Goal: Task Accomplishment & Management: Manage account settings

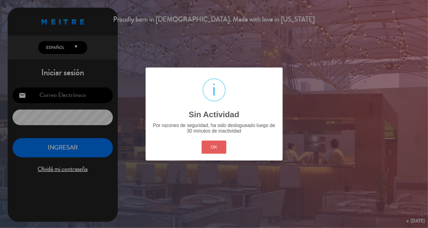
type input "[EMAIL_ADDRESS][DOMAIN_NAME]"
click at [212, 142] on button "OK" at bounding box center [214, 146] width 25 height 13
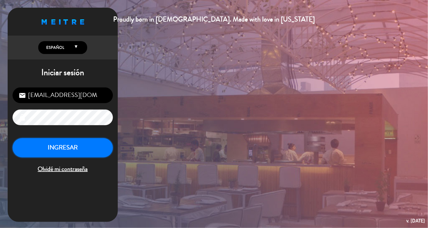
click at [69, 145] on button "INGRESAR" at bounding box center [63, 147] width 100 height 19
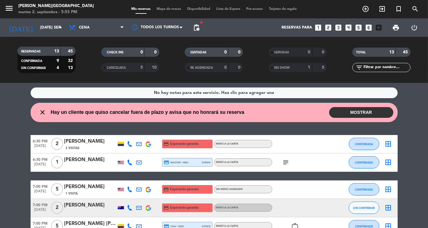
click at [283, 163] on icon "subject" at bounding box center [286, 161] width 7 height 7
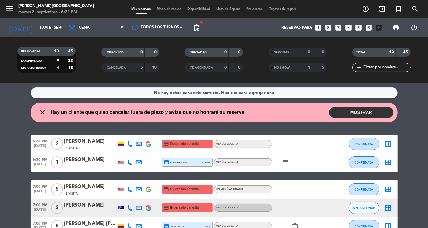
click at [288, 163] on icon "subject" at bounding box center [286, 161] width 7 height 7
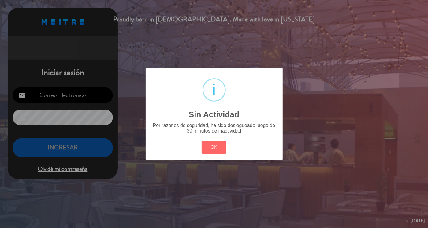
type input "[EMAIL_ADDRESS][DOMAIN_NAME]"
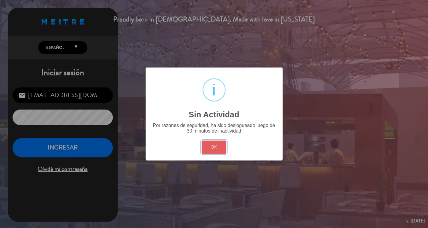
click at [215, 147] on button "OK" at bounding box center [214, 146] width 25 height 13
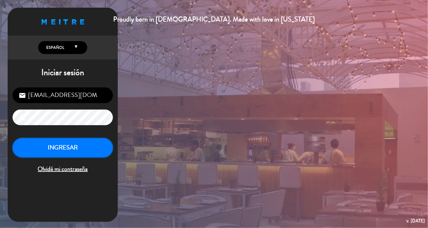
click at [75, 148] on button "INGRESAR" at bounding box center [63, 147] width 100 height 19
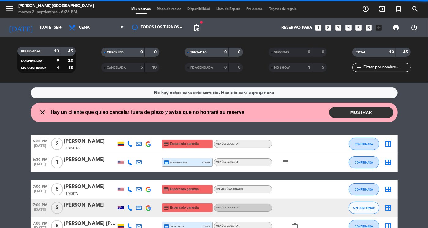
click at [342, 158] on div at bounding box center [336, 162] width 17 height 18
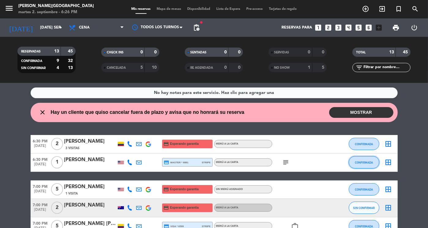
click at [360, 159] on button "CONFIRMADA" at bounding box center [364, 162] width 31 height 12
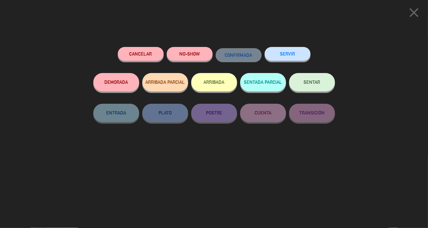
click at [306, 88] on button "SENTAR" at bounding box center [312, 82] width 46 height 18
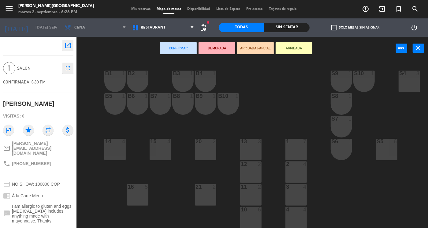
click at [164, 150] on div "15 4" at bounding box center [160, 148] width 21 height 21
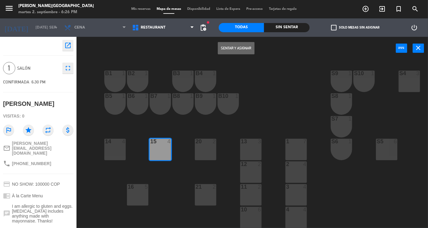
click at [234, 48] on button "Sentar y Asignar" at bounding box center [236, 48] width 37 height 12
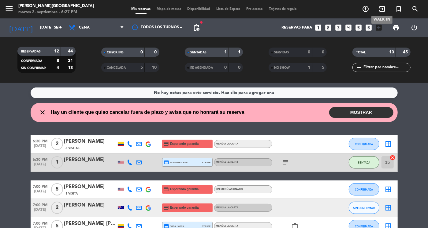
click at [380, 6] on icon "exit_to_app" at bounding box center [382, 8] width 7 height 7
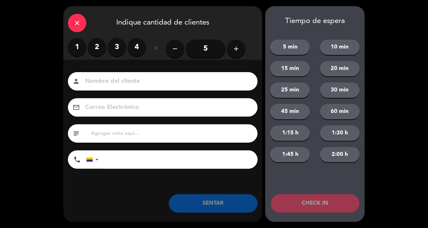
click at [90, 45] on label "2" at bounding box center [97, 47] width 18 height 18
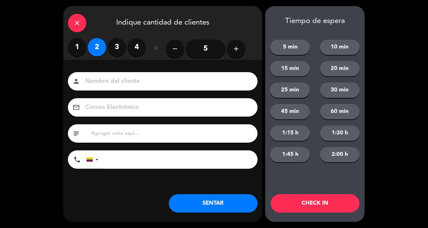
click at [103, 76] on input at bounding box center [167, 81] width 165 height 11
type input "LOCALES"
click at [209, 208] on button "SENTAR" at bounding box center [213, 203] width 89 height 18
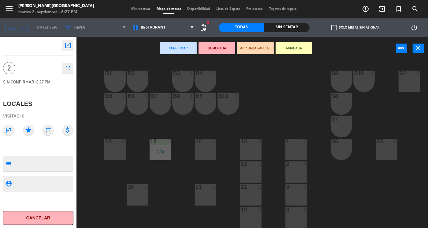
click at [253, 194] on div "11 2" at bounding box center [250, 194] width 21 height 21
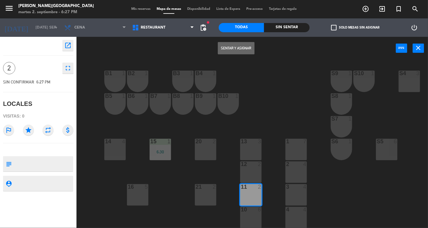
click at [234, 47] on button "Sentar y Asignar" at bounding box center [236, 48] width 37 height 12
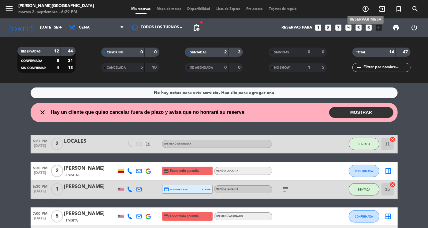
click at [367, 8] on icon "add_circle_outline" at bounding box center [365, 8] width 7 height 7
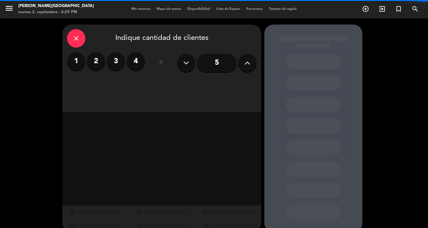
click at [98, 62] on label "2" at bounding box center [96, 61] width 18 height 18
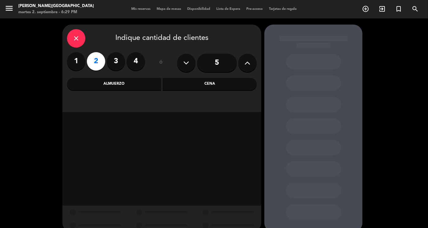
click at [192, 84] on div "Cena" at bounding box center [210, 84] width 94 height 12
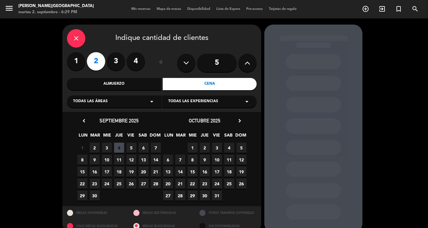
click at [93, 146] on span "2" at bounding box center [95, 147] width 10 height 10
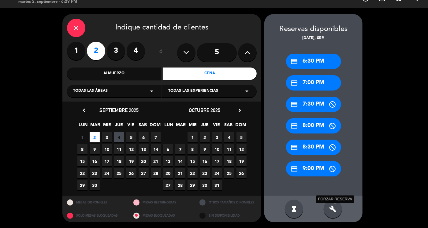
click at [330, 209] on icon "build" at bounding box center [333, 208] width 7 height 7
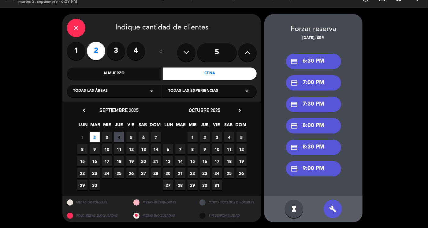
click at [316, 169] on div "credit_card 9:00 PM" at bounding box center [313, 168] width 55 height 15
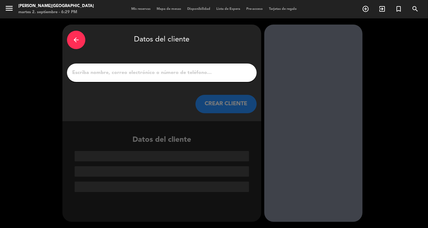
scroll to position [0, 0]
click at [159, 70] on input "1" at bounding box center [162, 72] width 181 height 9
paste input "[PERSON_NAME]"
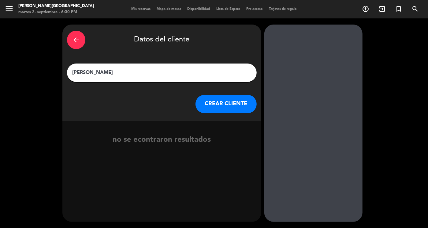
type input "[PERSON_NAME]"
click at [227, 100] on button "CREAR CLIENTE" at bounding box center [226, 104] width 61 height 18
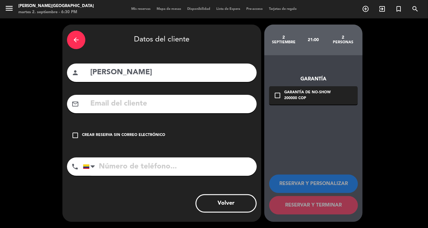
click at [103, 101] on input "text" at bounding box center [171, 103] width 163 height 13
paste input "[EMAIL_ADDRESS][DOMAIN_NAME]"
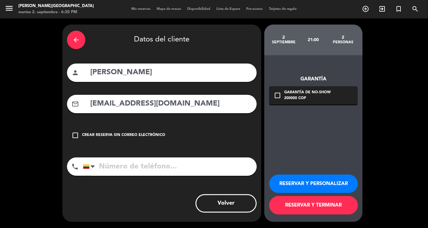
type input "[EMAIL_ADDRESS][DOMAIN_NAME]"
click at [114, 171] on input "tel" at bounding box center [170, 166] width 174 height 18
paste input "[PHONE_NUMBER]"
type input "[PHONE_NUMBER]"
click at [314, 179] on button "RESERVAR Y PERSONALIZAR" at bounding box center [314, 183] width 89 height 18
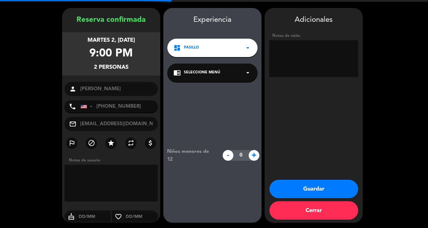
scroll to position [17, 0]
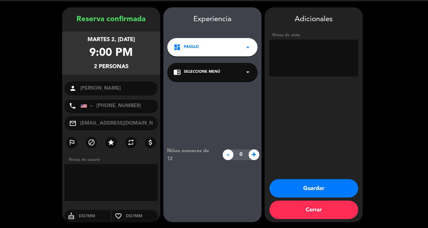
click at [305, 63] on textarea at bounding box center [314, 58] width 89 height 37
type textarea "[PERSON_NAME]"
click at [320, 184] on button "Guardar" at bounding box center [314, 188] width 89 height 18
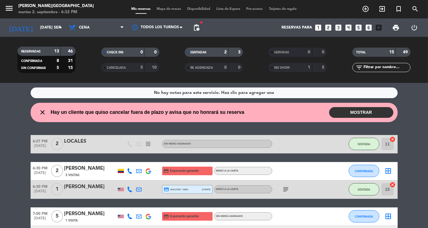
click at [412, 114] on wont-attend-reservations "close Hay un cliente que quiso cancelar fuera de plazo y avisa que no honrará s…" at bounding box center [214, 112] width 428 height 19
click at [59, 28] on icon "arrow_drop_down" at bounding box center [60, 27] width 7 height 7
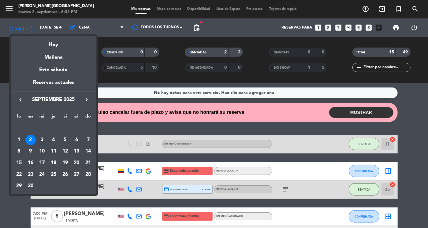
click at [42, 140] on div "3" at bounding box center [42, 139] width 10 height 10
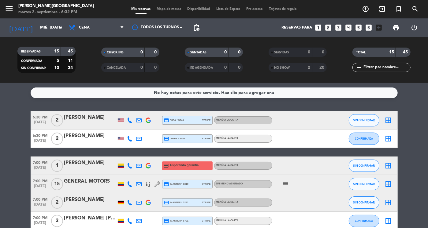
click at [81, 117] on div "[PERSON_NAME]" at bounding box center [90, 117] width 52 height 8
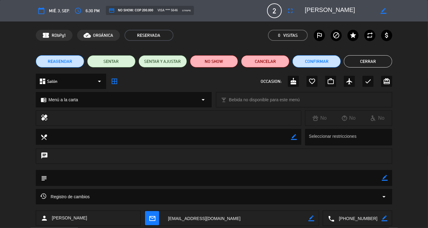
click at [360, 217] on textarea at bounding box center [358, 217] width 47 height 15
click at [356, 204] on span "Click para copiar" at bounding box center [350, 203] width 32 height 6
click at [356, 220] on textarea at bounding box center [358, 217] width 47 height 15
click at [349, 202] on span "Click para copiar" at bounding box center [350, 203] width 32 height 6
drag, startPoint x: 359, startPoint y: 10, endPoint x: 299, endPoint y: 12, distance: 60.1
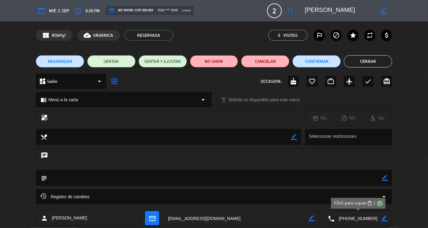
click at [299, 12] on editable-input "border_color" at bounding box center [345, 10] width 95 height 11
click at [360, 58] on button "Cerrar" at bounding box center [368, 61] width 48 height 12
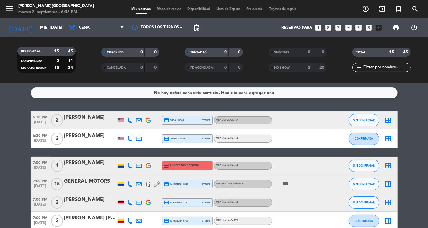
click at [77, 166] on div "[PERSON_NAME]" at bounding box center [90, 163] width 52 height 8
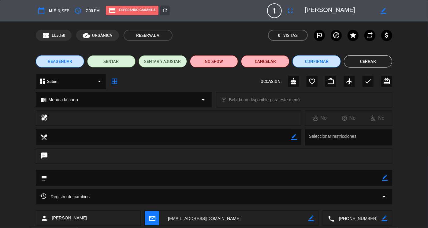
click at [355, 217] on textarea at bounding box center [358, 217] width 47 height 15
click at [345, 204] on span "Click para copiar" at bounding box center [350, 203] width 32 height 6
drag, startPoint x: 348, startPoint y: 12, endPoint x: 302, endPoint y: 12, distance: 45.3
click at [302, 12] on div "border_color" at bounding box center [347, 10] width 92 height 11
click at [366, 55] on div "REAGENDAR SENTAR SENTAR Y AJUSTAR NO SHOW Cancelar Confirmar Cerrar" at bounding box center [214, 61] width 428 height 25
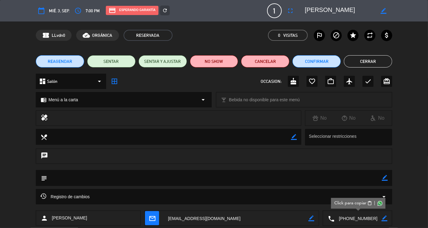
click at [367, 61] on button "Cerrar" at bounding box center [368, 61] width 48 height 12
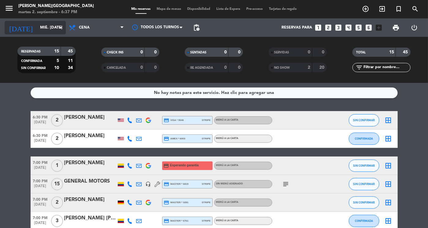
click at [37, 28] on input "mié. [DATE]" at bounding box center [63, 27] width 52 height 11
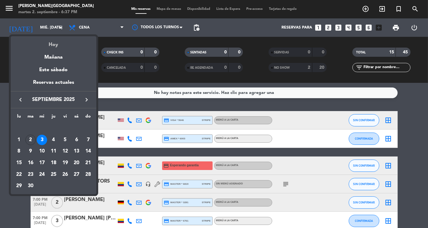
click at [52, 44] on div "Hoy" at bounding box center [54, 42] width 86 height 13
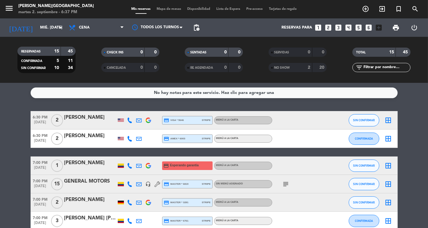
type input "[DATE] sep."
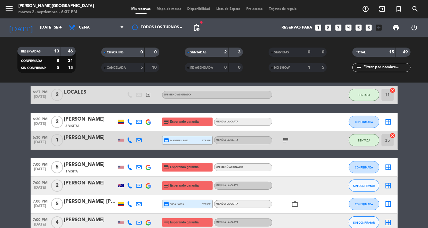
scroll to position [61, 0]
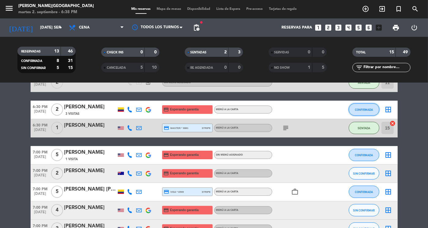
click at [364, 104] on button "CONFIRMADA" at bounding box center [364, 109] width 31 height 12
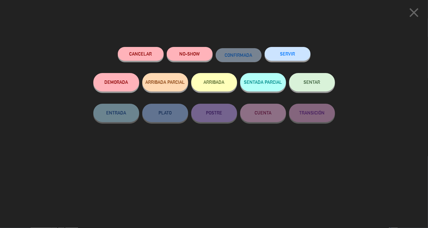
click at [323, 86] on button "SENTAR" at bounding box center [312, 82] width 46 height 18
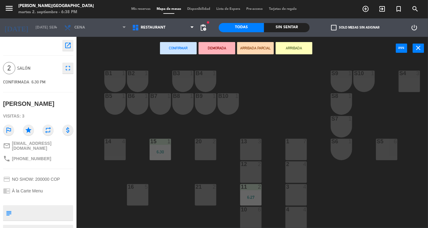
click at [164, 197] on div "B1 1 B2 1 B3 1 B4 1 S9 1 S10 1 S4 3 S3 3 B5 1 B6 1 B7 1 B8 1 B9 1 B10 1 S8 1 S7…" at bounding box center [255, 144] width 348 height 168
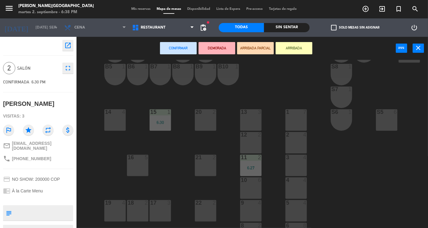
scroll to position [49, 0]
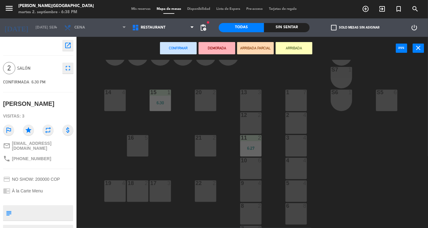
click at [138, 189] on div "18 2" at bounding box center [137, 190] width 21 height 21
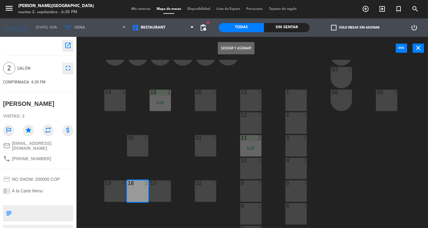
click at [233, 46] on button "Sentar y Asignar" at bounding box center [236, 48] width 37 height 12
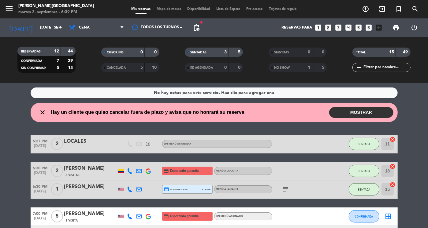
click at [392, 139] on icon "cancel" at bounding box center [393, 139] width 6 height 6
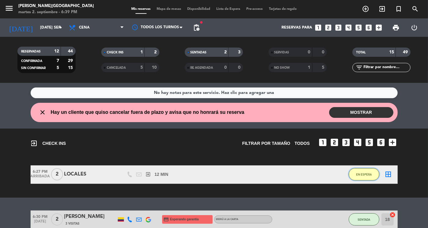
click at [366, 170] on button "EN ESPERA" at bounding box center [364, 174] width 31 height 12
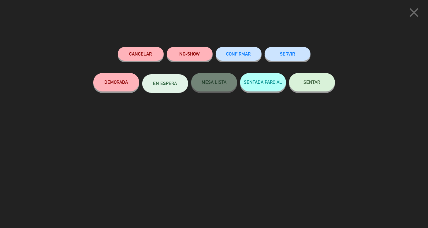
click at [307, 77] on button "SENTAR" at bounding box center [312, 82] width 46 height 18
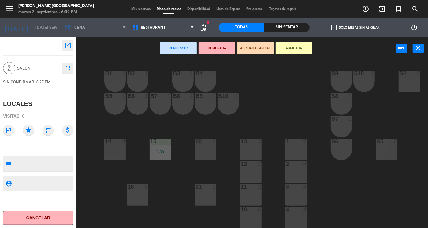
click at [176, 209] on div "B1 1 B2 1 B3 1 B4 1 S9 1 S10 1 S4 3 S3 3 B5 1 B6 1 B7 1 B8 1 B9 1 B10 1 S8 1 S7…" at bounding box center [255, 144] width 348 height 168
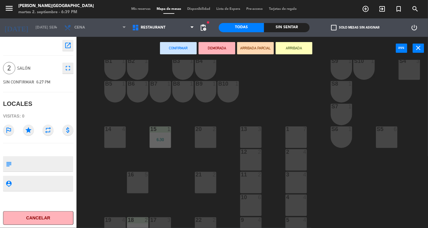
scroll to position [49, 0]
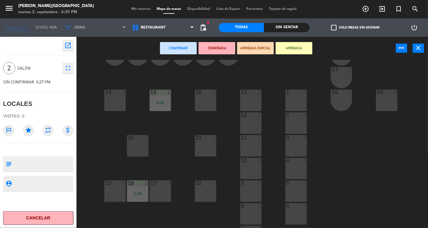
click at [166, 190] on div "17 3" at bounding box center [160, 190] width 21 height 21
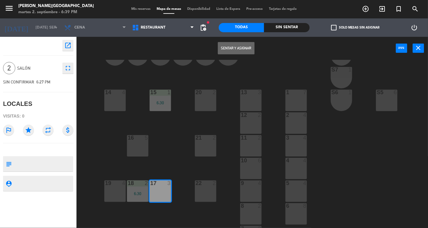
click at [241, 47] on button "Sentar y Asignar" at bounding box center [236, 48] width 37 height 12
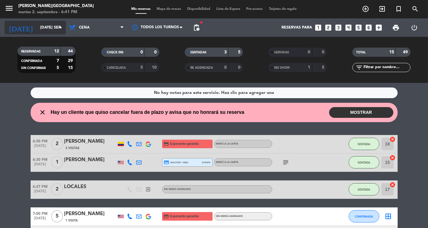
click at [50, 24] on input "[DATE] sep." at bounding box center [63, 27] width 52 height 11
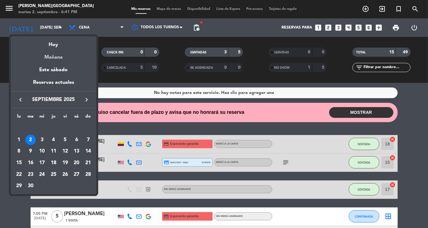
click at [53, 58] on div "Mañana" at bounding box center [54, 55] width 86 height 13
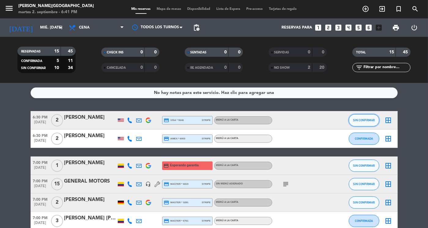
click at [356, 120] on span "SIN CONFIRMAR" at bounding box center [364, 119] width 22 height 3
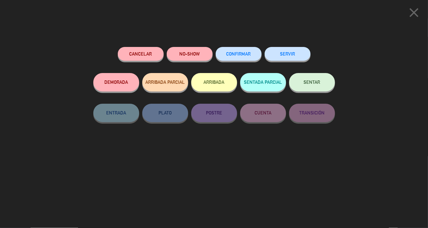
click at [241, 56] on span "CONFIRMAR" at bounding box center [239, 53] width 25 height 5
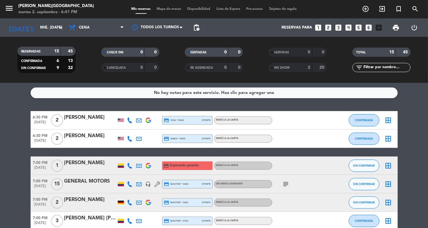
click at [89, 185] on div at bounding box center [90, 187] width 52 height 5
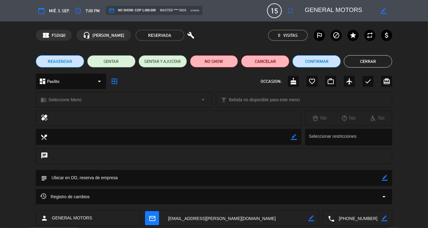
click at [351, 219] on textarea at bounding box center [358, 217] width 47 height 15
click at [350, 201] on span "Click para copiar" at bounding box center [350, 203] width 32 height 6
drag, startPoint x: 369, startPoint y: 10, endPoint x: 304, endPoint y: 12, distance: 64.7
click at [304, 12] on div "border_color" at bounding box center [347, 10] width 92 height 11
click at [370, 60] on button "Cerrar" at bounding box center [368, 61] width 48 height 12
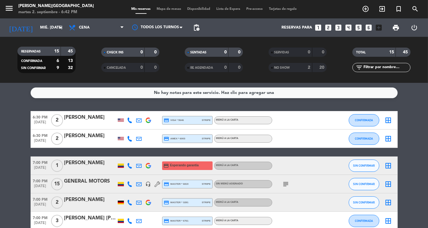
click at [87, 199] on div "[PERSON_NAME]" at bounding box center [90, 199] width 52 height 8
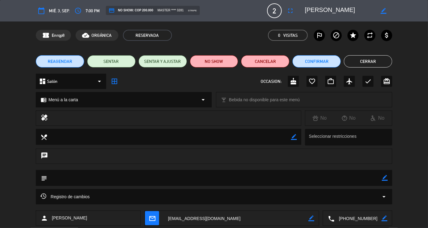
click at [360, 217] on textarea at bounding box center [358, 217] width 47 height 15
click at [349, 202] on span "Click para copiar" at bounding box center [350, 203] width 32 height 6
drag, startPoint x: 367, startPoint y: 10, endPoint x: 301, endPoint y: 13, distance: 65.6
click at [301, 13] on div "border_color" at bounding box center [347, 10] width 92 height 11
click at [374, 62] on button "Cerrar" at bounding box center [368, 61] width 48 height 12
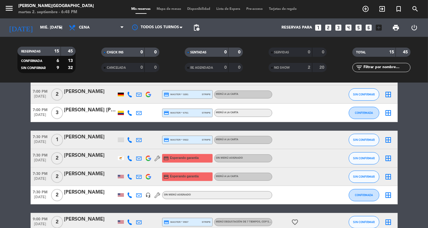
scroll to position [110, 0]
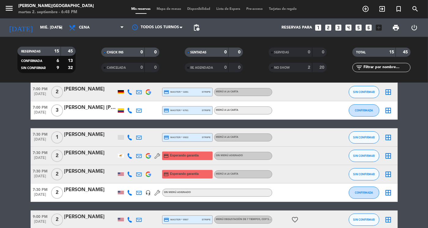
click at [85, 136] on div "[PERSON_NAME]" at bounding box center [90, 134] width 52 height 8
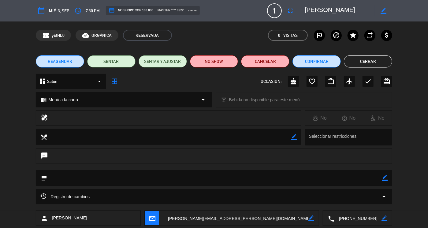
click at [357, 218] on textarea at bounding box center [358, 217] width 47 height 15
click at [353, 206] on span "Click para copiar" at bounding box center [350, 203] width 32 height 6
click at [355, 219] on textarea at bounding box center [358, 217] width 47 height 15
click at [351, 207] on div "Click para copiar content_paste |" at bounding box center [358, 203] width 55 height 11
click at [350, 204] on span "Click para copiar" at bounding box center [350, 203] width 32 height 6
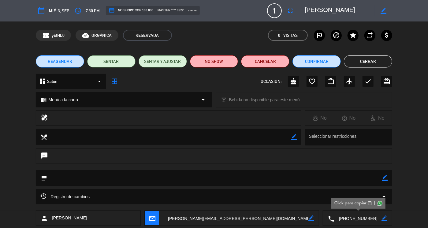
drag, startPoint x: 354, startPoint y: 11, endPoint x: 305, endPoint y: 13, distance: 48.4
click at [305, 13] on textarea at bounding box center [340, 10] width 70 height 11
click at [363, 62] on button "Cerrar" at bounding box center [368, 61] width 48 height 12
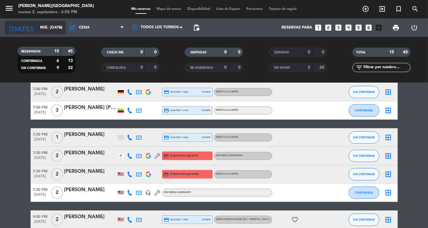
click at [41, 27] on input "mié. [DATE]" at bounding box center [63, 27] width 52 height 11
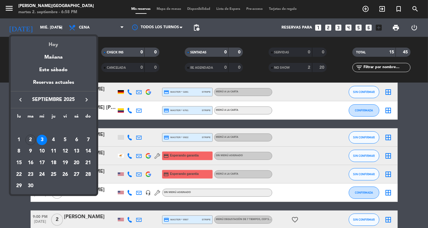
click at [55, 48] on div "Hoy" at bounding box center [54, 42] width 86 height 13
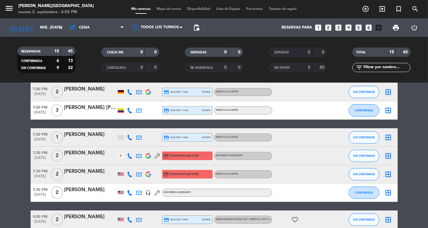
type input "[DATE] sep."
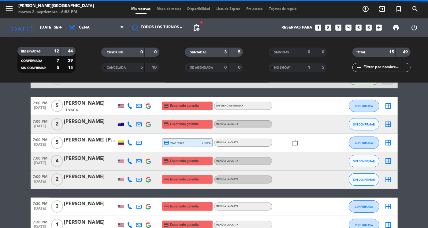
scroll to position [134, 0]
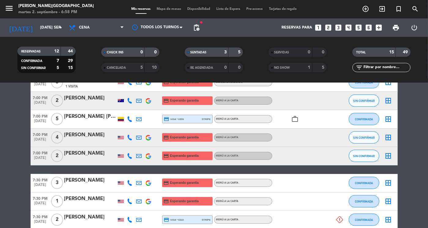
click at [421, 139] on bookings-row "6:30 PM [DATE] 2 [PERSON_NAME] 3 Visitas credit_card Esperando garantía Menú a …" at bounding box center [214, 156] width 428 height 310
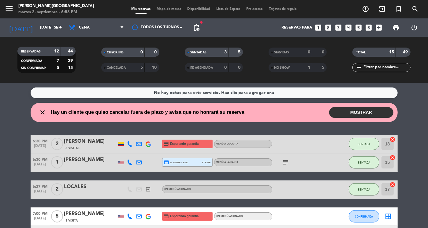
scroll to position [12, 0]
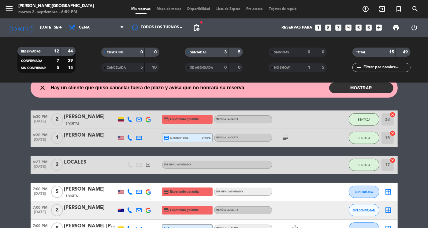
scroll to position [74, 0]
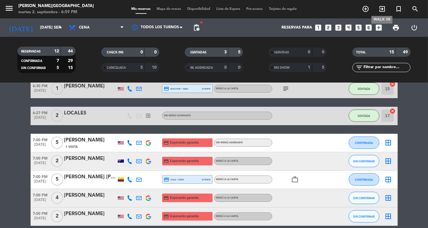
click at [379, 9] on icon "exit_to_app" at bounding box center [382, 8] width 7 height 7
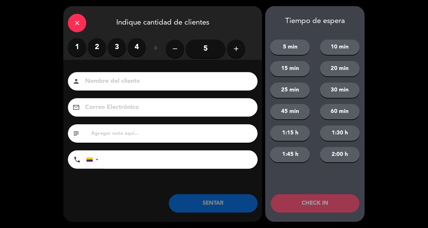
click at [116, 52] on label "3" at bounding box center [117, 47] width 18 height 18
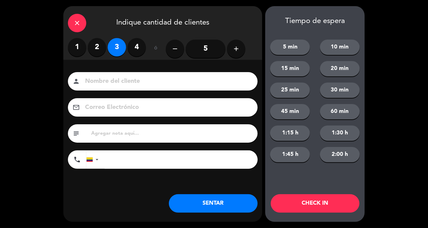
click at [117, 84] on input at bounding box center [167, 81] width 165 height 11
type input "EXTRANJEROS"
click at [201, 202] on button "SENTAR" at bounding box center [213, 203] width 89 height 18
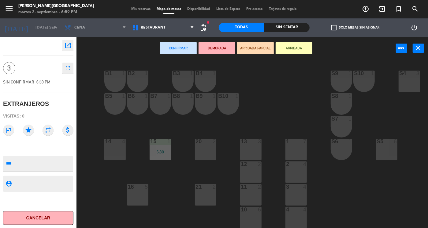
click at [137, 195] on div "16 5" at bounding box center [137, 194] width 21 height 21
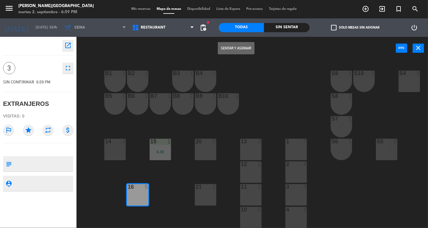
click at [237, 49] on button "Sentar y Asignar" at bounding box center [236, 48] width 37 height 12
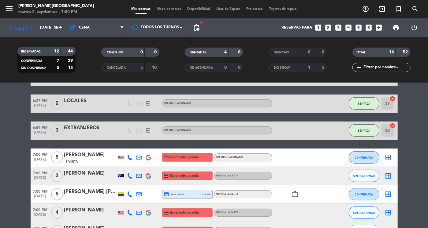
scroll to position [123, 0]
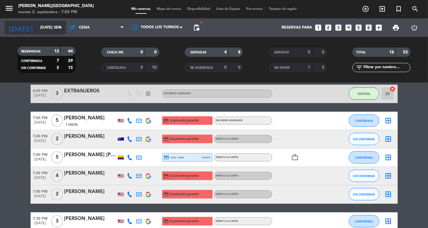
click at [60, 27] on icon "arrow_drop_down" at bounding box center [60, 27] width 7 height 7
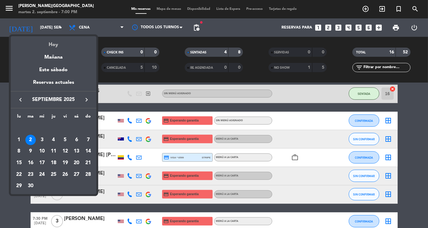
click at [57, 47] on div "Hoy" at bounding box center [54, 42] width 86 height 13
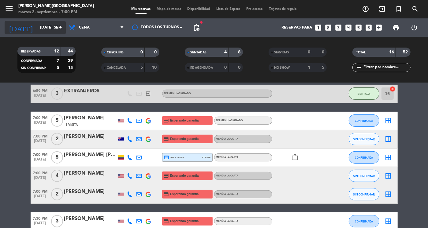
click at [48, 31] on input "[DATE] sep." at bounding box center [63, 27] width 52 height 11
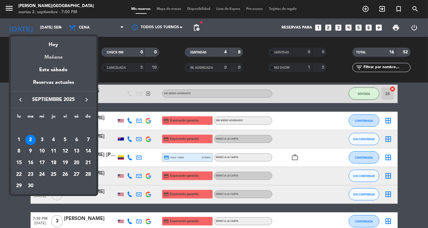
click at [52, 55] on div "Mañana" at bounding box center [54, 55] width 86 height 13
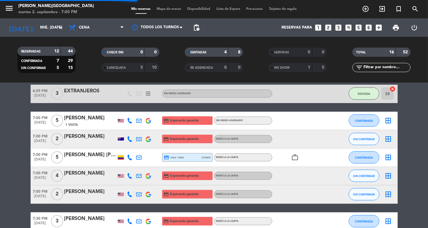
scroll to position [99, 0]
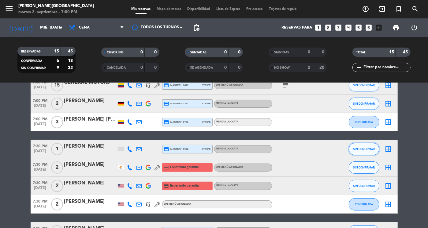
click at [364, 147] on span "SIN CONFIRMAR" at bounding box center [364, 148] width 22 height 3
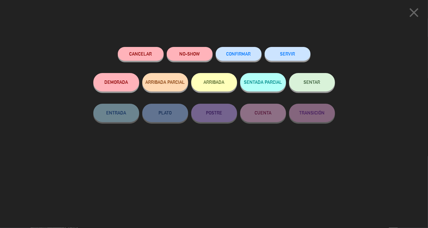
click at [243, 53] on span "CONFIRMAR" at bounding box center [239, 53] width 25 height 5
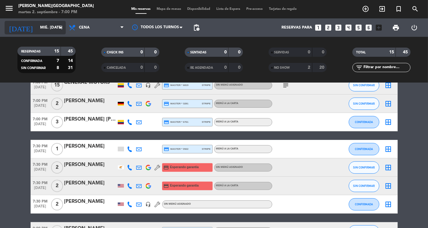
click at [57, 25] on input "mié. [DATE]" at bounding box center [63, 27] width 52 height 11
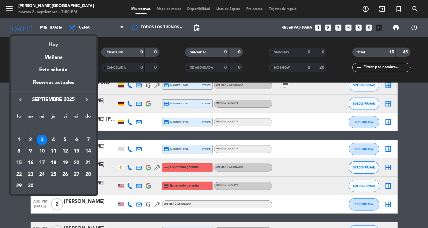
click at [55, 47] on div "Hoy" at bounding box center [54, 42] width 86 height 13
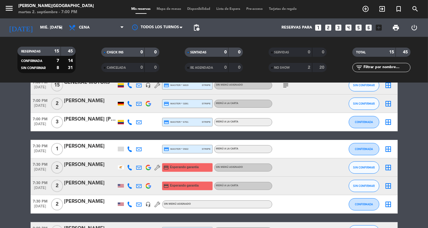
type input "[DATE] sep."
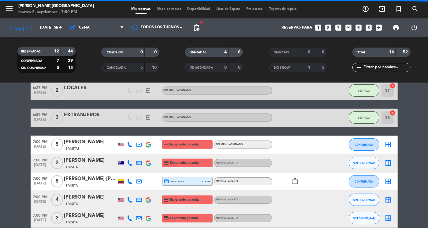
scroll to position [123, 0]
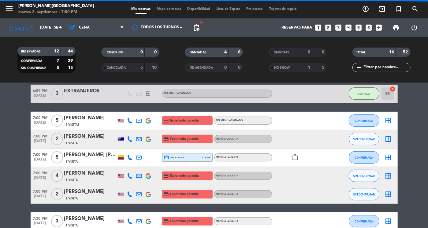
click at [425, 152] on bookings-row "6:30 PM [DATE] 2 [PERSON_NAME] 4 Visitas credit_card Esperando garantía Menú a …" at bounding box center [214, 180] width 428 height 337
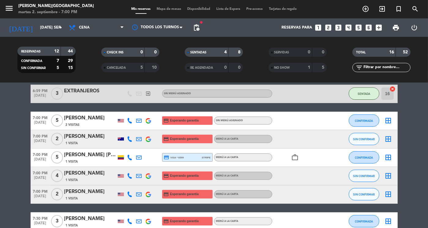
scroll to position [110, 0]
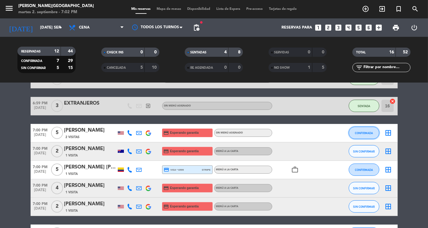
click at [358, 129] on button "CONFIRMADA" at bounding box center [364, 132] width 31 height 12
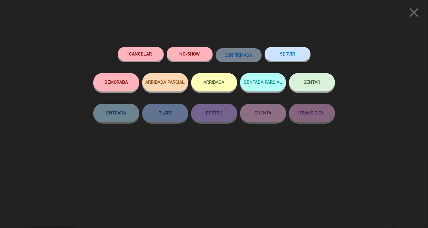
click at [316, 89] on button "SENTAR" at bounding box center [312, 82] width 46 height 18
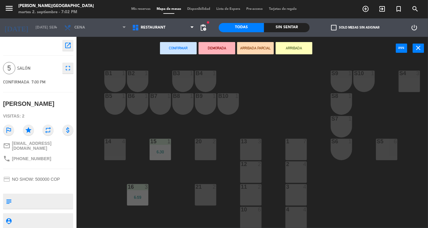
click at [227, 171] on div "B1 1 B2 1 B3 1 B4 1 S9 1 S10 1 S4 3 S3 3 B5 1 B6 1 B7 1 B8 1 B9 1 B10 1 S8 1 S7…" at bounding box center [255, 144] width 348 height 168
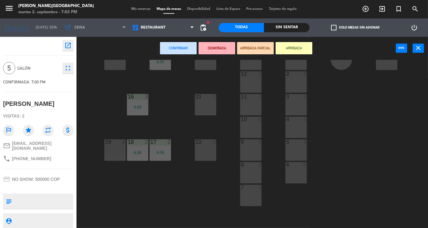
scroll to position [117, 0]
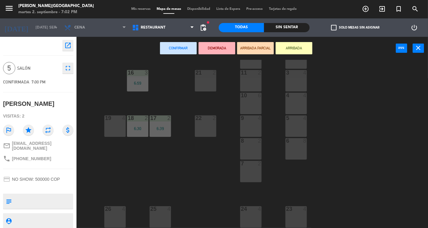
click at [252, 213] on div "24 4" at bounding box center [250, 216] width 21 height 21
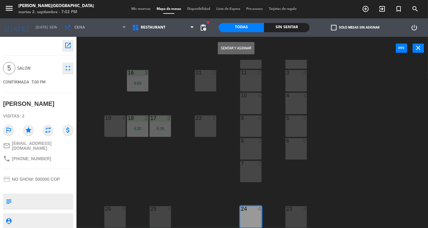
click at [158, 210] on div "25 4" at bounding box center [160, 216] width 21 height 21
click at [237, 49] on button "Sentar y Asignar" at bounding box center [236, 48] width 37 height 12
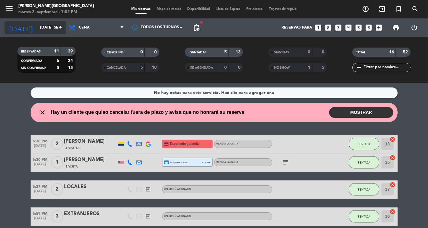
click at [56, 27] on input "[DATE] sep." at bounding box center [63, 27] width 52 height 11
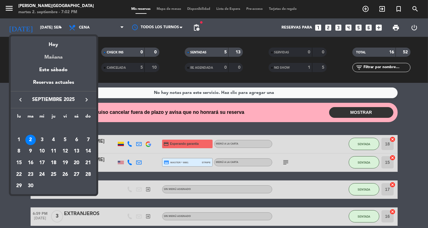
click at [51, 55] on div "Mañana" at bounding box center [54, 55] width 86 height 13
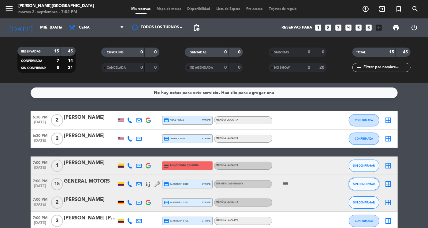
click at [361, 183] on span "SIN CONFIRMAR" at bounding box center [364, 183] width 22 height 3
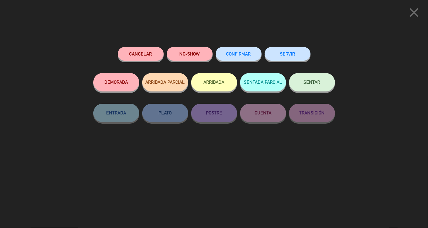
click at [240, 51] on button "CONFIRMAR" at bounding box center [239, 54] width 46 height 14
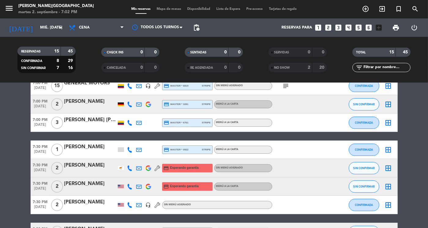
scroll to position [110, 0]
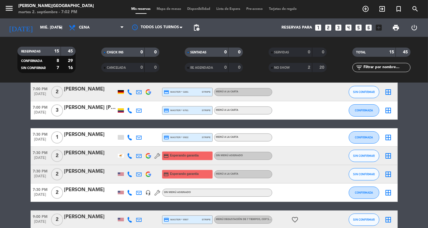
click at [87, 155] on div "[PERSON_NAME]" at bounding box center [90, 153] width 52 height 8
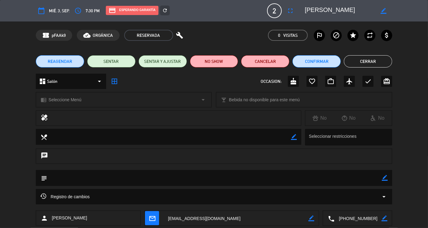
click at [355, 214] on textarea at bounding box center [358, 217] width 47 height 15
click at [347, 201] on span "Click para copiar" at bounding box center [350, 203] width 32 height 6
drag, startPoint x: 368, startPoint y: 10, endPoint x: 304, endPoint y: 13, distance: 64.7
click at [304, 13] on div "border_color" at bounding box center [347, 10] width 92 height 11
click at [379, 57] on button "Cerrar" at bounding box center [368, 61] width 48 height 12
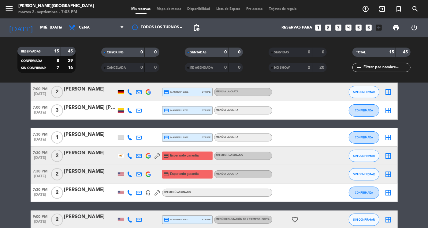
click at [85, 173] on div "[PERSON_NAME]" at bounding box center [90, 171] width 52 height 8
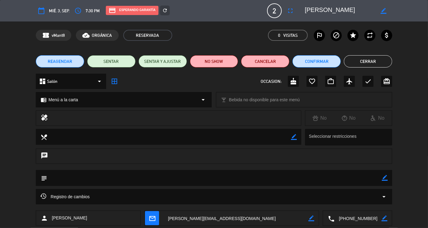
click at [353, 221] on textarea at bounding box center [358, 217] width 47 height 15
click at [349, 202] on span "Click para copiar" at bounding box center [350, 203] width 32 height 6
click at [161, 216] on div "mail_outline" at bounding box center [156, 217] width 14 height 15
click at [155, 217] on icon "mail_outline" at bounding box center [152, 217] width 7 height 7
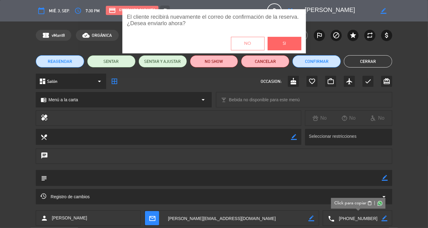
click at [280, 44] on button "Si" at bounding box center [285, 43] width 34 height 13
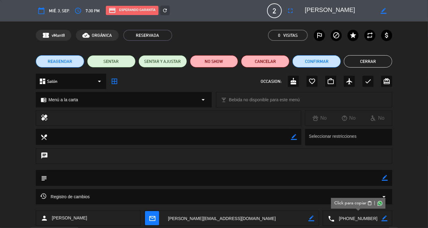
click at [367, 59] on button "Cerrar" at bounding box center [368, 61] width 48 height 12
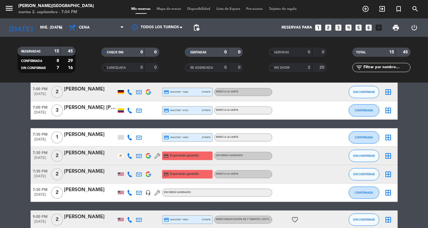
click at [418, 167] on bookings-row "6:30 PM [DATE] 2 [PERSON_NAME] credit_card visa * 5646 stripe Menú a la carta C…" at bounding box center [214, 151] width 428 height 301
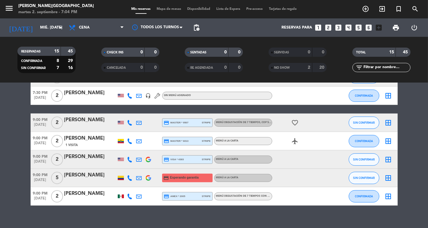
scroll to position [208, 0]
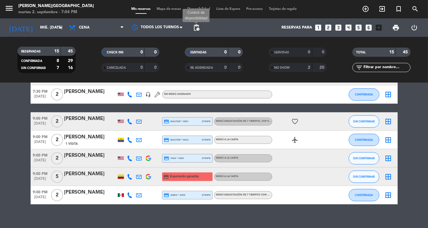
click at [196, 25] on span "pending_actions" at bounding box center [196, 27] width 7 height 7
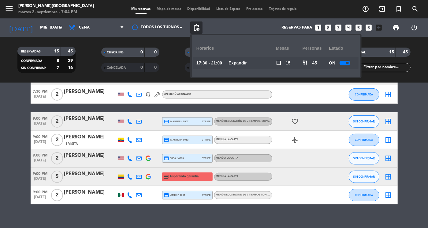
click at [244, 62] on u "Expandir" at bounding box center [238, 62] width 18 height 5
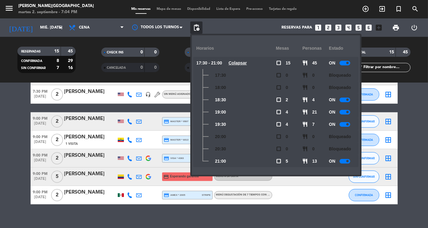
click at [344, 160] on div at bounding box center [345, 161] width 11 height 5
click at [418, 164] on bookings-row "6:30 PM [DATE] 2 [PERSON_NAME] credit_card visa * 5646 stripe Menú a la carta C…" at bounding box center [214, 53] width 428 height 301
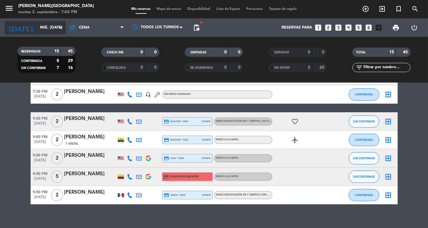
click at [57, 32] on input "mié. [DATE]" at bounding box center [63, 27] width 52 height 11
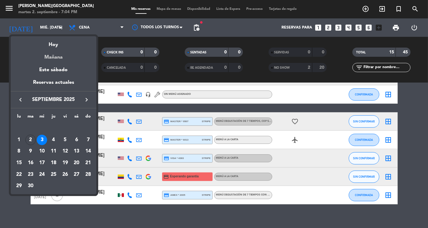
click at [55, 55] on div "Mañana" at bounding box center [54, 55] width 86 height 13
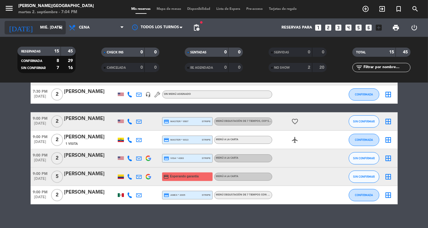
click at [52, 27] on input "mié. [DATE]" at bounding box center [63, 27] width 52 height 11
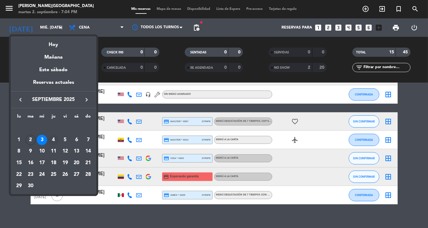
click at [54, 141] on div "4" at bounding box center [53, 139] width 10 height 10
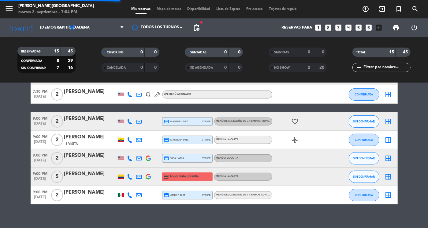
scroll to position [0, 0]
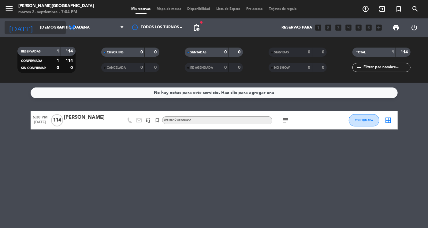
click at [58, 29] on icon "arrow_drop_down" at bounding box center [60, 27] width 7 height 7
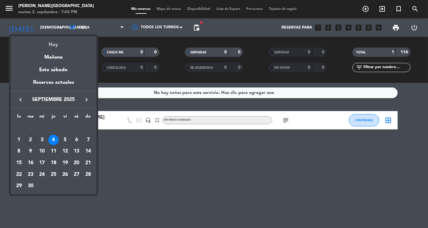
click at [54, 43] on div "Hoy" at bounding box center [54, 42] width 86 height 13
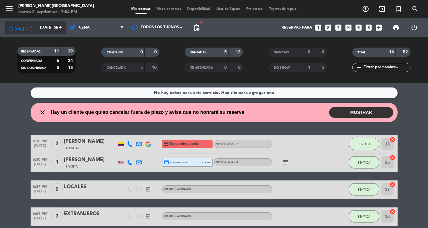
click at [47, 28] on input "[DATE] sep." at bounding box center [63, 27] width 52 height 11
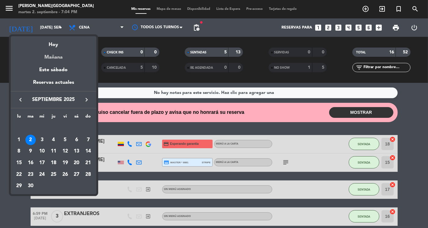
click at [55, 57] on div "Mañana" at bounding box center [54, 55] width 86 height 13
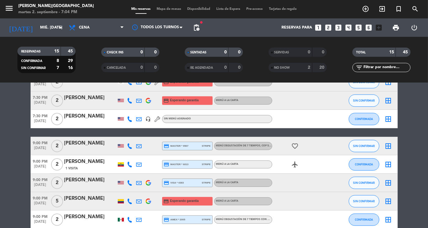
scroll to position [196, 0]
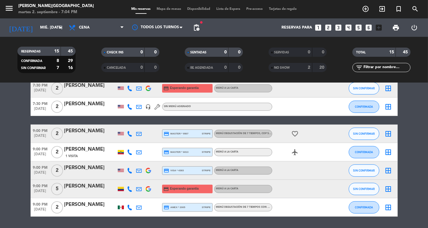
click at [88, 133] on div "[PERSON_NAME]" at bounding box center [90, 131] width 52 height 8
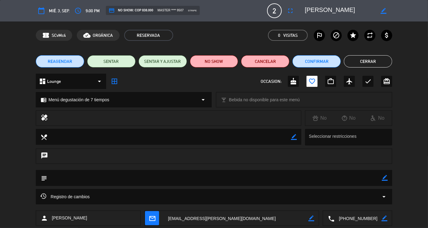
click at [354, 217] on textarea at bounding box center [358, 217] width 47 height 15
click at [347, 203] on span "Click para copiar" at bounding box center [350, 203] width 32 height 6
drag, startPoint x: 351, startPoint y: 11, endPoint x: 303, endPoint y: 10, distance: 48.1
click at [303, 10] on div "border_color" at bounding box center [347, 10] width 92 height 11
click at [362, 64] on button "Cerrar" at bounding box center [368, 61] width 48 height 12
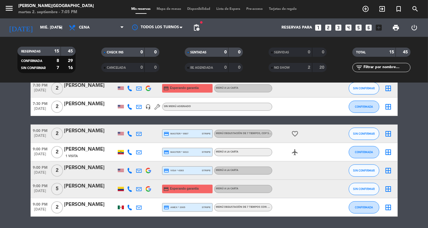
click at [77, 169] on div "[PERSON_NAME]" at bounding box center [90, 168] width 52 height 8
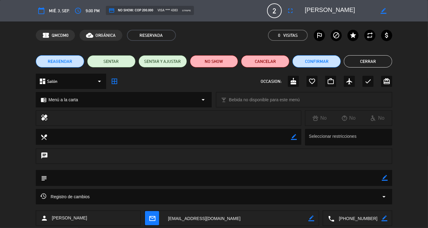
click at [348, 219] on textarea at bounding box center [358, 217] width 47 height 15
click at [342, 202] on span "Click para copiar" at bounding box center [350, 203] width 32 height 6
drag, startPoint x: 343, startPoint y: 10, endPoint x: 303, endPoint y: 15, distance: 40.5
click at [303, 15] on div "border_color" at bounding box center [347, 10] width 92 height 11
click at [383, 58] on button "Cerrar" at bounding box center [368, 61] width 48 height 12
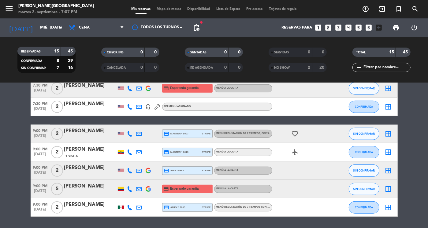
click at [413, 128] on bookings-row "6:30 PM [DATE] 2 [PERSON_NAME] credit_card visa * 5646 stripe Menú a la carta C…" at bounding box center [214, 65] width 428 height 301
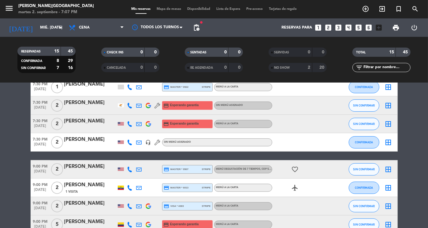
scroll to position [135, 0]
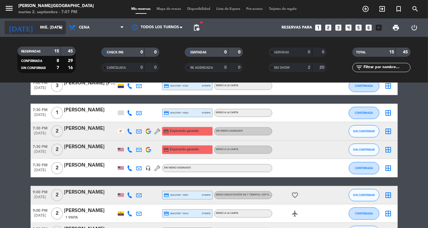
click at [55, 27] on input "mié. [DATE]" at bounding box center [63, 27] width 52 height 11
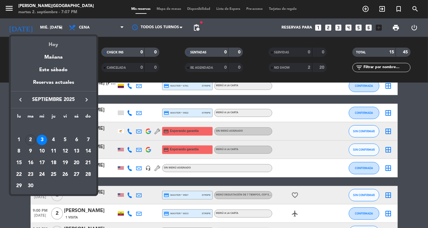
click at [56, 41] on div "Hoy" at bounding box center [54, 42] width 86 height 13
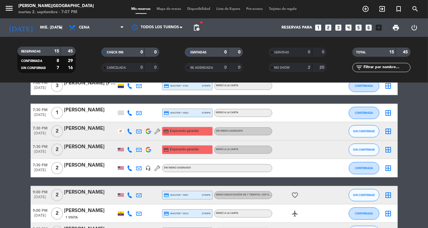
type input "[DATE] sep."
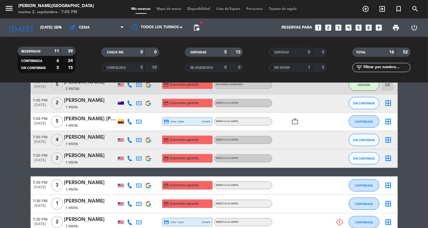
click at [412, 156] on bookings-row "6:30 PM [DATE] 2 [PERSON_NAME] 4 Visitas credit_card Esperando garantía Menú a …" at bounding box center [214, 144] width 428 height 337
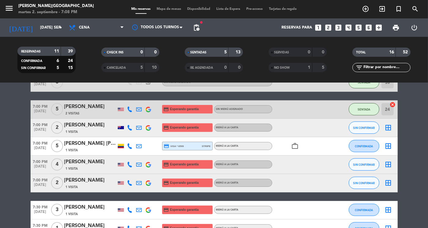
scroll to position [122, 0]
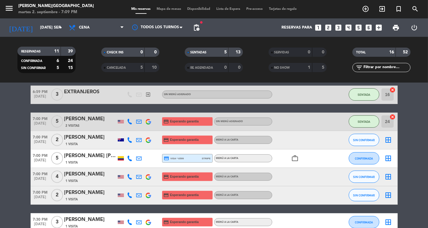
click at [413, 169] on bookings-row "6:30 PM [DATE] 2 [PERSON_NAME] 4 Visitas credit_card Esperando garantía Menú a …" at bounding box center [214, 181] width 428 height 337
click at [365, 194] on span "SIN CONFIRMAR" at bounding box center [364, 194] width 22 height 3
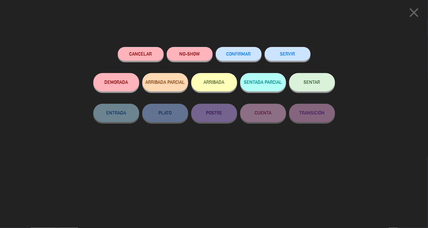
click at [315, 80] on button "SENTAR" at bounding box center [312, 82] width 46 height 18
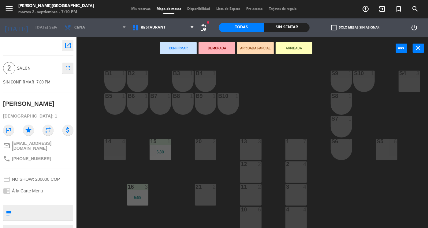
click at [180, 184] on div "B1 1 B2 1 B3 1 B4 1 S9 1 S10 1 S4 3 S3 3 B5 1 B6 1 B7 1 B8 1 B9 1 B10 1 S8 1 S7…" at bounding box center [255, 144] width 348 height 168
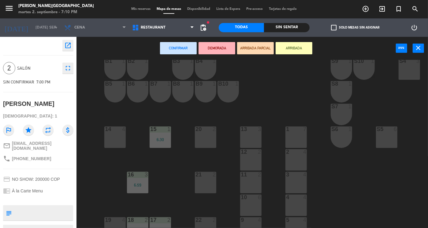
click at [199, 182] on div "21 2" at bounding box center [205, 182] width 21 height 21
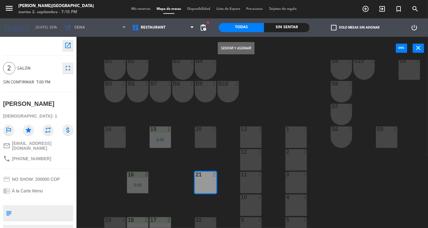
click at [242, 46] on button "Sentar y Asignar" at bounding box center [236, 48] width 37 height 12
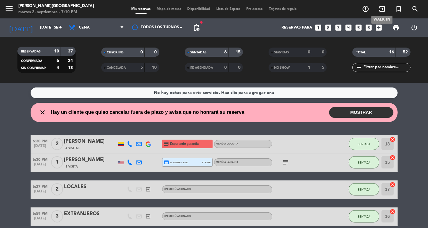
click at [381, 9] on icon "exit_to_app" at bounding box center [382, 8] width 7 height 7
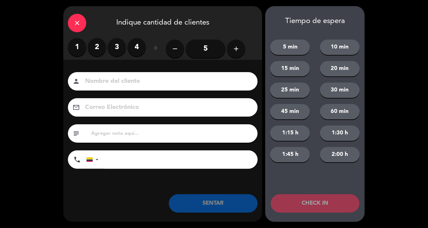
click at [126, 46] on label "3" at bounding box center [117, 47] width 18 height 18
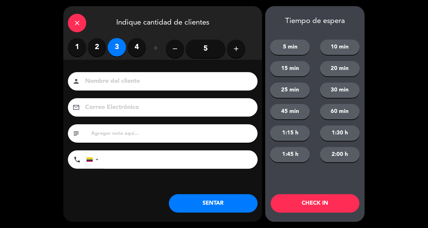
click at [116, 80] on input at bounding box center [167, 81] width 165 height 11
type input "EXTRANJERAS"
click at [215, 202] on button "SENTAR" at bounding box center [213, 203] width 89 height 18
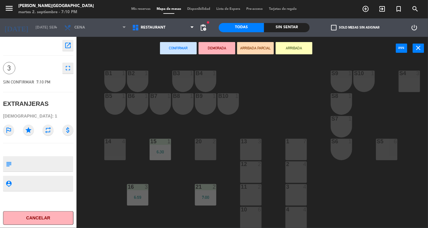
click at [294, 216] on div "4 4" at bounding box center [296, 216] width 21 height 21
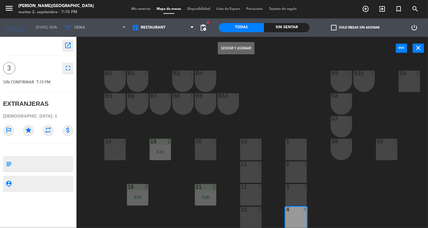
click at [235, 46] on button "Sentar y Asignar" at bounding box center [236, 48] width 37 height 12
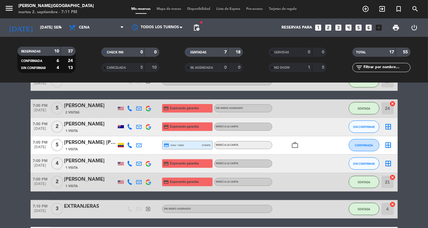
scroll to position [123, 0]
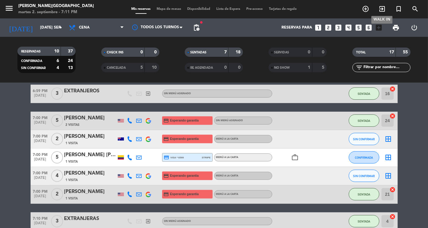
click at [385, 9] on icon "exit_to_app" at bounding box center [382, 8] width 7 height 7
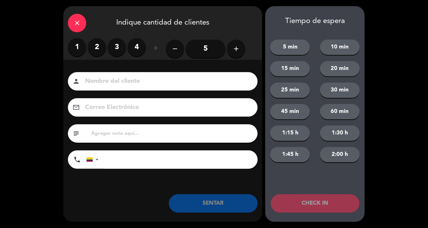
click at [99, 50] on label "2" at bounding box center [97, 47] width 18 height 18
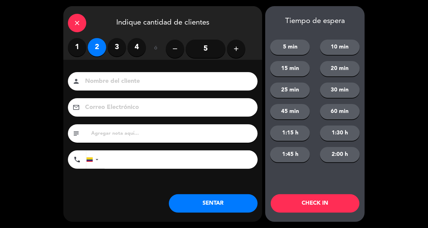
click at [102, 80] on input at bounding box center [167, 81] width 165 height 11
type input "EXTRANJEROS"
click at [221, 202] on button "SENTAR" at bounding box center [213, 203] width 89 height 18
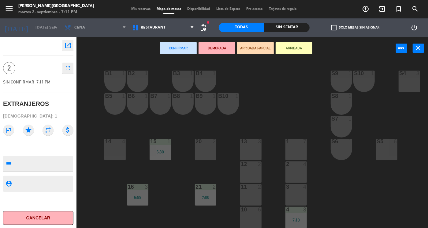
click at [228, 182] on div "B1 1 B2 1 B3 1 B4 1 S9 1 S10 1 S4 3 S3 3 B5 1 B6 1 B7 1 B8 1 B9 1 B10 1 S8 1 S7…" at bounding box center [255, 144] width 348 height 168
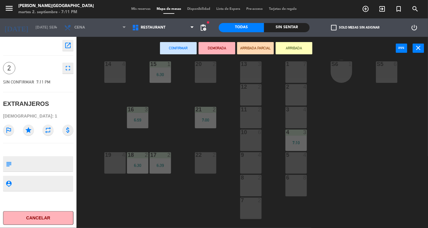
scroll to position [117, 0]
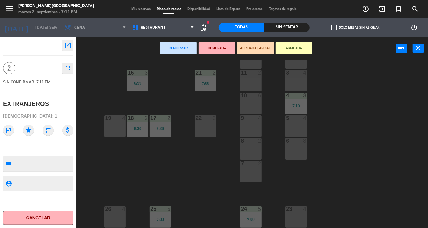
click at [254, 172] on div "7 2" at bounding box center [250, 170] width 21 height 21
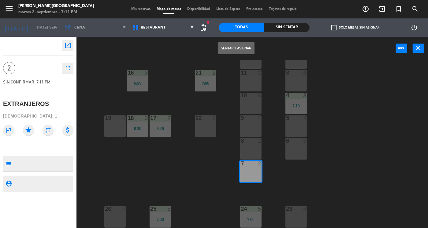
click at [236, 46] on button "Sentar y Asignar" at bounding box center [236, 48] width 37 height 12
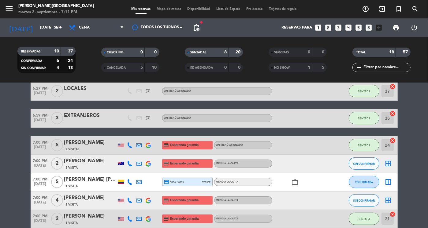
scroll to position [110, 0]
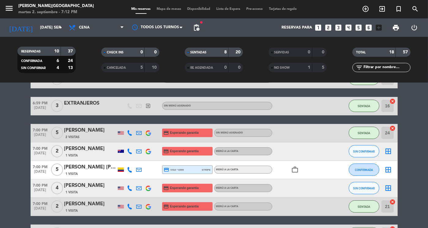
click at [420, 180] on bookings-row "6:30 PM [DATE] 2 [PERSON_NAME] 4 Visitas credit_card Esperando garantía Menú a …" at bounding box center [214, 220] width 428 height 391
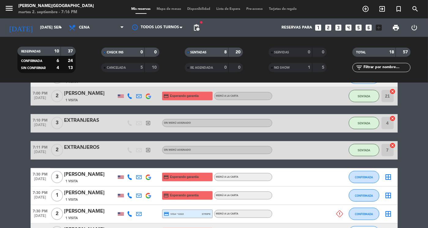
scroll to position [233, 0]
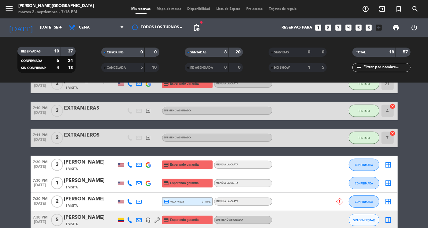
click at [414, 160] on bookings-row "6:30 PM [DATE] 2 [PERSON_NAME] 4 Visitas credit_card Esperando garantía Menú a …" at bounding box center [214, 97] width 428 height 391
click at [54, 29] on input "[DATE] sep." at bounding box center [63, 27] width 52 height 11
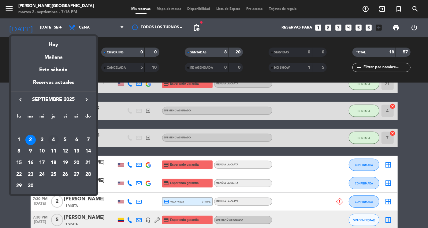
click at [54, 138] on div "4" at bounding box center [53, 139] width 10 height 10
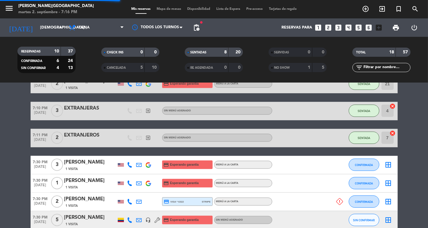
scroll to position [0, 0]
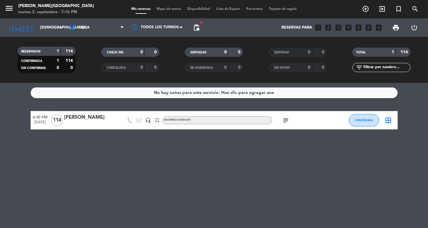
click at [286, 118] on icon "subject" at bounding box center [286, 119] width 7 height 7
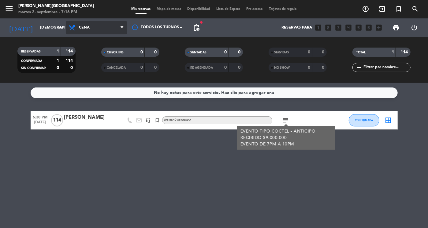
click at [111, 30] on span "Cena" at bounding box center [96, 27] width 61 height 13
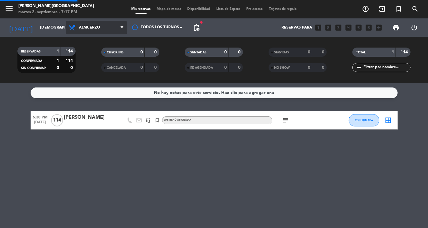
click at [88, 55] on div "menu [PERSON_NAME] martes 2. septiembre - 7:17 PM Mis reservas Mapa de mesas Di…" at bounding box center [214, 41] width 428 height 83
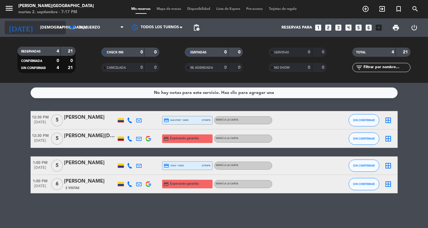
click at [53, 27] on input "[DEMOGRAPHIC_DATA] [DATE]" at bounding box center [63, 27] width 52 height 11
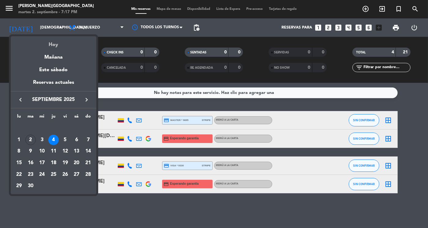
click at [52, 45] on div "Hoy" at bounding box center [54, 42] width 86 height 13
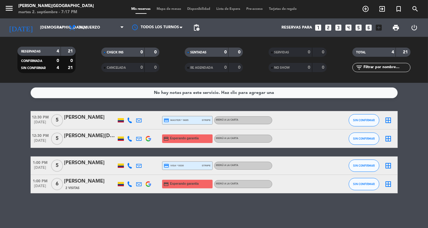
type input "[DATE] sep."
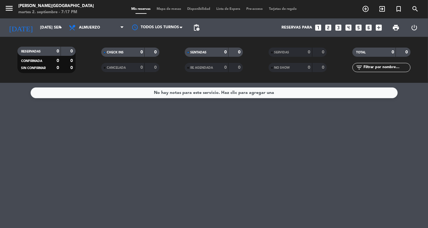
click at [106, 26] on span "Almuerzo" at bounding box center [96, 27] width 61 height 13
click at [97, 70] on div "menu [PERSON_NAME] martes 2. septiembre - 7:17 PM Mis reservas Mapa de mesas Di…" at bounding box center [214, 41] width 428 height 83
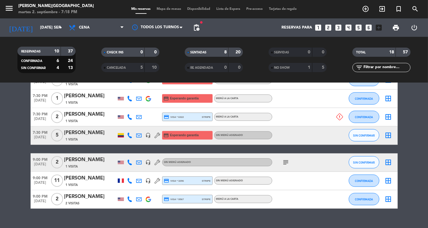
scroll to position [319, 0]
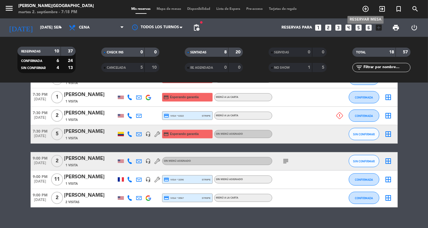
click at [369, 7] on icon "add_circle_outline" at bounding box center [365, 8] width 7 height 7
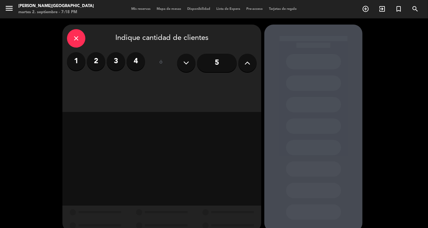
click at [98, 65] on label "2" at bounding box center [96, 61] width 18 height 18
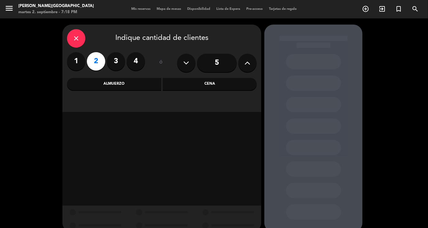
click at [220, 83] on div "Cena" at bounding box center [210, 84] width 94 height 12
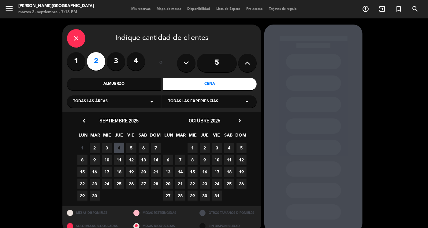
click at [96, 145] on span "2" at bounding box center [95, 147] width 10 height 10
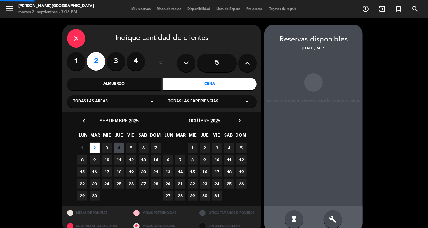
scroll to position [10, 0]
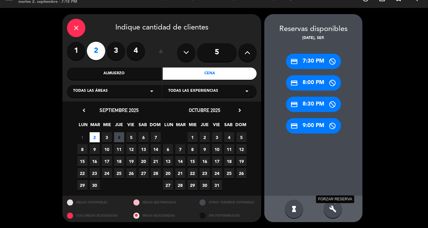
click at [334, 206] on icon "build" at bounding box center [333, 208] width 7 height 7
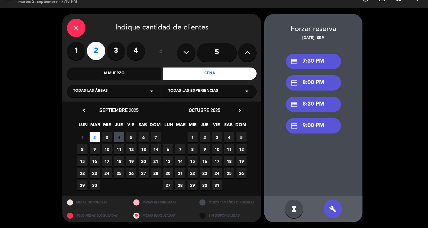
click at [315, 81] on div "credit_card 8:00 PM" at bounding box center [313, 82] width 55 height 15
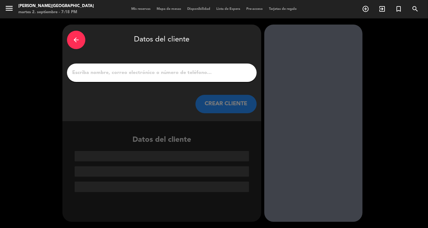
click at [158, 71] on input "1" at bounding box center [162, 72] width 181 height 9
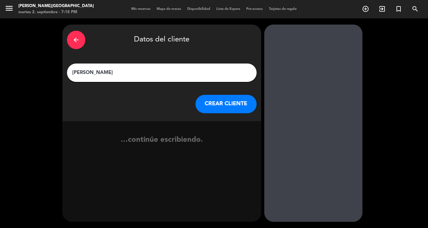
type input "[PERSON_NAME]"
click at [221, 103] on button "CREAR CLIENTE" at bounding box center [226, 104] width 61 height 18
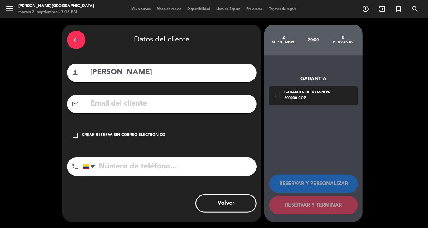
click at [92, 133] on div "Crear reserva sin correo electrónico" at bounding box center [123, 135] width 83 height 6
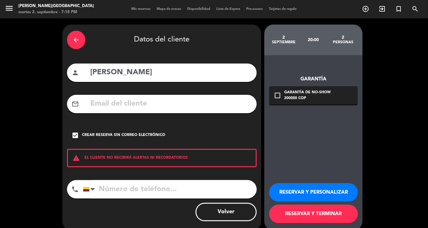
click at [112, 186] on input "tel" at bounding box center [170, 189] width 174 height 18
type input "3027145876"
click at [316, 220] on button "RESERVAR Y TERMINAR" at bounding box center [314, 213] width 89 height 18
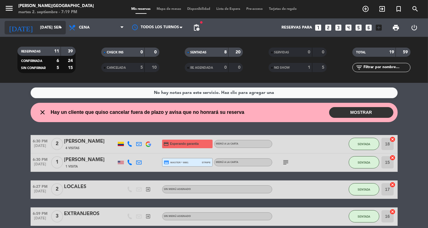
click at [53, 29] on input "[DATE] sep." at bounding box center [63, 27] width 52 height 11
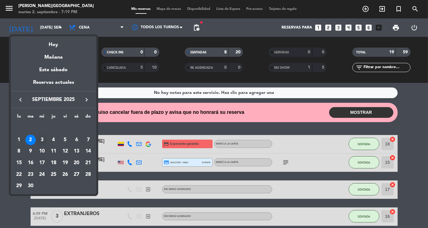
click at [43, 138] on div "3" at bounding box center [42, 139] width 10 height 10
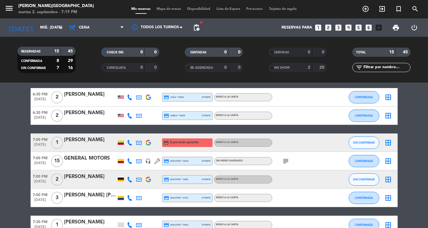
scroll to position [25, 0]
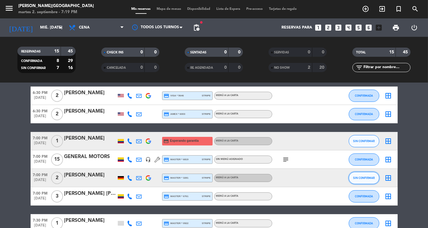
click at [369, 180] on button "SIN CONFIRMAR" at bounding box center [364, 178] width 31 height 12
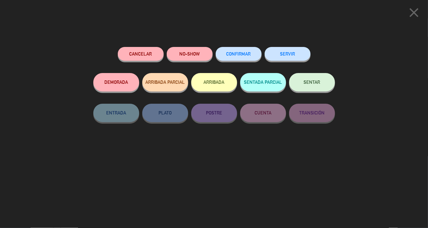
click at [251, 53] on button "CONFIRMAR" at bounding box center [239, 54] width 46 height 14
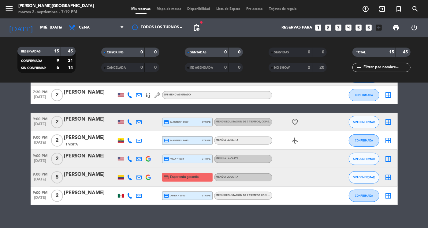
scroll to position [208, 0]
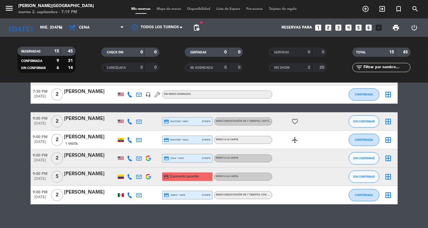
click at [77, 158] on div "[PERSON_NAME]" at bounding box center [90, 155] width 52 height 8
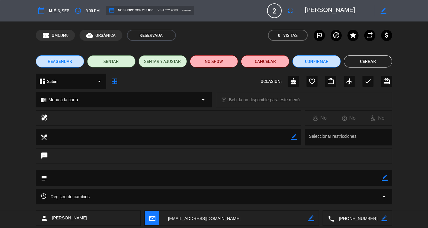
click at [358, 216] on textarea at bounding box center [358, 217] width 47 height 15
click at [345, 201] on span "Click para copiar" at bounding box center [350, 203] width 32 height 6
drag, startPoint x: 347, startPoint y: 8, endPoint x: 299, endPoint y: 10, distance: 48.1
click at [299, 10] on editable-input "border_color" at bounding box center [345, 10] width 95 height 11
click at [375, 62] on button "Cerrar" at bounding box center [368, 61] width 48 height 12
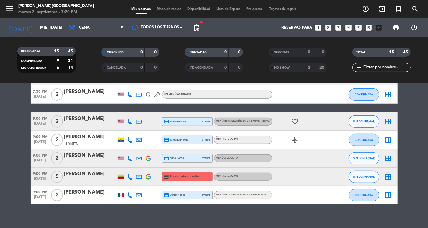
click at [81, 174] on div "[PERSON_NAME]" at bounding box center [90, 174] width 52 height 8
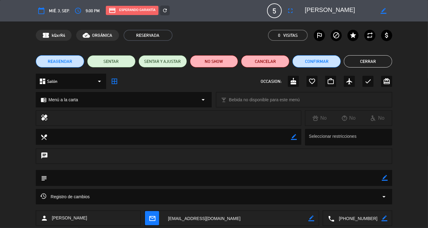
click at [356, 218] on textarea at bounding box center [358, 217] width 47 height 15
click at [345, 203] on span "Click para copiar" at bounding box center [350, 203] width 32 height 6
drag, startPoint x: 357, startPoint y: 12, endPoint x: 300, endPoint y: 7, distance: 57.2
click at [300, 7] on editable-input "border_color" at bounding box center [345, 10] width 95 height 11
click at [373, 60] on button "Cerrar" at bounding box center [368, 61] width 48 height 12
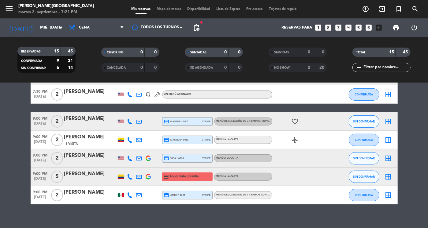
click at [404, 158] on bookings-row "6:30 PM [DATE] 2 [PERSON_NAME] credit_card visa * 5646 stripe Menú a la carta C…" at bounding box center [214, 53] width 428 height 301
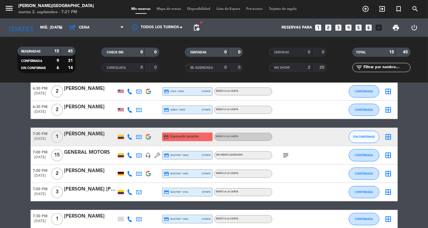
scroll to position [0, 0]
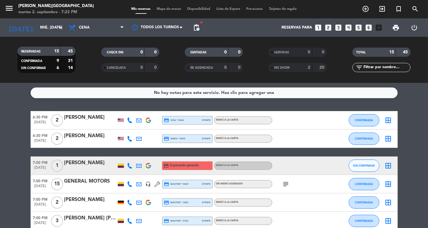
click at [283, 185] on icon "subject" at bounding box center [286, 183] width 7 height 7
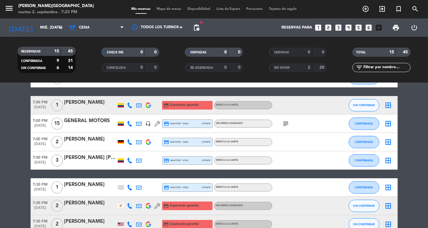
scroll to position [61, 0]
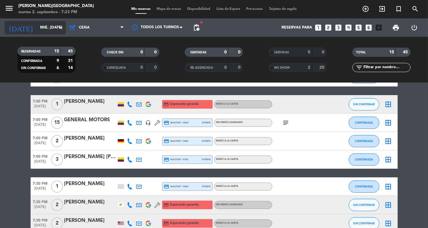
click at [54, 29] on input "mié. [DATE]" at bounding box center [63, 27] width 52 height 11
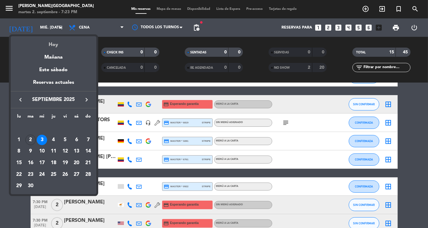
click at [51, 44] on div "Hoy" at bounding box center [54, 42] width 86 height 13
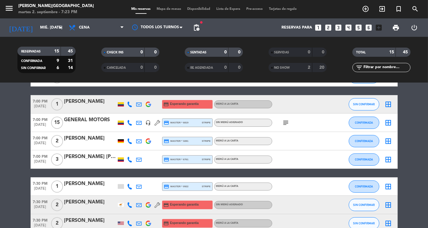
type input "[DATE] sep."
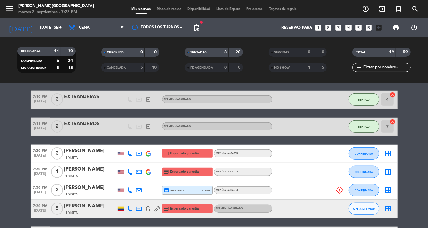
scroll to position [256, 0]
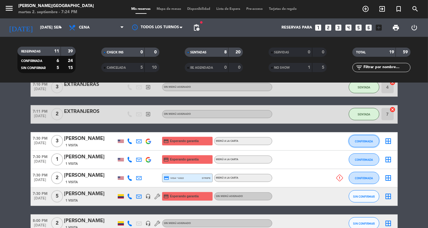
click at [364, 144] on button "CONFIRMADA" at bounding box center [364, 141] width 31 height 12
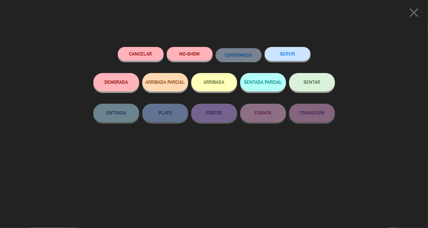
click at [320, 84] on span "SENTAR" at bounding box center [312, 81] width 17 height 5
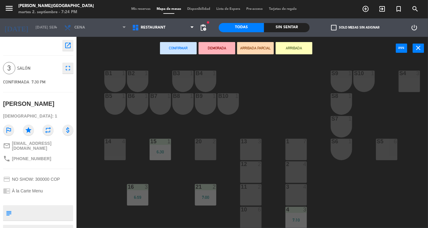
click at [152, 191] on div "B1 1 B2 1 B3 1 B4 1 S9 1 S10 1 S4 3 S3 3 B5 1 B6 1 B7 1 B8 1 B9 1 B10 1 S8 1 S7…" at bounding box center [255, 144] width 348 height 168
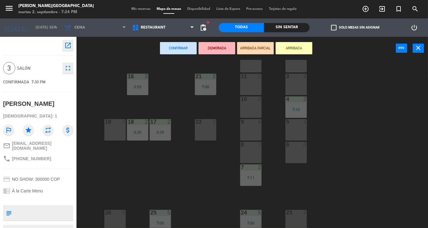
scroll to position [117, 0]
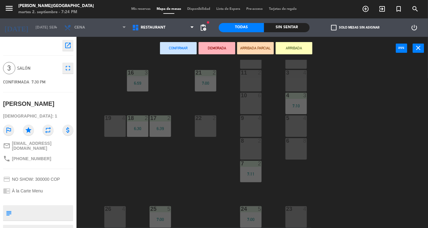
click at [295, 215] on div "23 4" at bounding box center [296, 216] width 21 height 21
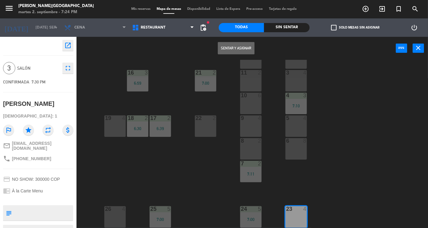
click at [239, 49] on button "Sentar y Asignar" at bounding box center [236, 48] width 37 height 12
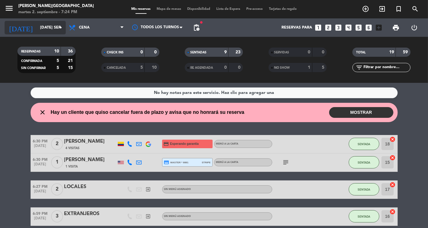
click at [47, 32] on input "[DATE] sep." at bounding box center [63, 27] width 52 height 11
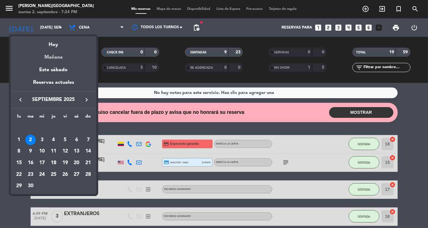
click at [52, 56] on div "Mañana" at bounding box center [54, 55] width 86 height 13
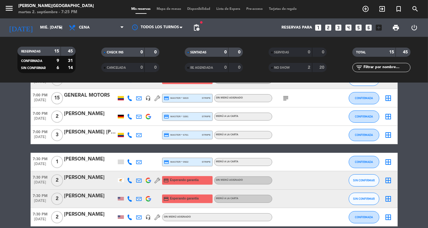
scroll to position [123, 0]
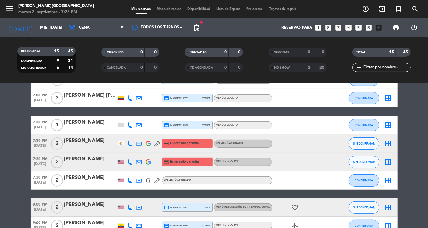
click at [407, 186] on bookings-row "6:30 PM [DATE] 2 [PERSON_NAME] credit_card visa * 5646 stripe Menú a la carta C…" at bounding box center [214, 138] width 428 height 301
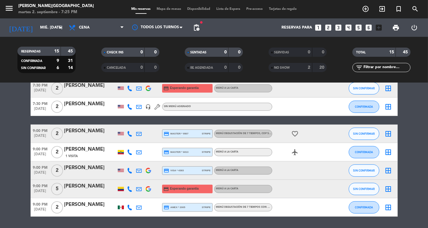
scroll to position [208, 0]
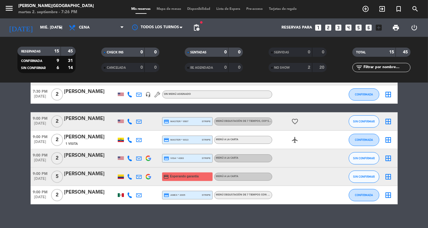
click at [407, 186] on bookings-row "6:30 PM [DATE] 2 [PERSON_NAME] credit_card visa * 5646 stripe Menú a la carta C…" at bounding box center [214, 53] width 428 height 301
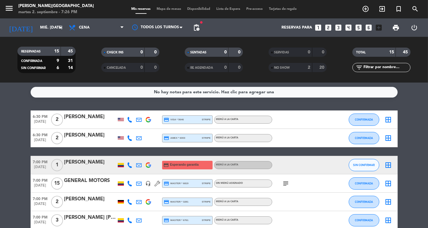
scroll to position [0, 0]
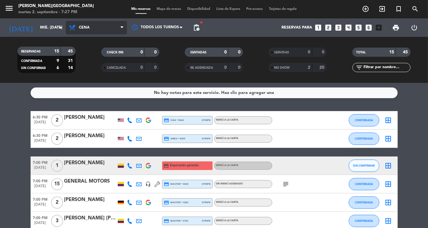
click at [108, 28] on span "Cena" at bounding box center [96, 27] width 61 height 13
click at [95, 54] on div "menu [PERSON_NAME] martes 2. septiembre - 7:27 PM Mis reservas Mapa de mesas Di…" at bounding box center [214, 41] width 428 height 83
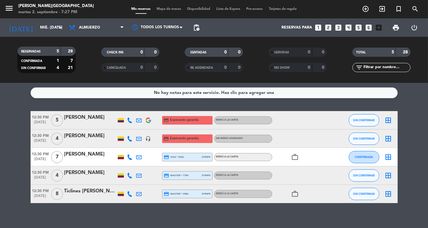
click at [88, 123] on div at bounding box center [90, 124] width 52 height 5
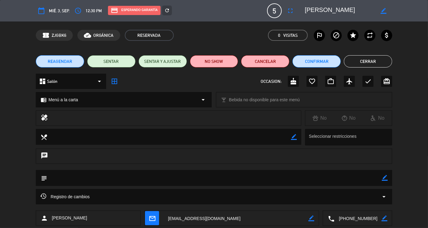
click at [357, 215] on textarea at bounding box center [358, 217] width 47 height 15
click at [349, 202] on span "Click para copiar" at bounding box center [350, 203] width 32 height 6
drag, startPoint x: 365, startPoint y: 11, endPoint x: 283, endPoint y: 8, distance: 82.4
click at [283, 8] on div "calendar_today mié. 3, sep. access_time 12:30 PM credit_card Esperando garantía…" at bounding box center [214, 10] width 357 height 15
click at [362, 59] on button "Cerrar" at bounding box center [368, 61] width 48 height 12
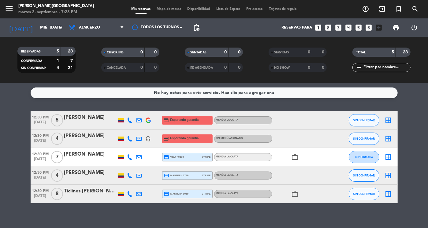
click at [84, 136] on div "[PERSON_NAME]" at bounding box center [90, 136] width 52 height 8
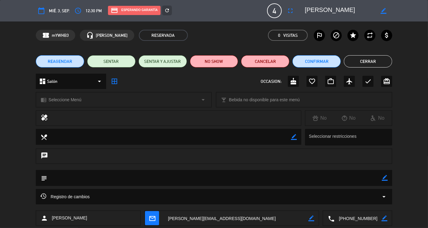
click at [357, 217] on textarea at bounding box center [358, 217] width 47 height 15
click at [349, 203] on span "Click para copiar" at bounding box center [350, 203] width 32 height 6
drag, startPoint x: 351, startPoint y: 11, endPoint x: 296, endPoint y: 17, distance: 55.5
click at [296, 17] on div "calendar_today mié. 3, sep. access_time 12:30 PM credit_card Esperando garantía…" at bounding box center [214, 10] width 357 height 15
click at [367, 59] on button "Cerrar" at bounding box center [368, 61] width 48 height 12
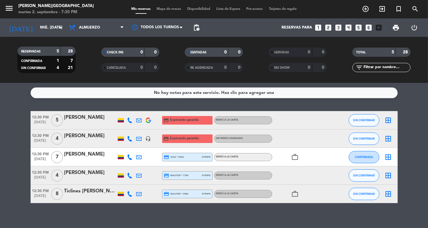
click at [419, 137] on bookings-row "12:30 PM [DATE] 5 [PERSON_NAME] credit_card Esperando garantía Menú a la carta …" at bounding box center [214, 157] width 428 height 92
click at [84, 28] on span "Almuerzo" at bounding box center [89, 27] width 21 height 4
click at [89, 69] on div "menu [PERSON_NAME] martes 2. septiembre - 7:31 PM Mis reservas Mapa de mesas Di…" at bounding box center [214, 41] width 428 height 83
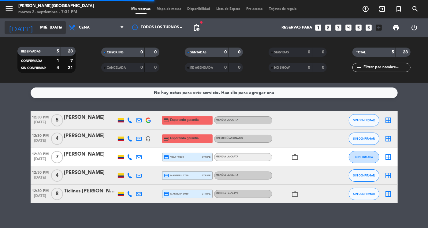
click at [55, 29] on input "mié. [DATE]" at bounding box center [63, 27] width 52 height 11
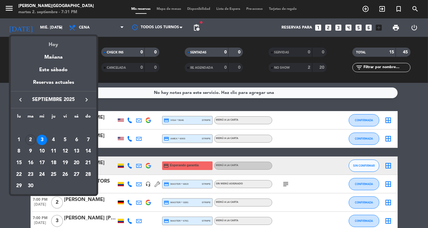
click at [54, 43] on div "Hoy" at bounding box center [54, 42] width 86 height 13
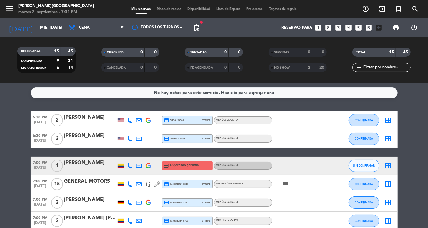
type input "[DATE] sep."
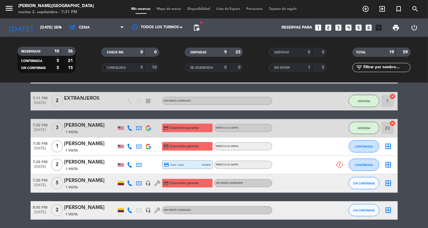
scroll to position [282, 0]
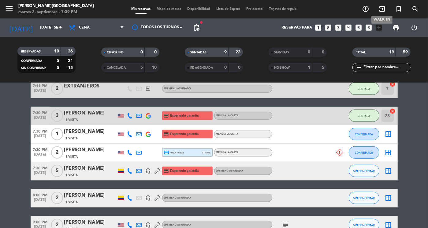
click at [383, 11] on icon "exit_to_app" at bounding box center [382, 8] width 7 height 7
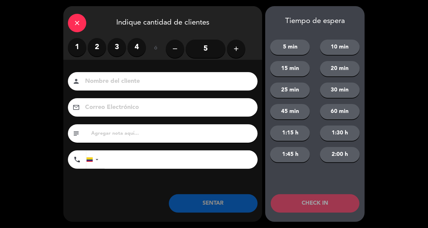
click at [207, 51] on input "5" at bounding box center [206, 49] width 40 height 18
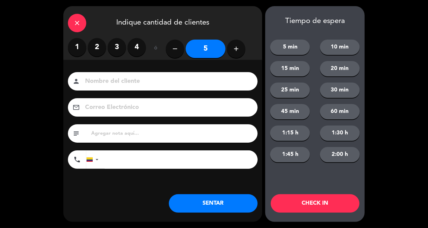
click at [169, 79] on input at bounding box center [167, 81] width 165 height 11
type input "LOCALES"
click at [206, 202] on button "SENTAR" at bounding box center [213, 203] width 89 height 18
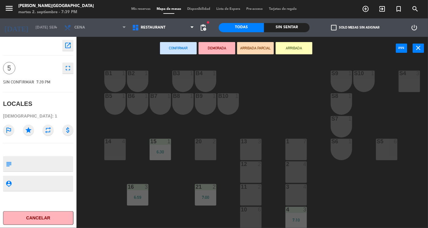
click at [111, 148] on div "14 4" at bounding box center [114, 148] width 21 height 21
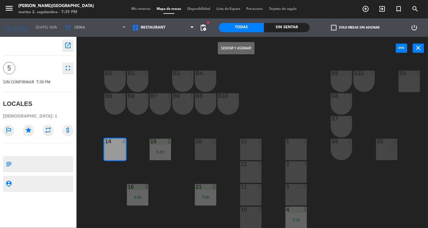
click at [230, 52] on button "Sentar y Asignar" at bounding box center [236, 48] width 37 height 12
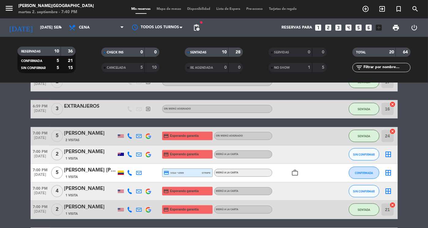
scroll to position [135, 0]
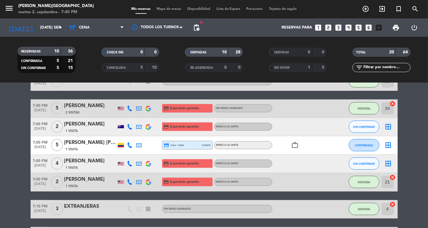
click at [72, 140] on div "[PERSON_NAME] [PERSON_NAME] [PERSON_NAME]" at bounding box center [90, 142] width 52 height 8
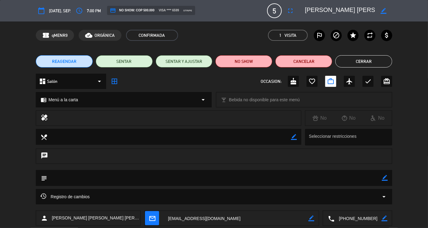
click at [351, 215] on textarea at bounding box center [358, 217] width 47 height 15
click at [343, 202] on span "Click para copiar" at bounding box center [350, 203] width 32 height 6
click at [366, 62] on button "Cerrar" at bounding box center [364, 61] width 57 height 12
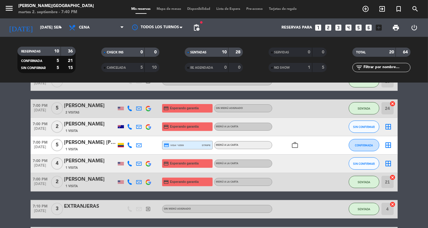
click at [418, 173] on bookings-row "6:30 PM [DATE] 2 [PERSON_NAME] 4 Visitas credit_card Esperando garantía Menú a …" at bounding box center [214, 222] width 428 height 445
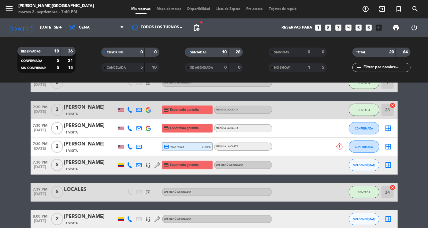
scroll to position [294, 0]
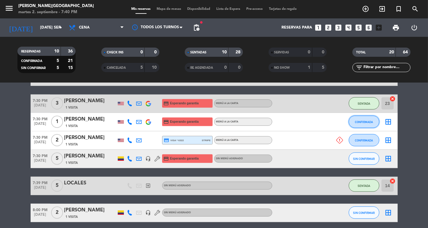
click at [370, 121] on span "CONFIRMADA" at bounding box center [364, 121] width 18 height 3
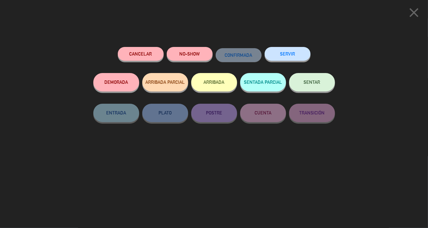
click at [321, 81] on button "SENTAR" at bounding box center [312, 82] width 46 height 18
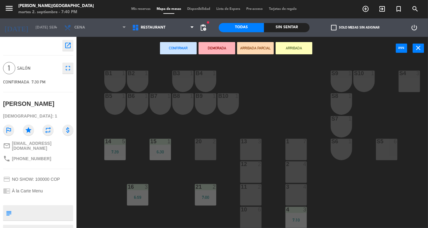
click at [208, 153] on div "20 2" at bounding box center [205, 148] width 21 height 21
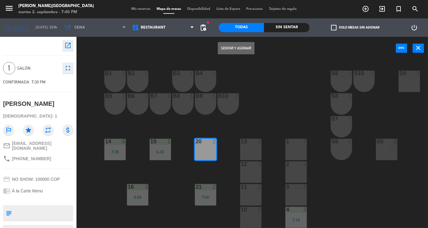
click at [237, 51] on button "Sentar y Asignar" at bounding box center [236, 48] width 37 height 12
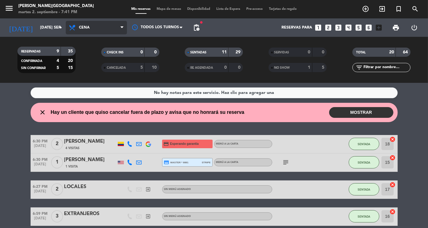
click at [108, 25] on span "Cena" at bounding box center [96, 27] width 61 height 13
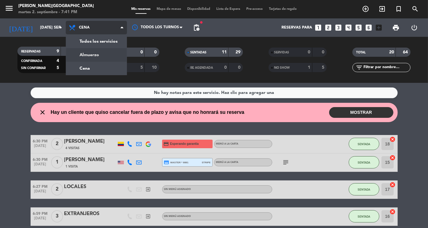
click at [94, 52] on div "menu [PERSON_NAME] martes 2. septiembre - 7:41 PM Mis reservas Mapa de mesas Di…" at bounding box center [214, 41] width 428 height 83
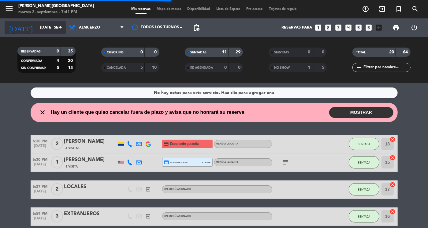
click at [58, 29] on icon "arrow_drop_down" at bounding box center [60, 27] width 7 height 7
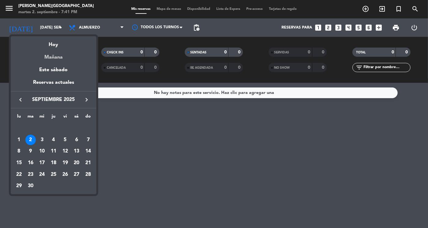
click at [54, 56] on div "Mañana" at bounding box center [54, 55] width 86 height 13
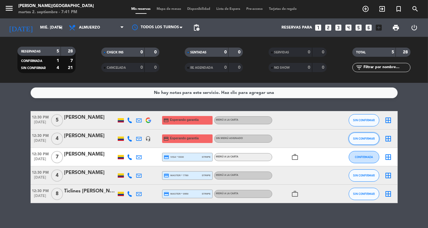
click at [358, 139] on span "SIN CONFIRMAR" at bounding box center [364, 138] width 22 height 3
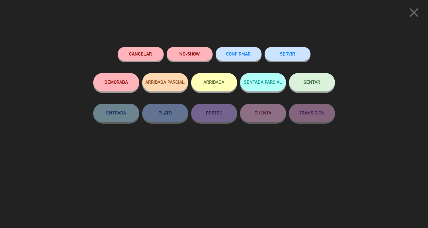
click at [247, 57] on button "CONFIRMAR" at bounding box center [239, 54] width 46 height 14
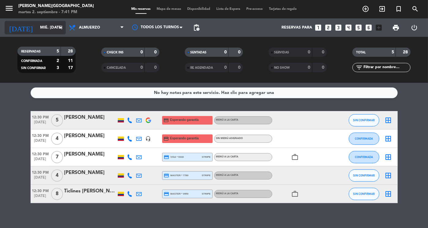
click at [46, 27] on input "mié. [DATE]" at bounding box center [63, 27] width 52 height 11
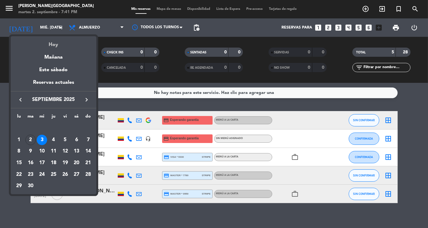
click at [52, 45] on div "Hoy" at bounding box center [54, 42] width 86 height 13
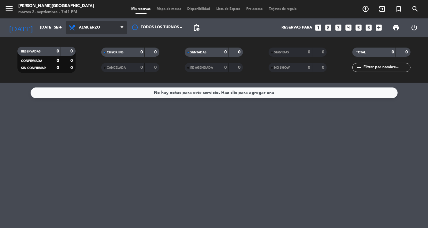
click at [113, 28] on span "Almuerzo" at bounding box center [96, 27] width 61 height 13
click at [89, 69] on div "menu [PERSON_NAME] martes 2. septiembre - 7:41 PM Mis reservas Mapa de mesas Di…" at bounding box center [214, 41] width 428 height 83
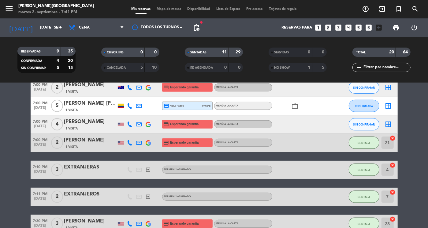
scroll to position [172, 0]
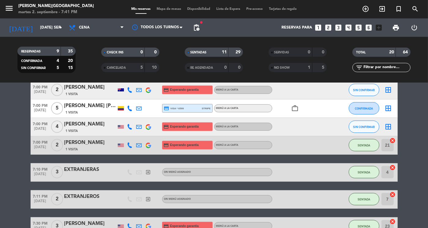
click at [89, 104] on div "[PERSON_NAME] [PERSON_NAME] [PERSON_NAME]" at bounding box center [90, 106] width 52 height 8
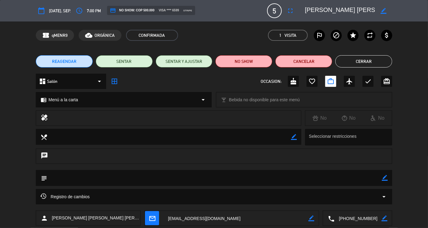
click at [354, 216] on textarea at bounding box center [358, 217] width 47 height 15
click at [345, 202] on span "Click para copiar" at bounding box center [350, 203] width 32 height 6
click at [363, 62] on button "Cerrar" at bounding box center [364, 61] width 57 height 12
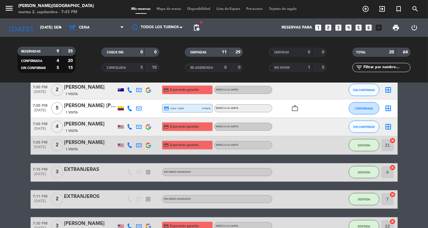
click at [88, 122] on div "[PERSON_NAME]" at bounding box center [90, 124] width 52 height 8
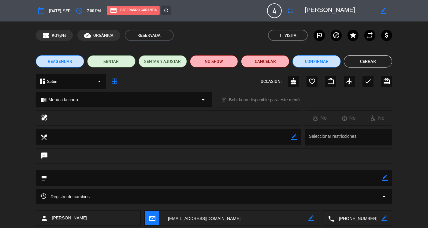
click at [355, 217] on textarea at bounding box center [358, 217] width 47 height 15
click at [342, 203] on span "Click para copiar" at bounding box center [350, 203] width 32 height 6
click at [377, 62] on button "Cerrar" at bounding box center [368, 61] width 48 height 12
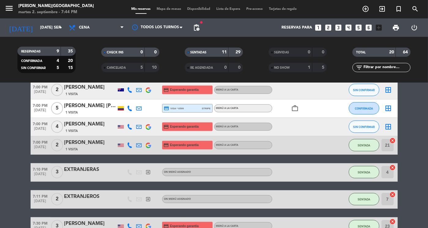
click at [411, 164] on bookings-row "6:30 PM [DATE] 2 [PERSON_NAME] 4 Visitas credit_card Esperando garantía Menú a …" at bounding box center [214, 185] width 428 height 445
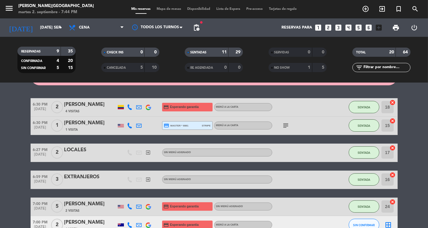
scroll to position [0, 0]
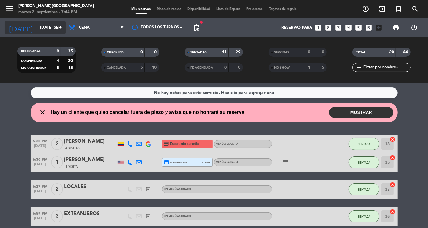
click at [50, 29] on input "[DATE] sep." at bounding box center [63, 27] width 52 height 11
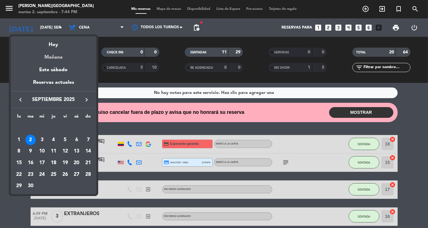
click at [53, 55] on div "Mañana" at bounding box center [54, 55] width 86 height 13
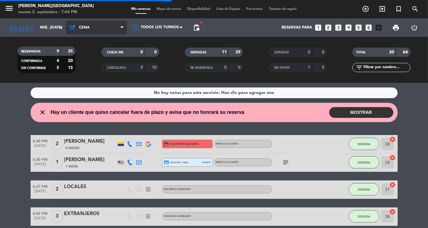
click at [114, 28] on span "Cena" at bounding box center [96, 27] width 61 height 13
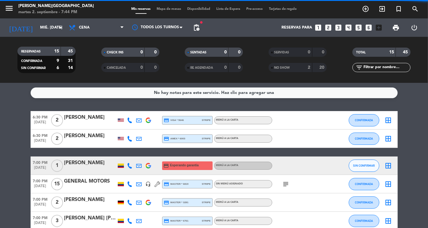
click at [103, 53] on div "CHECK INS" at bounding box center [117, 52] width 28 height 7
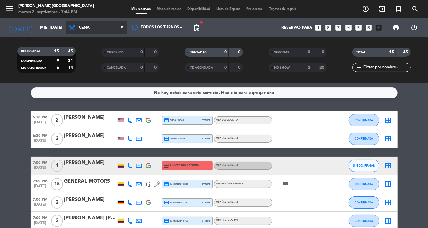
click at [100, 30] on span "Cena" at bounding box center [96, 27] width 61 height 13
click at [89, 53] on div "menu [PERSON_NAME] martes 2. septiembre - 7:44 PM Mis reservas Mapa de mesas Di…" at bounding box center [214, 41] width 428 height 83
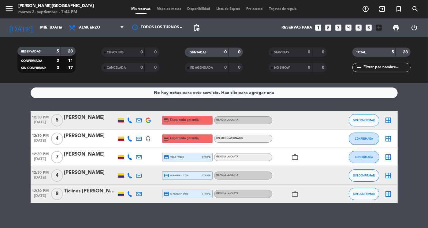
click at [407, 153] on bookings-row "12:30 PM [DATE] 5 [PERSON_NAME] credit_card Esperando garantía Menú a la carta …" at bounding box center [214, 157] width 428 height 92
click at [73, 171] on div "[PERSON_NAME]" at bounding box center [90, 172] width 52 height 8
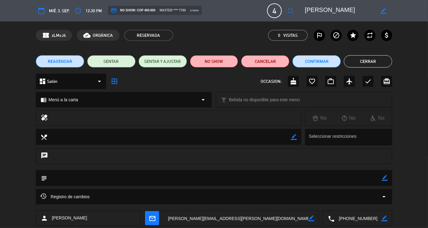
click at [352, 213] on textarea at bounding box center [358, 217] width 47 height 15
click at [339, 202] on span "Click para copiar" at bounding box center [350, 203] width 32 height 6
drag, startPoint x: 357, startPoint y: 6, endPoint x: 305, endPoint y: 12, distance: 51.8
click at [305, 12] on textarea at bounding box center [340, 10] width 70 height 11
click at [364, 61] on button "Cerrar" at bounding box center [368, 61] width 48 height 12
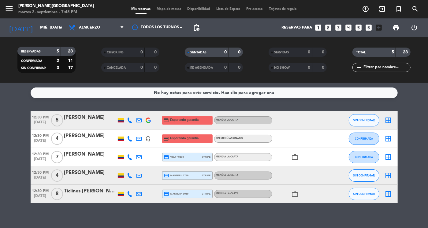
click at [87, 193] on div "Ticlines [PERSON_NAME]" at bounding box center [90, 191] width 52 height 8
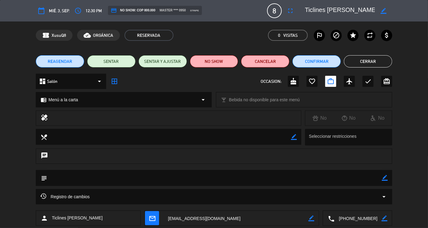
click at [361, 218] on textarea at bounding box center [358, 217] width 47 height 15
click at [350, 204] on span "Click para copiar" at bounding box center [350, 203] width 32 height 6
click at [153, 216] on icon "mail_outline" at bounding box center [152, 217] width 7 height 7
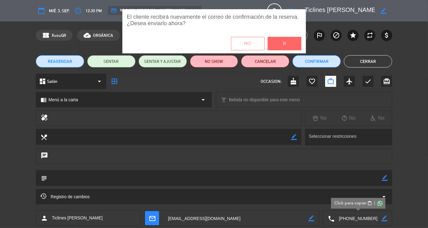
click at [290, 43] on button "Si" at bounding box center [285, 43] width 34 height 13
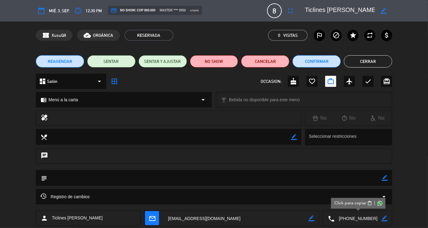
click at [369, 59] on button "Cerrar" at bounding box center [368, 61] width 48 height 12
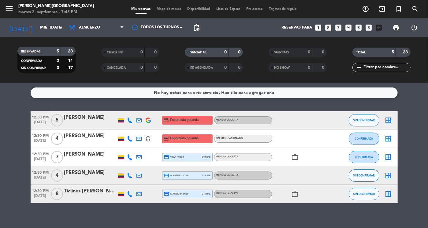
click at [418, 141] on bookings-row "12:30 PM [DATE] 5 [PERSON_NAME] credit_card Esperando garantía Menú a la carta …" at bounding box center [214, 157] width 428 height 92
click at [84, 194] on div "Ticlines [PERSON_NAME]" at bounding box center [90, 191] width 52 height 8
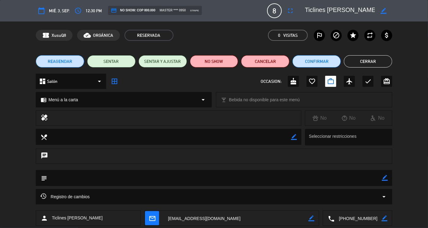
click at [386, 197] on icon "arrow_drop_down" at bounding box center [384, 196] width 7 height 7
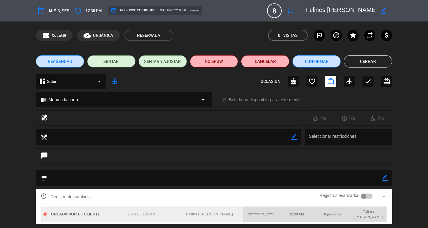
click at [398, 190] on div "Registro de cambios Registros avanzados arrow_drop_up CREADA POR EL CLIENTE [DA…" at bounding box center [214, 209] width 428 height 41
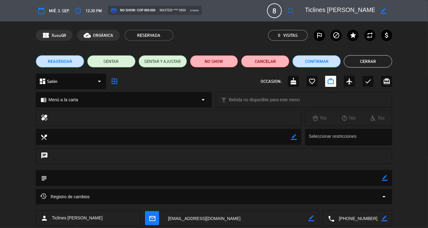
click at [376, 62] on button "Cerrar" at bounding box center [368, 61] width 48 height 12
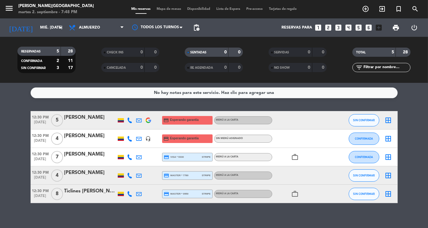
click at [408, 128] on bookings-row "12:30 PM [DATE] 5 [PERSON_NAME] credit_card Esperando garantía Menú a la carta …" at bounding box center [214, 157] width 428 height 92
click at [62, 25] on icon "arrow_drop_down" at bounding box center [60, 27] width 7 height 7
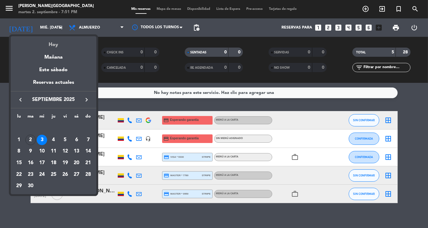
click at [55, 45] on div "Hoy" at bounding box center [54, 42] width 86 height 13
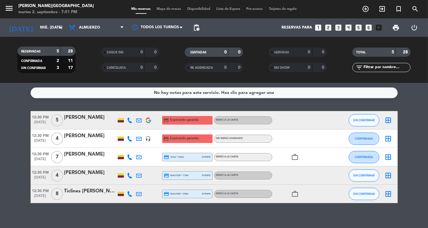
type input "[DATE] sep."
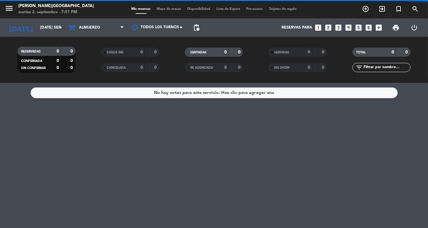
click at [107, 28] on span "Almuerzo" at bounding box center [96, 27] width 61 height 13
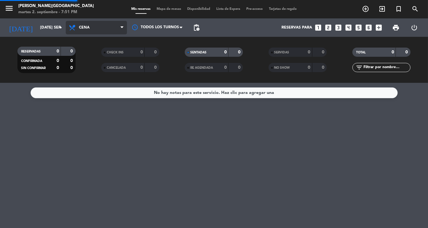
click at [94, 72] on div "menu [PERSON_NAME] martes 2. septiembre - 7:51 PM Mis reservas Mapa de mesas Di…" at bounding box center [214, 41] width 428 height 83
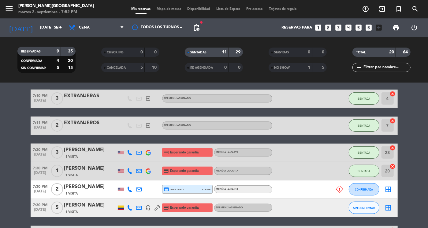
scroll to position [294, 0]
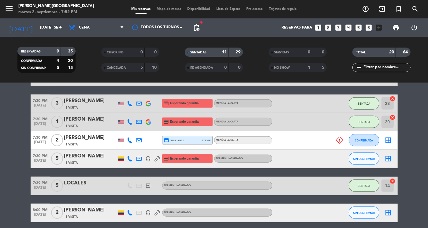
click at [70, 155] on div "[PERSON_NAME]" at bounding box center [90, 156] width 52 height 8
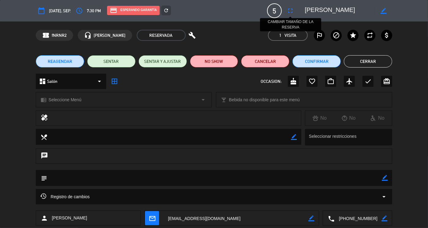
click at [290, 12] on icon "fullscreen" at bounding box center [290, 10] width 7 height 7
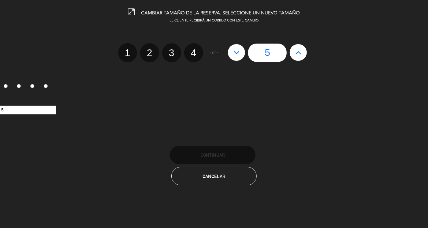
click at [303, 52] on button at bounding box center [298, 52] width 17 height 17
type input "6"
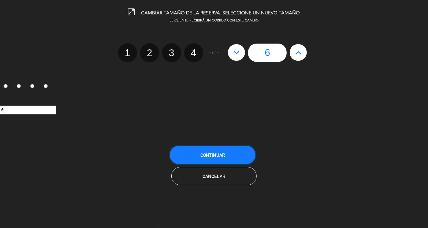
click at [219, 157] on button "Continuar" at bounding box center [213, 154] width 86 height 18
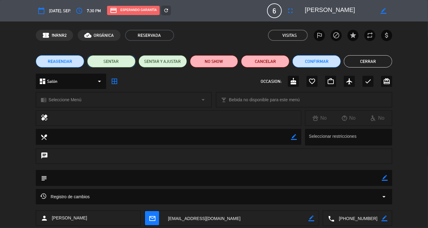
click at [118, 61] on button "SENTAR" at bounding box center [111, 61] width 48 height 12
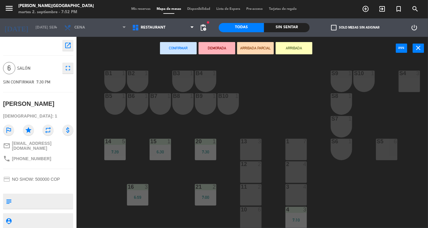
click at [296, 152] on div "1 7" at bounding box center [296, 148] width 21 height 21
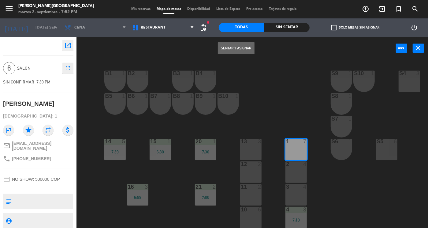
click at [237, 49] on button "Sentar y Asignar" at bounding box center [236, 48] width 37 height 12
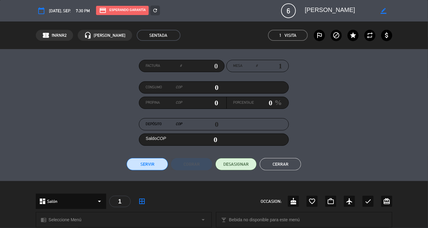
click at [281, 166] on button "Cerrar" at bounding box center [280, 164] width 41 height 12
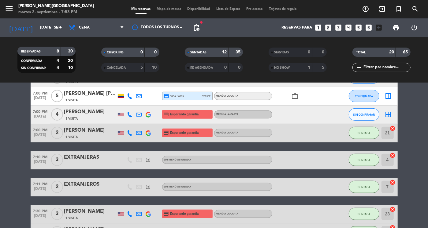
scroll to position [172, 0]
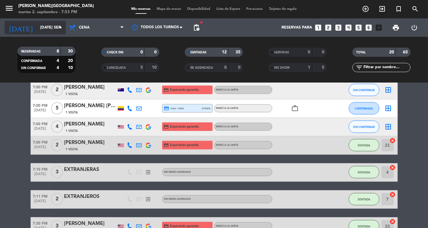
click at [56, 33] on input "[DATE] sep." at bounding box center [63, 27] width 52 height 11
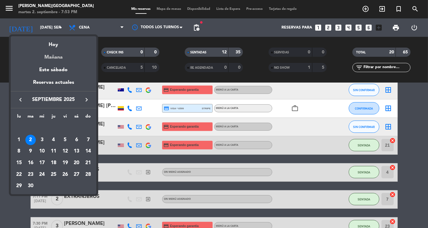
click at [55, 57] on div "Mañana" at bounding box center [54, 55] width 86 height 13
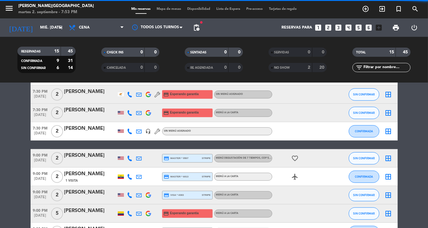
scroll to position [148, 0]
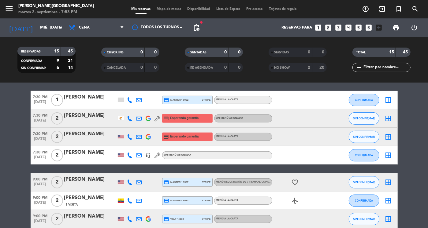
click at [102, 29] on span "Cena" at bounding box center [96, 27] width 61 height 13
click at [94, 55] on div "menu [PERSON_NAME] martes 2. septiembre - 7:53 PM Mis reservas Mapa de mesas Di…" at bounding box center [214, 41] width 428 height 83
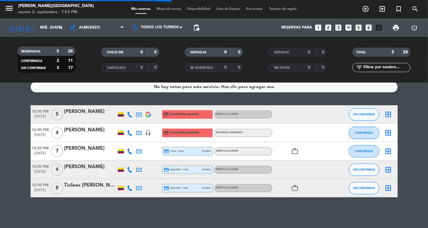
scroll to position [6, 0]
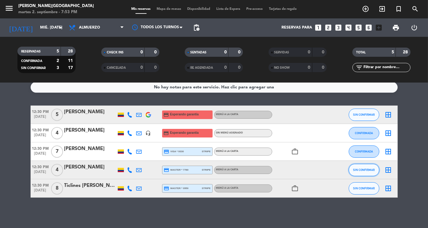
click at [364, 166] on button "SIN CONFIRMAR" at bounding box center [364, 170] width 31 height 12
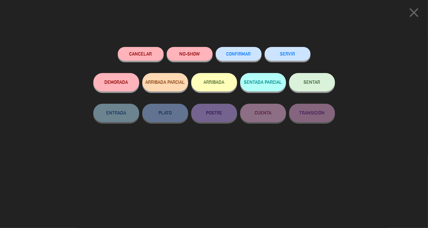
click at [251, 56] on button "CONFIRMAR" at bounding box center [239, 54] width 46 height 14
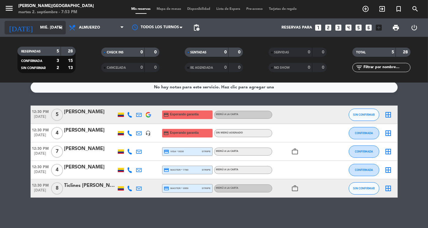
click at [54, 24] on input "mié. [DATE]" at bounding box center [63, 27] width 52 height 11
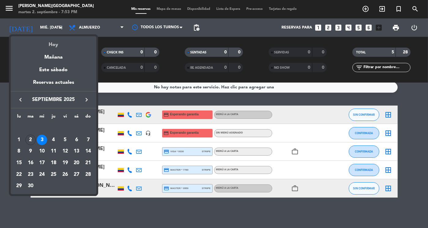
click at [54, 47] on div "Hoy" at bounding box center [54, 42] width 86 height 13
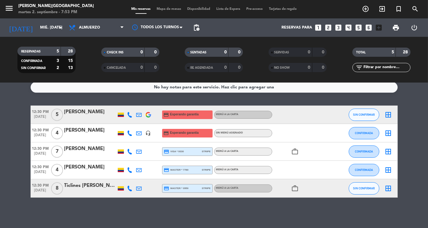
type input "[DATE] sep."
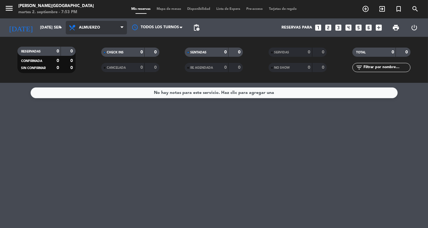
click at [113, 25] on span "Almuerzo" at bounding box center [96, 27] width 61 height 13
click at [92, 71] on div "menu [PERSON_NAME] martes 2. septiembre - 7:53 PM Mis reservas Mapa de mesas Di…" at bounding box center [214, 41] width 428 height 83
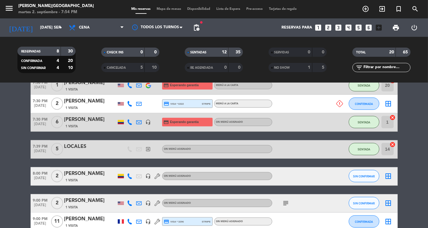
scroll to position [331, 0]
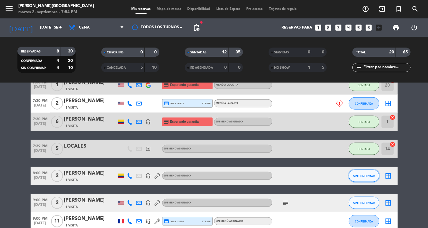
click at [365, 175] on span "SIN CONFIRMAR" at bounding box center [364, 175] width 22 height 3
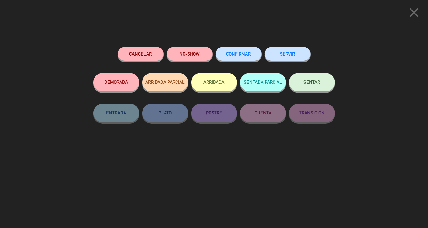
click at [312, 86] on button "SENTAR" at bounding box center [312, 82] width 46 height 18
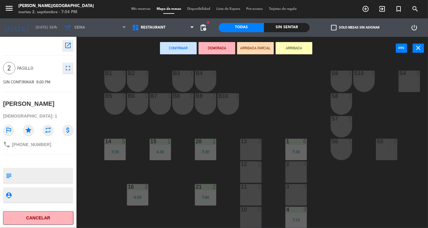
click at [163, 193] on div "B1 1 B2 1 B3 1 B4 1 S9 1 S10 1 S4 3 S3 3 B5 1 B6 1 B7 1 B8 1 B9 1 B10 1 S8 1 S7…" at bounding box center [255, 144] width 348 height 168
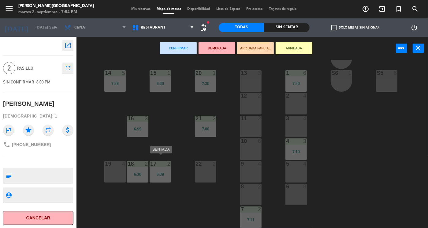
scroll to position [86, 0]
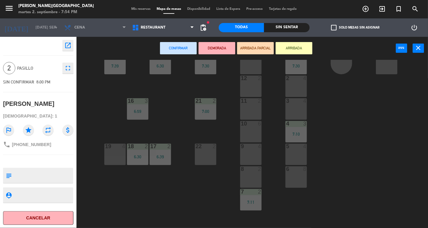
click at [115, 152] on div "19 4" at bounding box center [114, 153] width 21 height 21
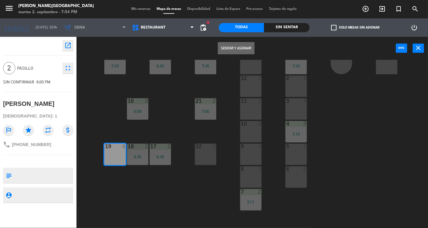
click at [241, 44] on button "Sentar y Asignar" at bounding box center [236, 48] width 37 height 12
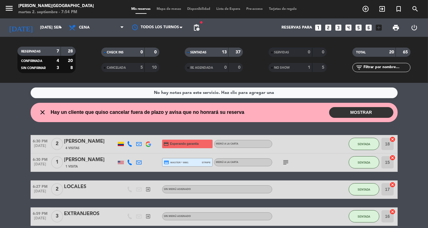
click at [415, 124] on div "No hay notas para este servicio. Haz clic para agregar una close Hay un cliente…" at bounding box center [214, 155] width 428 height 145
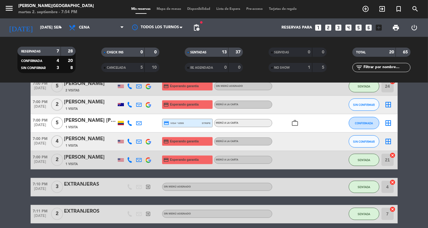
scroll to position [159, 0]
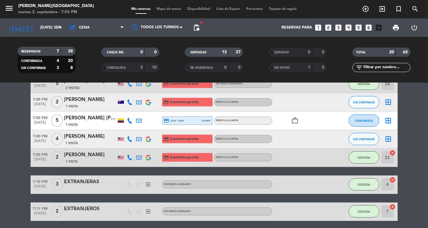
click at [83, 124] on div "1 Visita" at bounding box center [90, 124] width 52 height 5
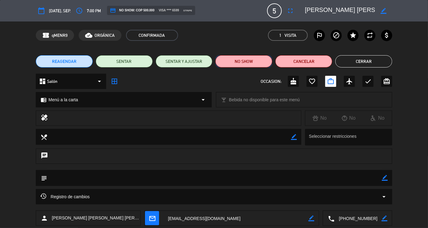
click at [250, 58] on button "NO SHOW" at bounding box center [244, 61] width 57 height 12
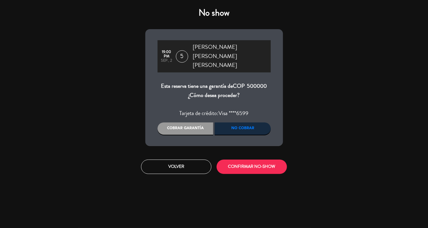
click at [252, 122] on div "No cobrar" at bounding box center [243, 128] width 56 height 12
click at [250, 159] on button "CONFIRMAR NO-SHOW" at bounding box center [252, 166] width 70 height 14
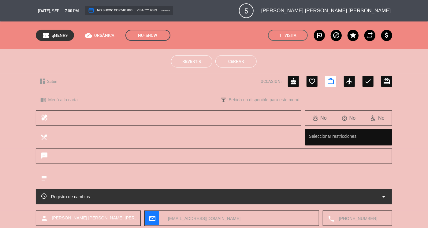
click at [227, 60] on button "Cerrar" at bounding box center [236, 61] width 41 height 12
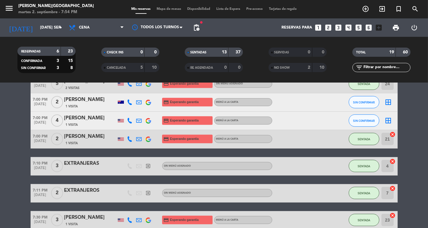
click at [77, 122] on div "[PERSON_NAME]" at bounding box center [90, 118] width 52 height 8
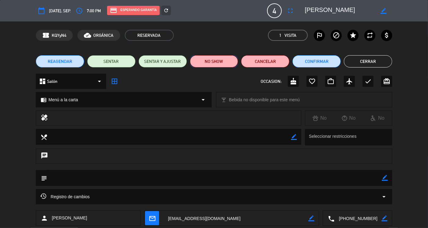
click at [214, 62] on button "NO SHOW" at bounding box center [214, 61] width 48 height 12
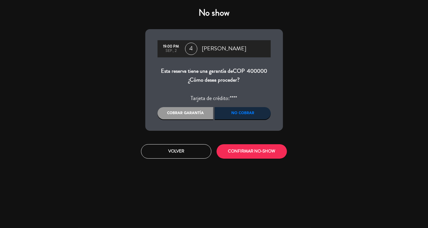
click at [250, 112] on div "No cobrar" at bounding box center [243, 113] width 56 height 12
click at [255, 153] on button "CONFIRMAR NO-SHOW" at bounding box center [252, 151] width 70 height 14
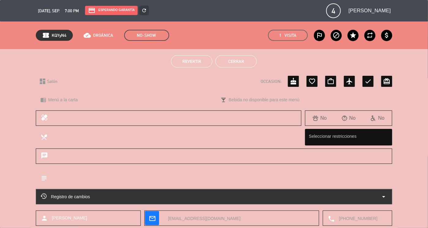
click at [240, 59] on button "Cerrar" at bounding box center [236, 61] width 41 height 12
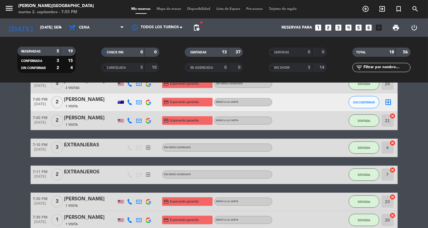
click at [81, 100] on div "[PERSON_NAME]" at bounding box center [90, 100] width 52 height 8
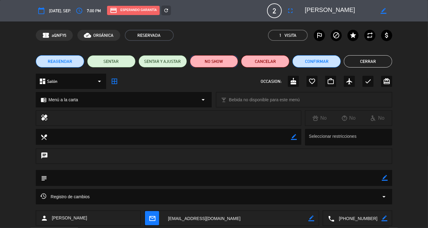
click at [201, 58] on button "NO SHOW" at bounding box center [214, 61] width 48 height 12
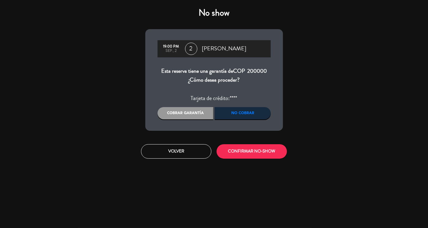
click at [249, 114] on div "No cobrar" at bounding box center [243, 113] width 56 height 12
click at [256, 150] on button "CONFIRMAR NO-SHOW" at bounding box center [252, 151] width 70 height 14
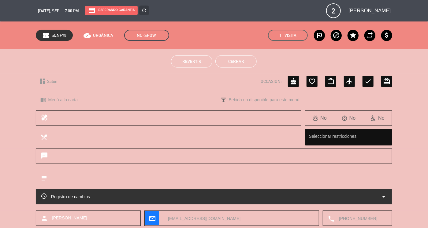
click at [235, 59] on button "Cerrar" at bounding box center [236, 61] width 41 height 12
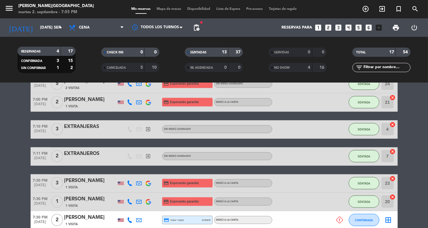
click at [419, 140] on bookings-row "6:30 PM [DATE] 2 [PERSON_NAME] 4 Visitas credit_card Esperando garantía Menú a …" at bounding box center [214, 170] width 428 height 390
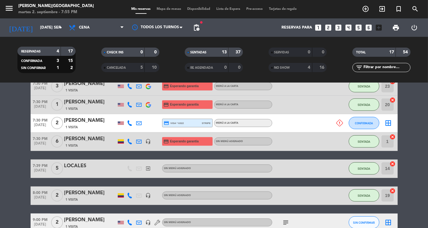
scroll to position [257, 0]
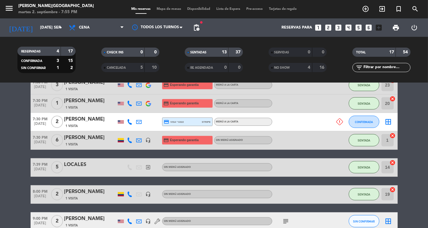
click at [75, 123] on div "[PERSON_NAME]" at bounding box center [90, 119] width 52 height 8
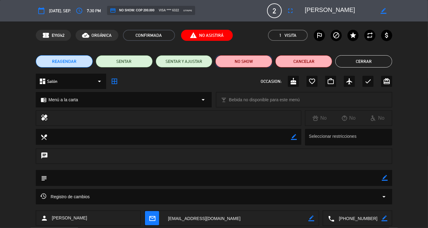
click at [245, 60] on button "NO SHOW" at bounding box center [244, 61] width 57 height 12
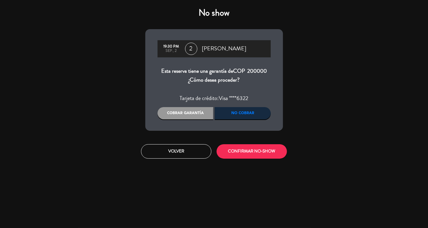
click at [241, 114] on div "No cobrar" at bounding box center [243, 113] width 56 height 12
click at [252, 149] on button "CONFIRMAR NO-SHOW" at bounding box center [252, 151] width 70 height 14
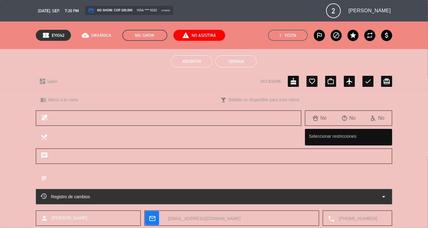
click at [234, 58] on button "Cerrar" at bounding box center [236, 61] width 41 height 12
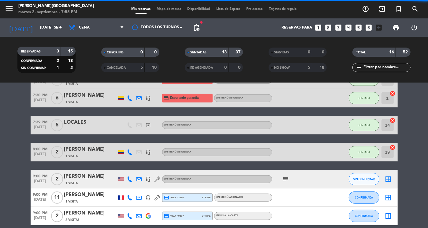
scroll to position [233, 0]
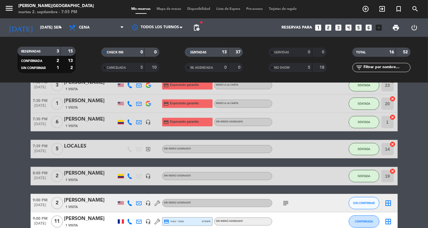
click at [417, 145] on bookings-row "6:30 PM [DATE] 2 [PERSON_NAME] 4 Visitas credit_card Esperando garantía Menú a …" at bounding box center [214, 62] width 428 height 371
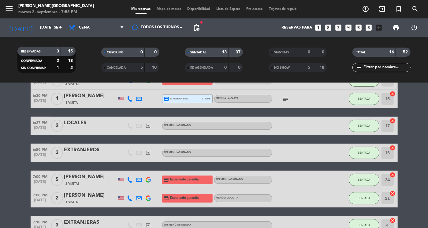
scroll to position [0, 0]
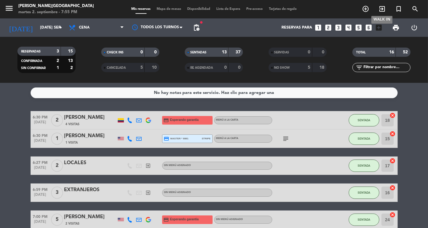
click at [381, 9] on icon "exit_to_app" at bounding box center [382, 8] width 7 height 7
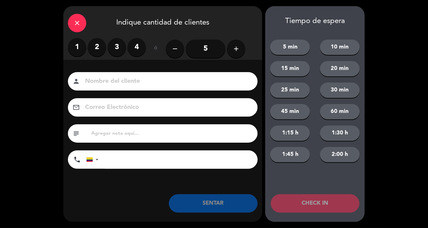
click at [79, 48] on label "1" at bounding box center [77, 47] width 18 height 18
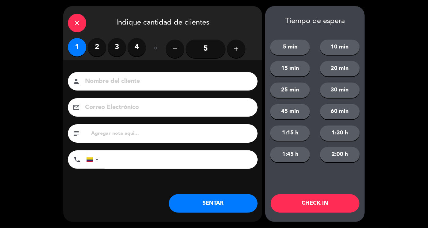
click at [90, 82] on input at bounding box center [167, 81] width 165 height 11
type input "EXTRANJERA"
click at [224, 207] on button "SENTAR" at bounding box center [213, 203] width 89 height 18
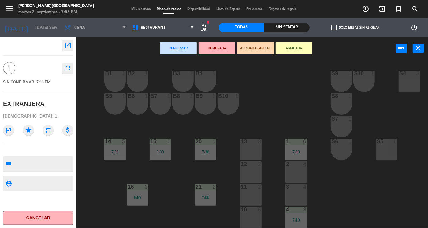
click at [252, 146] on div "13 3" at bounding box center [250, 148] width 21 height 21
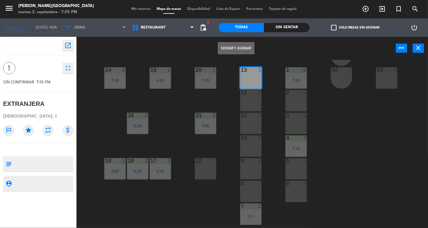
scroll to position [98, 0]
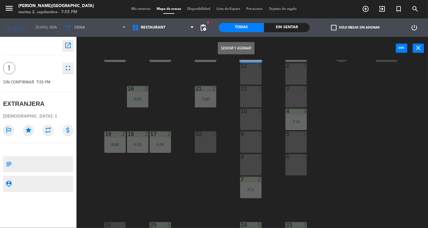
click at [236, 49] on button "Sentar y Asignar" at bounding box center [236, 48] width 37 height 12
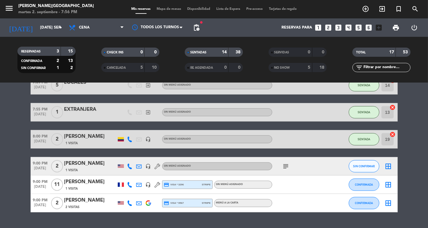
scroll to position [312, 0]
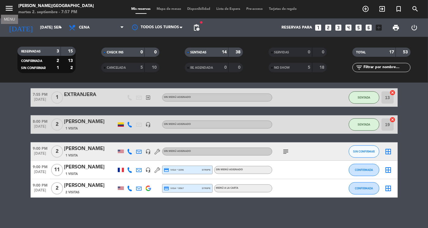
click at [12, 7] on icon "menu" at bounding box center [9, 8] width 9 height 9
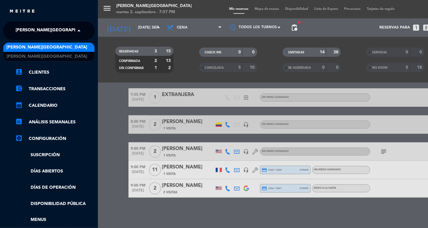
click at [50, 26] on span "[PERSON_NAME][GEOGRAPHIC_DATA]" at bounding box center [56, 30] width 81 height 13
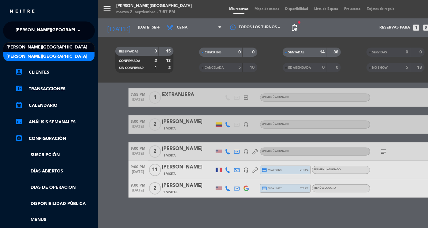
click at [41, 56] on span "[PERSON_NAME][GEOGRAPHIC_DATA]" at bounding box center [46, 56] width 81 height 7
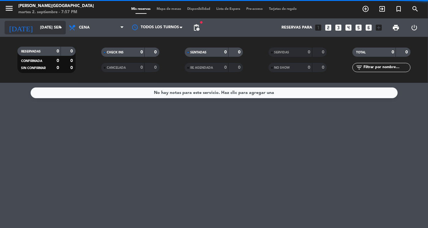
scroll to position [0, 0]
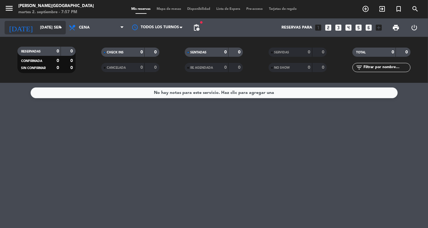
click at [55, 28] on input "[DATE] sep." at bounding box center [63, 27] width 52 height 11
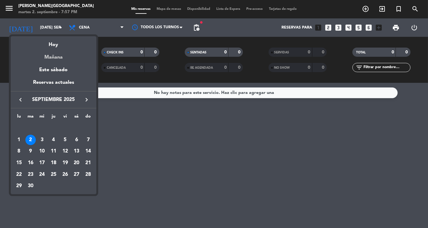
click at [51, 57] on div "Mañana" at bounding box center [54, 55] width 86 height 13
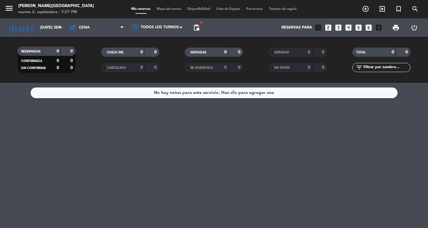
type input "mié. [DATE]"
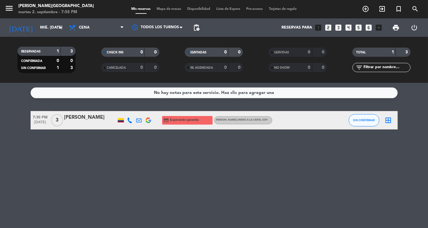
click at [81, 117] on div "[PERSON_NAME]" at bounding box center [90, 117] width 52 height 8
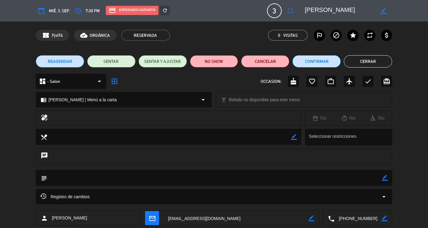
click at [359, 217] on textarea at bounding box center [358, 217] width 47 height 15
click at [347, 203] on span "Click para copiar" at bounding box center [350, 203] width 32 height 6
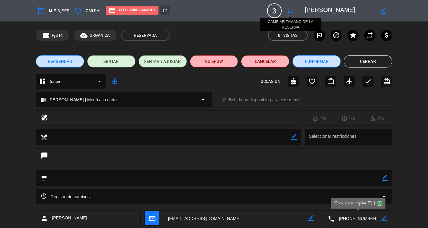
drag, startPoint x: 359, startPoint y: 10, endPoint x: 288, endPoint y: 14, distance: 71.2
click at [288, 14] on div "calendar_today mié. 3, sep. access_time 7:30 PM credit_card Esperando garantía …" at bounding box center [214, 10] width 357 height 15
click at [321, 60] on button "Confirmar" at bounding box center [317, 61] width 48 height 12
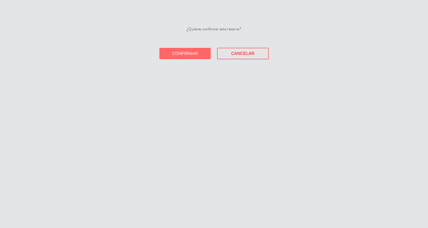
click at [198, 51] on button "Confirmar" at bounding box center [185, 53] width 51 height 11
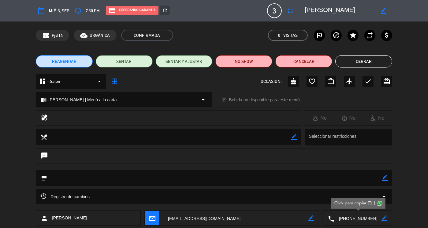
click at [365, 58] on button "Cerrar" at bounding box center [364, 61] width 57 height 12
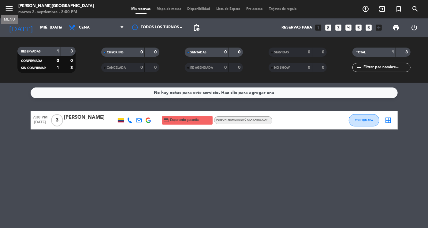
click at [7, 9] on icon "menu" at bounding box center [9, 8] width 9 height 9
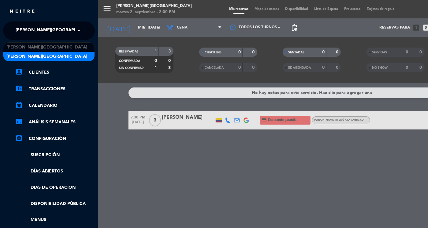
click at [44, 28] on span "[PERSON_NAME][GEOGRAPHIC_DATA]" at bounding box center [56, 30] width 81 height 13
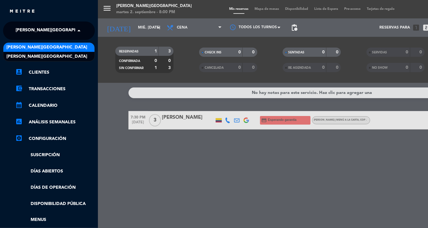
click at [48, 46] on span "[PERSON_NAME][GEOGRAPHIC_DATA]" at bounding box center [46, 47] width 81 height 7
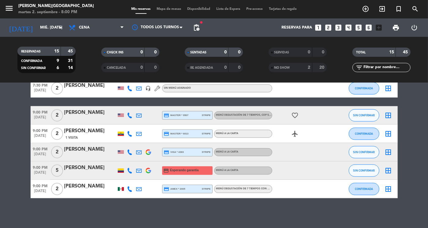
scroll to position [215, 0]
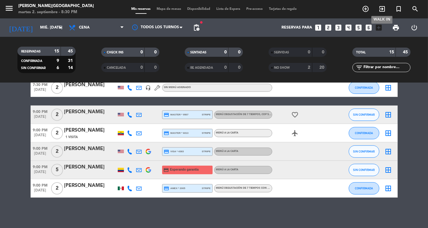
click at [380, 10] on icon "exit_to_app" at bounding box center [382, 8] width 7 height 7
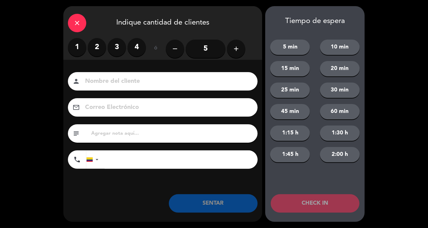
click at [95, 47] on label "2" at bounding box center [97, 47] width 18 height 18
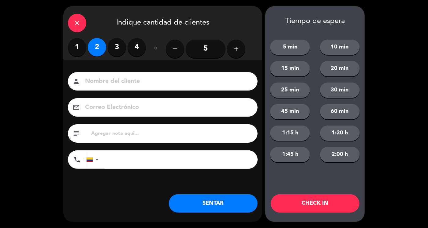
drag, startPoint x: 96, startPoint y: 73, endPoint x: 98, endPoint y: 79, distance: 5.6
click at [98, 79] on div "person" at bounding box center [163, 81] width 190 height 18
click at [98, 79] on input at bounding box center [167, 81] width 165 height 11
type input "extra"
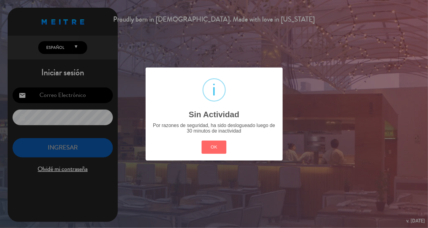
type input "[EMAIL_ADDRESS][DOMAIN_NAME]"
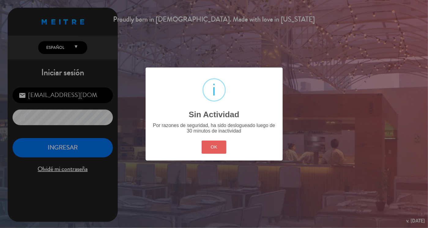
click at [218, 148] on button "OK" at bounding box center [214, 146] width 25 height 13
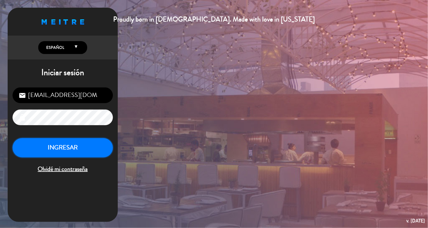
click at [90, 144] on button "INGRESAR" at bounding box center [63, 147] width 100 height 19
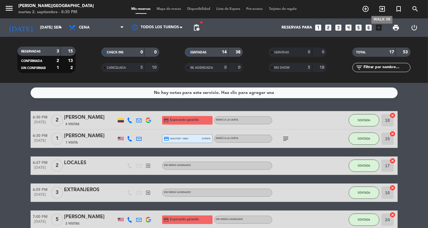
click at [384, 6] on icon "exit_to_app" at bounding box center [382, 8] width 7 height 7
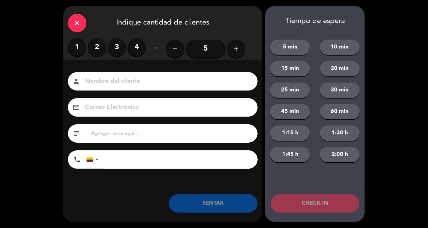
click at [100, 47] on label "2" at bounding box center [97, 47] width 18 height 18
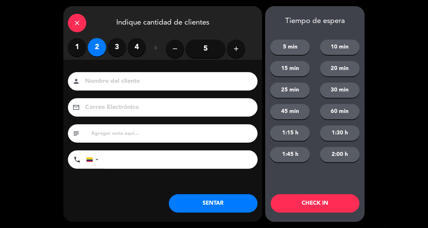
click at [109, 81] on input at bounding box center [167, 81] width 165 height 11
type input "EXTRANJEROS"
click at [204, 204] on button "SENTAR" at bounding box center [213, 203] width 89 height 18
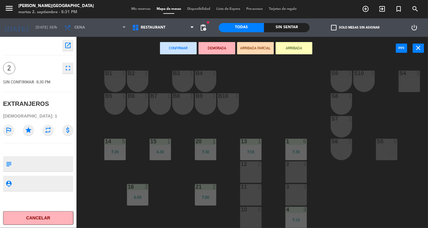
click at [272, 179] on div "B1 1 B2 1 B3 1 B4 1 S9 1 S10 1 S4 3 S3 3 B5 1 B6 1 B7 1 B8 1 B9 1 B10 1 S8 1 S7…" at bounding box center [255, 144] width 348 height 168
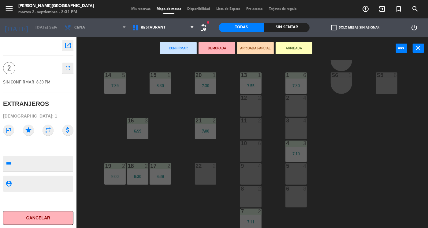
scroll to position [86, 0]
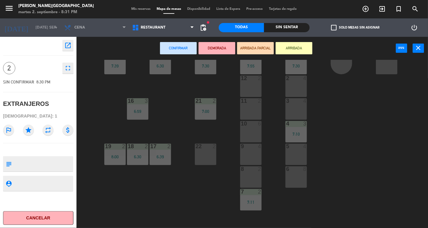
click at [250, 175] on div "8 2" at bounding box center [250, 176] width 21 height 21
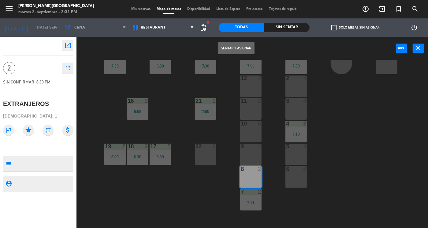
click at [229, 45] on button "Sentar y Asignar" at bounding box center [236, 48] width 37 height 12
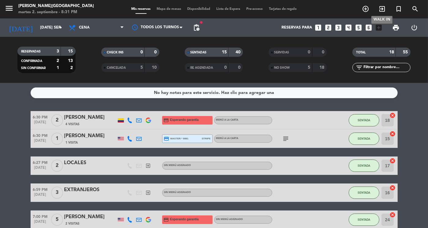
click at [383, 10] on icon "exit_to_app" at bounding box center [382, 8] width 7 height 7
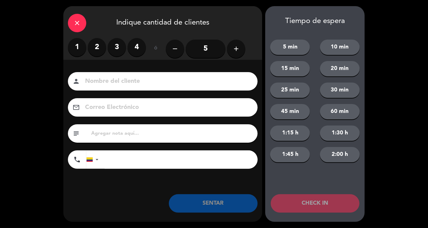
click at [96, 47] on label "2" at bounding box center [97, 47] width 18 height 18
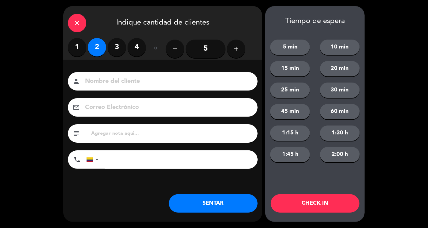
click at [98, 81] on input at bounding box center [167, 81] width 165 height 11
type input "EXTRANJEROS"
click at [215, 198] on button "SENTAR" at bounding box center [213, 203] width 89 height 18
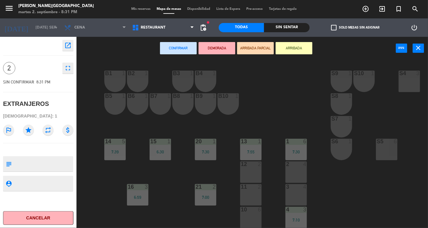
click at [180, 171] on div "B1 1 B2 1 B3 1 B4 1 S9 1 S10 1 S4 3 S3 3 B5 1 B6 1 B7 1 B8 1 B9 1 B10 1 S8 1 S7…" at bounding box center [255, 144] width 348 height 168
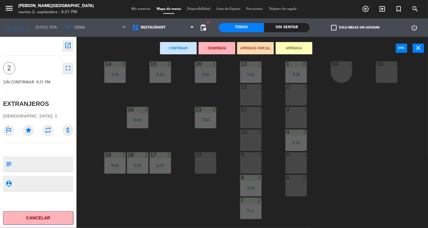
scroll to position [86, 0]
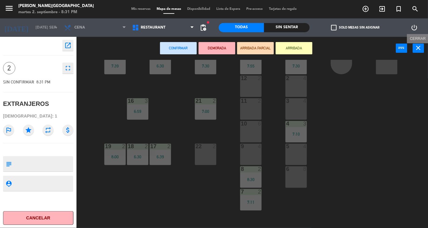
click at [421, 49] on icon "close" at bounding box center [418, 47] width 7 height 7
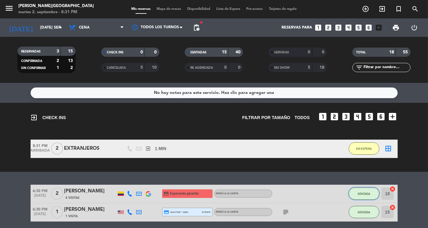
click at [372, 197] on button "SENTADA" at bounding box center [364, 193] width 31 height 12
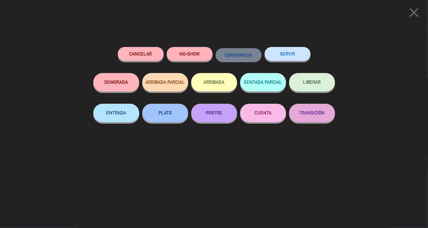
click at [287, 58] on button "SERVIR" at bounding box center [288, 54] width 46 height 14
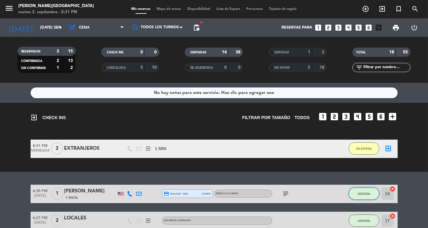
click at [362, 194] on span "SENTADA" at bounding box center [364, 193] width 13 height 3
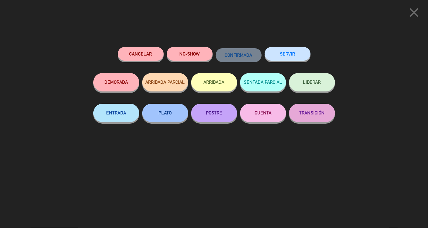
click at [283, 57] on button "SERVIR" at bounding box center [288, 54] width 46 height 14
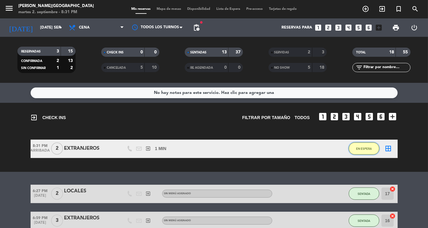
click at [365, 147] on span "EN ESPERA" at bounding box center [365, 148] width 16 height 3
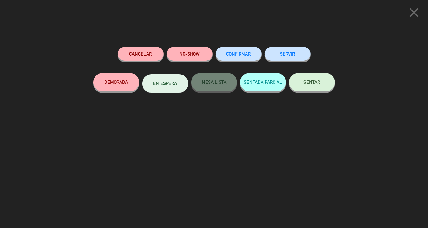
click at [306, 86] on button "SENTAR" at bounding box center [312, 82] width 46 height 18
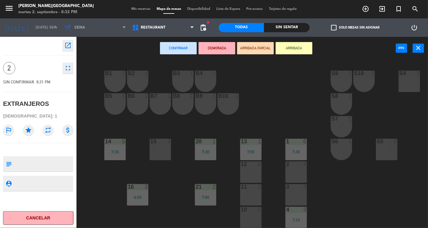
click at [173, 194] on div "B1 1 B2 1 B3 1 B4 1 S9 1 S10 1 S4 3 S3 3 B5 1 B6 1 B7 1 B8 1 B9 1 B10 1 S8 1 S7…" at bounding box center [255, 144] width 348 height 168
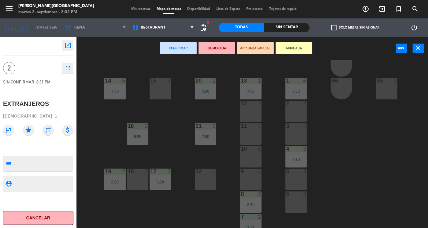
scroll to position [61, 0]
click at [139, 173] on div at bounding box center [138, 171] width 10 height 6
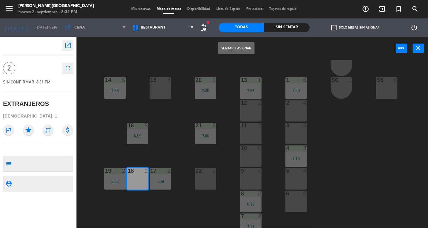
click at [241, 48] on button "Sentar y Asignar" at bounding box center [236, 48] width 37 height 12
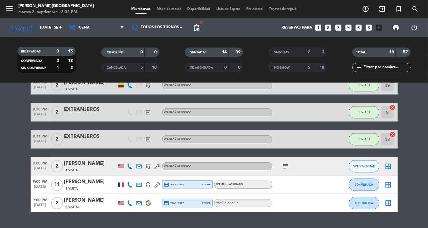
scroll to position [320, 0]
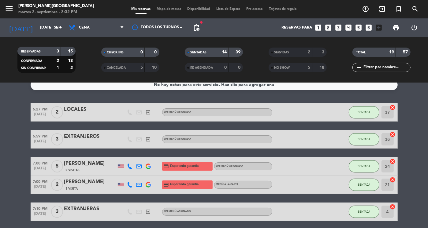
scroll to position [0, 0]
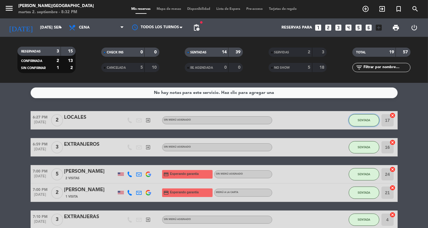
click at [369, 123] on button "SENTADA" at bounding box center [364, 120] width 31 height 12
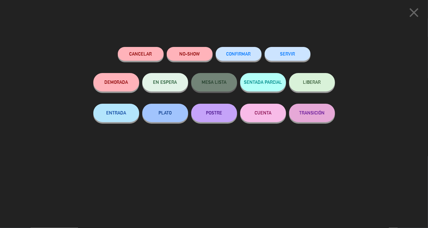
click at [286, 50] on button "SERVIR" at bounding box center [288, 54] width 46 height 14
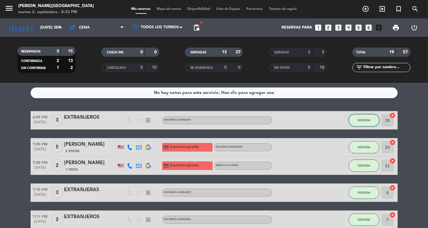
click at [358, 122] on button "SENTADA" at bounding box center [364, 120] width 31 height 12
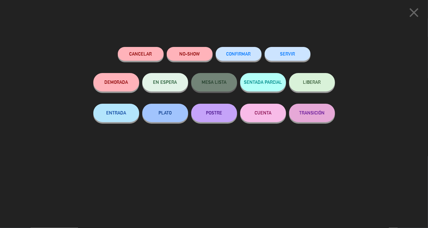
click at [289, 48] on button "SERVIR" at bounding box center [288, 54] width 46 height 14
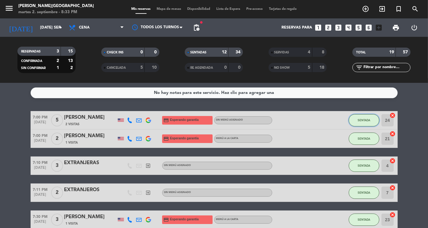
click at [365, 118] on span "SENTADA" at bounding box center [364, 119] width 13 height 3
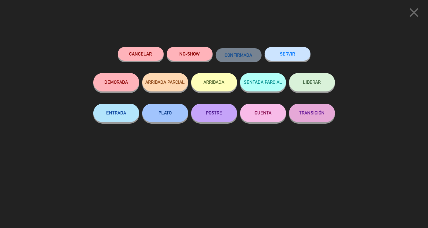
click at [292, 55] on button "SERVIR" at bounding box center [288, 54] width 46 height 14
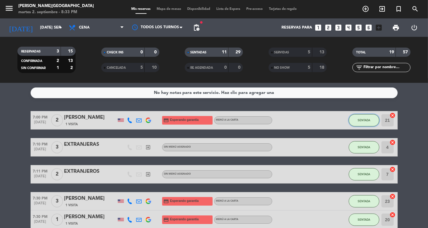
click at [364, 122] on button "SENTADA" at bounding box center [364, 120] width 31 height 12
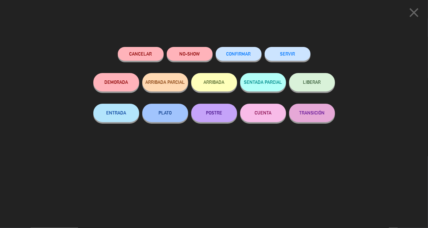
click at [284, 48] on button "SERVIR" at bounding box center [288, 54] width 46 height 14
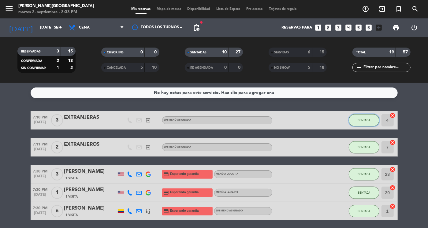
click at [368, 117] on button "SENTADA" at bounding box center [364, 120] width 31 height 12
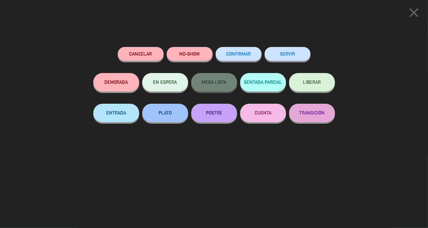
click at [291, 52] on button "SERVIR" at bounding box center [288, 54] width 46 height 14
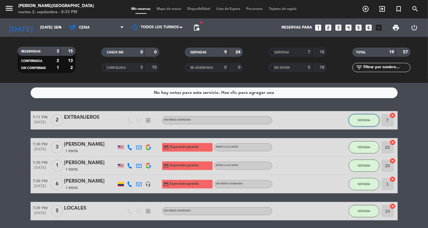
click at [363, 122] on button "SENTADA" at bounding box center [364, 120] width 31 height 12
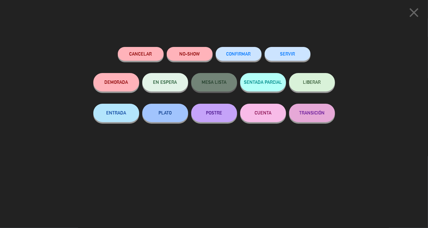
click at [284, 55] on button "SERVIR" at bounding box center [288, 54] width 46 height 14
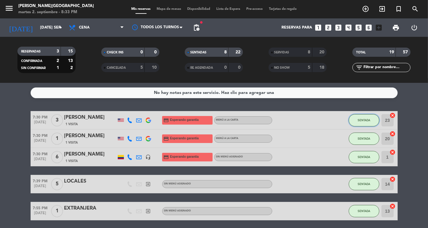
click at [369, 118] on span "SENTADA" at bounding box center [364, 119] width 13 height 3
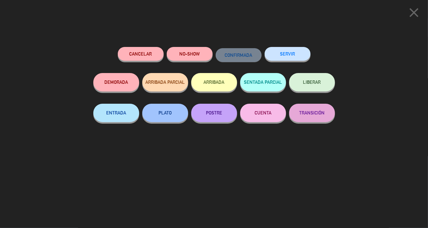
click at [291, 52] on button "SERVIR" at bounding box center [288, 54] width 46 height 14
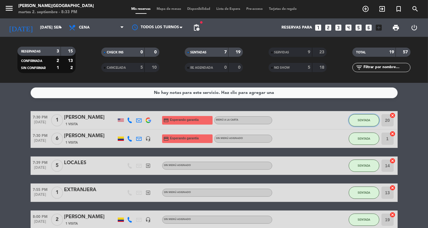
click at [367, 119] on span "SENTADA" at bounding box center [364, 119] width 13 height 3
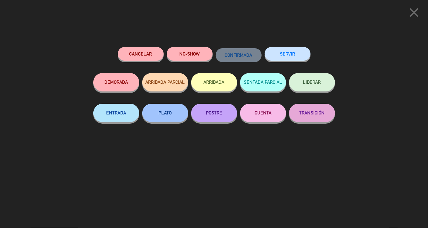
click at [293, 51] on button "SERVIR" at bounding box center [288, 54] width 46 height 14
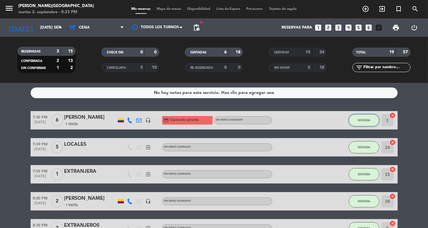
click at [362, 118] on button "SENTADA" at bounding box center [364, 120] width 31 height 12
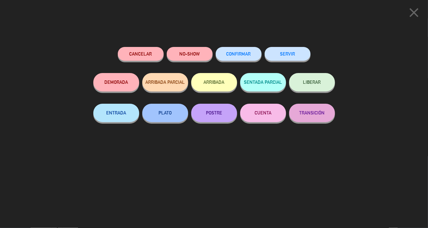
click at [296, 54] on button "SERVIR" at bounding box center [288, 54] width 46 height 14
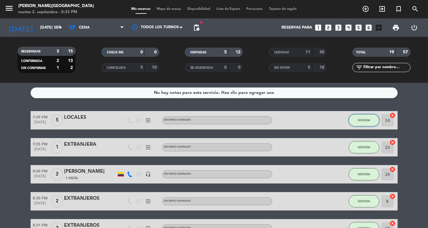
click at [363, 118] on button "SENTADA" at bounding box center [364, 120] width 31 height 12
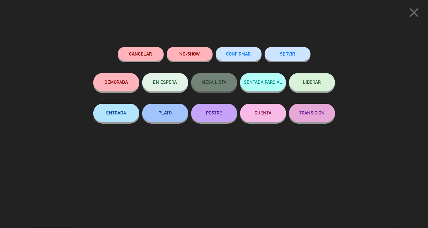
click at [291, 53] on button "SERVIR" at bounding box center [288, 54] width 46 height 14
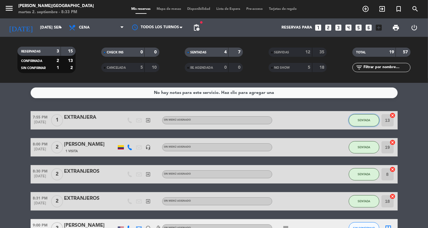
click at [359, 116] on button "SENTADA" at bounding box center [364, 120] width 31 height 12
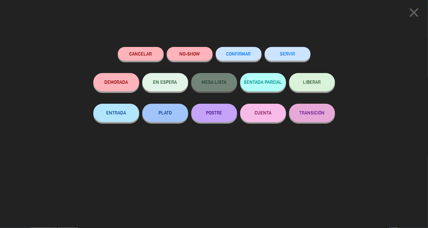
click at [289, 52] on button "SERVIR" at bounding box center [288, 54] width 46 height 14
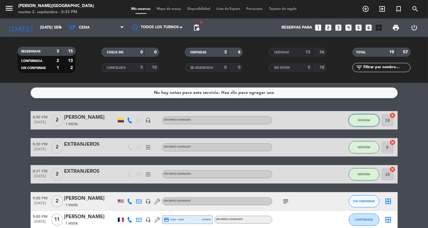
click at [366, 122] on button "SENTADA" at bounding box center [364, 120] width 31 height 12
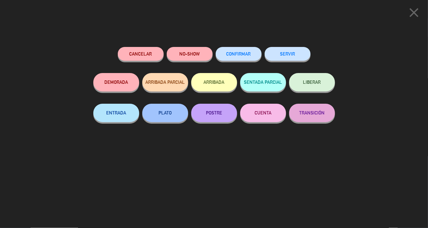
click at [291, 49] on button "SERVIR" at bounding box center [288, 54] width 46 height 14
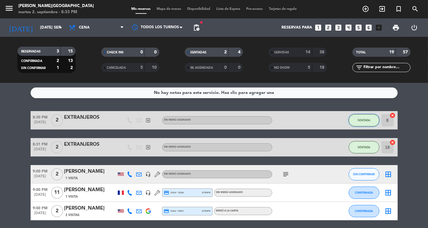
click at [360, 119] on span "SENTADA" at bounding box center [364, 119] width 13 height 3
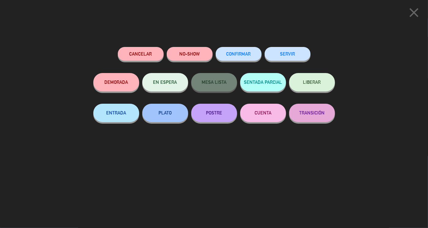
click at [414, 13] on icon "close" at bounding box center [414, 12] width 15 height 15
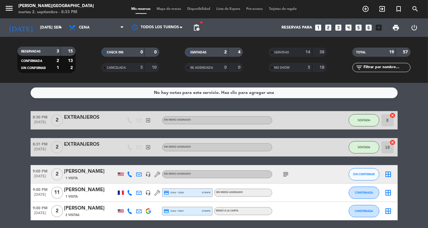
click at [412, 178] on bookings-row "8:30 PM [DATE] 2 EXTRANJEROS exit_to_app Sin menú asignado SENTADA 8 cancel 8:3…" at bounding box center [214, 165] width 428 height 109
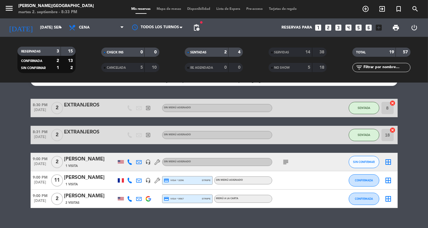
click at [88, 175] on div "[PERSON_NAME]" at bounding box center [90, 177] width 52 height 8
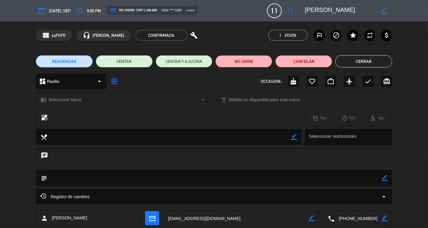
click at [345, 218] on textarea at bounding box center [358, 217] width 47 height 15
click at [342, 200] on span "Click para copiar" at bounding box center [350, 203] width 32 height 6
click at [368, 62] on button "Cerrar" at bounding box center [364, 61] width 57 height 12
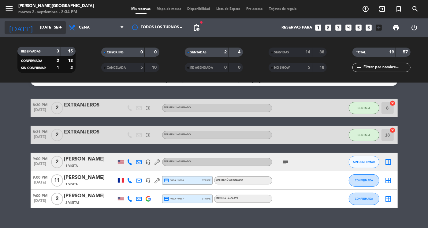
click at [58, 25] on icon "arrow_drop_down" at bounding box center [60, 27] width 7 height 7
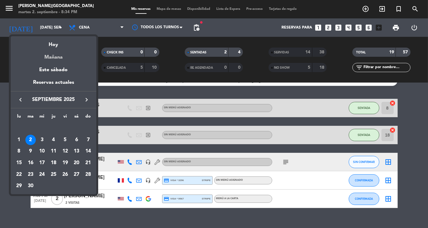
click at [50, 56] on div "Mañana" at bounding box center [54, 55] width 86 height 13
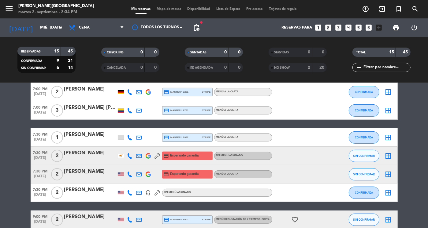
scroll to position [123, 0]
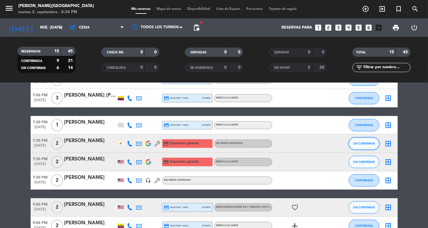
click at [360, 142] on span "SIN CONFIRMAR" at bounding box center [364, 143] width 22 height 3
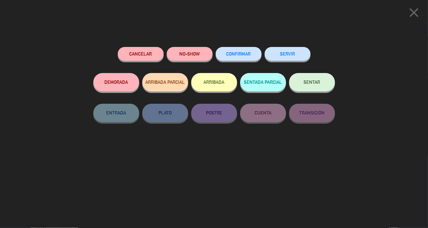
click at [236, 51] on button "CONFIRMAR" at bounding box center [239, 54] width 46 height 14
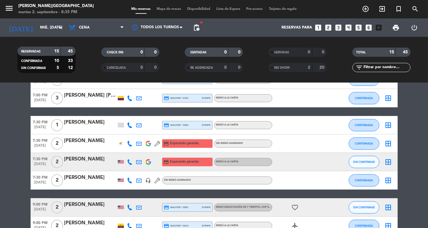
click at [421, 151] on bookings-row "6:30 PM [DATE] 2 [PERSON_NAME] credit_card visa * 5646 stripe Menú a la carta C…" at bounding box center [214, 138] width 428 height 301
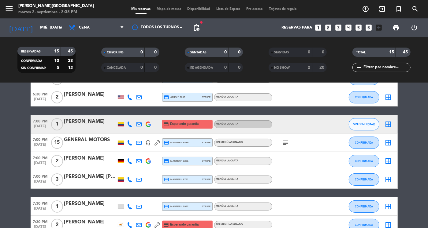
scroll to position [0, 0]
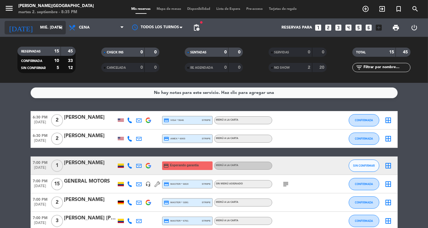
click at [59, 28] on icon "arrow_drop_down" at bounding box center [60, 27] width 7 height 7
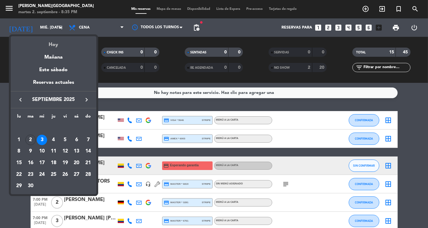
click at [54, 42] on div "Hoy" at bounding box center [54, 42] width 86 height 13
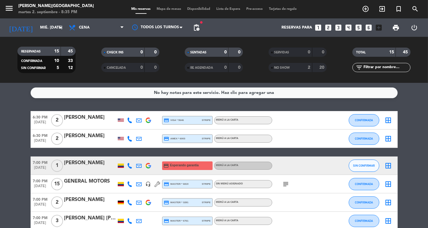
type input "[DATE] sep."
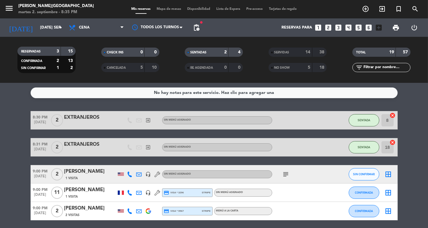
click at [413, 163] on bookings-row "8:30 PM [DATE] 2 EXTRANJEROS exit_to_app Sin menú asignado SENTADA 8 cancel 8:3…" at bounding box center [214, 165] width 428 height 109
click at [98, 192] on div "[PERSON_NAME]" at bounding box center [90, 190] width 52 height 8
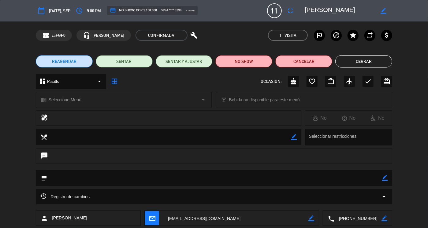
drag, startPoint x: 235, startPoint y: 217, endPoint x: 167, endPoint y: 222, distance: 68.8
click at [167, 222] on textarea at bounding box center [236, 217] width 145 height 15
click at [351, 216] on textarea at bounding box center [358, 217] width 47 height 15
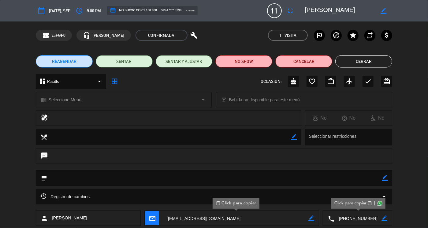
click at [350, 205] on span "Click para copiar" at bounding box center [350, 203] width 32 height 6
drag, startPoint x: 360, startPoint y: 9, endPoint x: 298, endPoint y: 11, distance: 61.3
click at [298, 11] on editable-input "border_color" at bounding box center [345, 10] width 95 height 11
click at [375, 63] on button "Cerrar" at bounding box center [364, 61] width 57 height 12
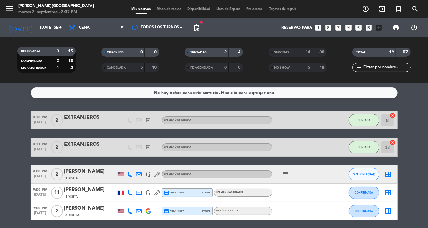
click at [417, 177] on bookings-row "8:30 PM [DATE] 2 EXTRANJEROS exit_to_app Sin menú asignado SENTADA 8 cancel 8:3…" at bounding box center [214, 165] width 428 height 109
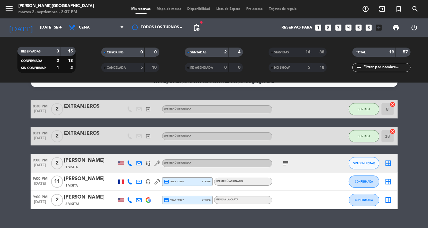
scroll to position [12, 0]
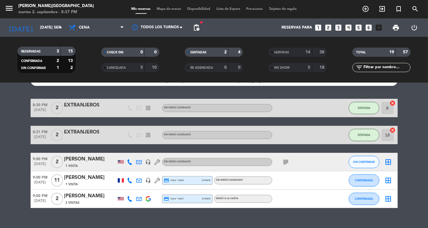
click at [285, 161] on icon "subject" at bounding box center [286, 161] width 7 height 7
click at [364, 160] on span "SIN CONFIRMAR" at bounding box center [364, 161] width 22 height 3
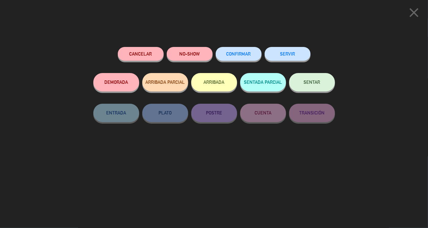
click at [245, 55] on span "CONFIRMAR" at bounding box center [239, 53] width 25 height 5
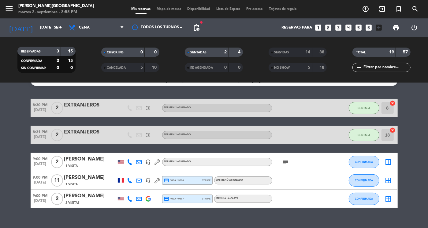
click at [421, 157] on bookings-row "8:30 PM [DATE] 2 EXTRANJEROS exit_to_app Sin menú asignado SENTADA 8 cancel 8:3…" at bounding box center [214, 153] width 428 height 109
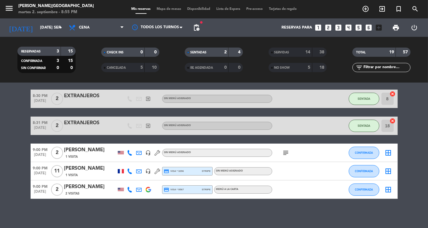
scroll to position [23, 0]
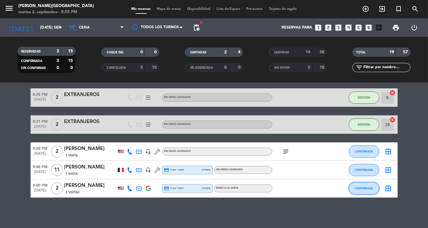
click at [364, 189] on span "CONFIRMADA" at bounding box center [364, 187] width 18 height 3
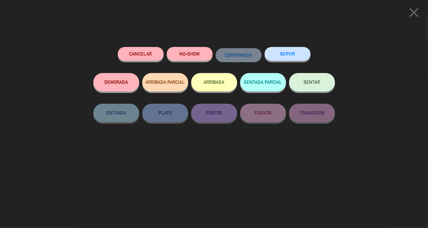
click at [309, 87] on button "SENTAR" at bounding box center [312, 82] width 46 height 18
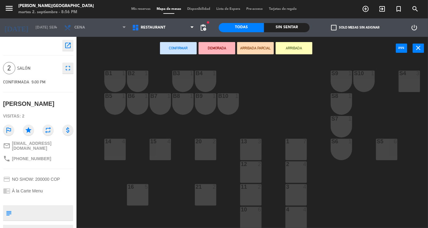
click at [324, 175] on div "B1 1 B2 1 B3 1 B4 1 S9 1 S10 1 S4 3 S3 3 B5 1 B6 1 B7 1 B8 1 B9 1 B10 1 S8 1 S7…" at bounding box center [255, 144] width 348 height 168
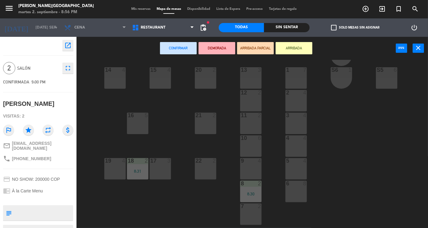
scroll to position [74, 0]
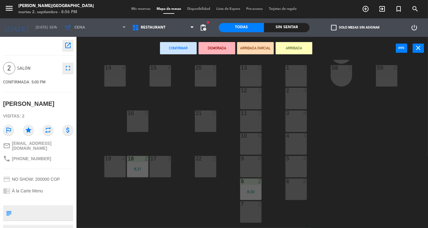
click at [293, 163] on div "5 4" at bounding box center [296, 166] width 21 height 21
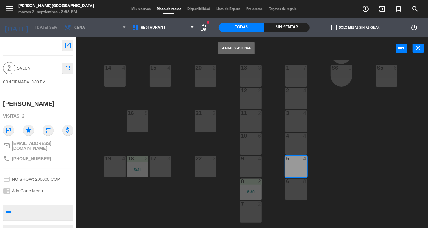
click at [240, 47] on button "Sentar y Asignar" at bounding box center [236, 48] width 37 height 12
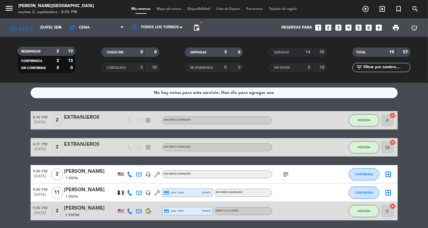
click at [412, 166] on bookings-row "8:30 PM [DATE] 2 EXTRANJEROS exit_to_app Sin menú asignado SENTADA 8 cancel 8:3…" at bounding box center [214, 165] width 428 height 109
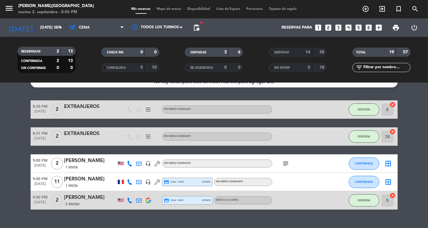
scroll to position [12, 0]
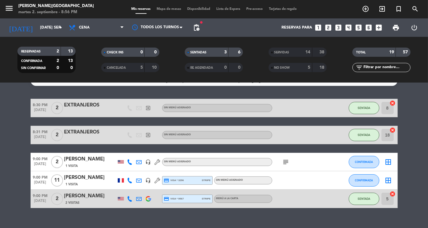
click at [284, 159] on icon "subject" at bounding box center [286, 161] width 7 height 7
click at [422, 140] on bookings-row "8:30 PM [DATE] 2 EXTRANJEROS exit_to_app Sin menú asignado SENTADA 8 cancel 8:3…" at bounding box center [214, 153] width 428 height 109
click at [45, 27] on input "[DATE] sep." at bounding box center [63, 27] width 52 height 11
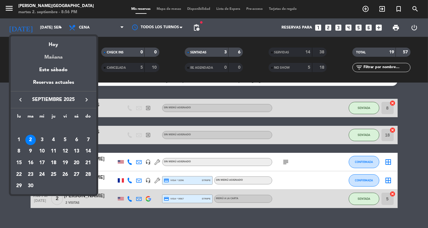
click at [56, 57] on div "Mañana" at bounding box center [54, 55] width 86 height 13
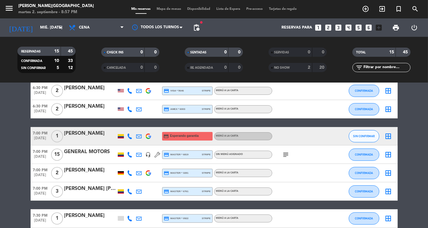
scroll to position [0, 0]
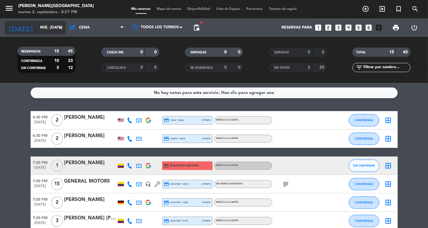
click at [59, 24] on icon "arrow_drop_down" at bounding box center [60, 27] width 7 height 7
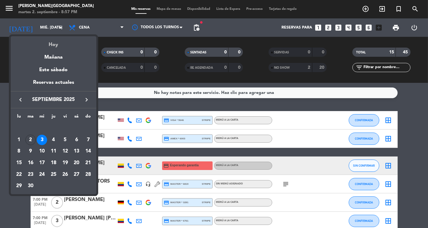
click at [55, 45] on div "Hoy" at bounding box center [54, 42] width 86 height 13
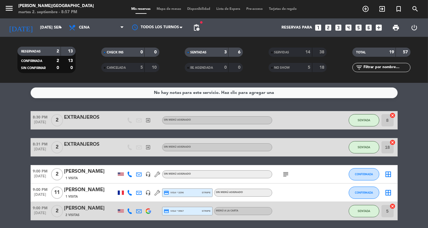
click at [409, 121] on bookings-row "8:30 PM [DATE] 2 EXTRANJEROS exit_to_app Sin menú asignado SENTADA 8 cancel 8:3…" at bounding box center [214, 165] width 428 height 109
click at [423, 198] on bookings-row "8:30 PM [DATE] 2 EXTRANJEROS exit_to_app Sin menú asignado SENTADA 8 cancel 8:3…" at bounding box center [214, 165] width 428 height 109
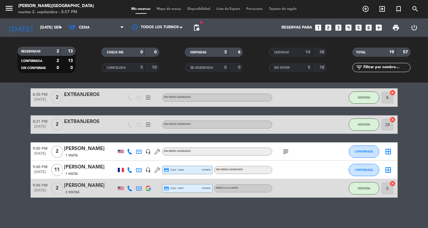
scroll to position [23, 0]
click at [102, 32] on span "Cena" at bounding box center [96, 27] width 61 height 13
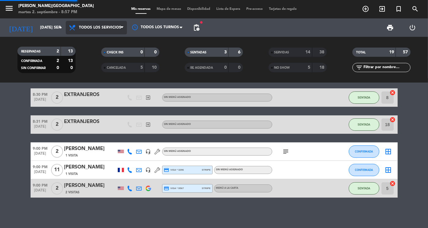
click at [98, 43] on div "menu [PERSON_NAME] martes 2. septiembre - 8:57 PM Mis reservas Mapa de mesas Di…" at bounding box center [214, 41] width 428 height 83
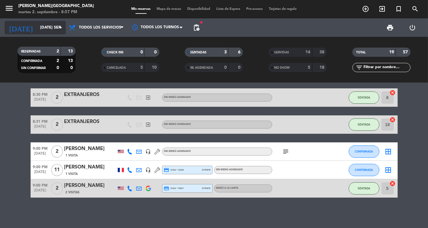
click at [55, 24] on input "[DATE] sep." at bounding box center [63, 27] width 52 height 11
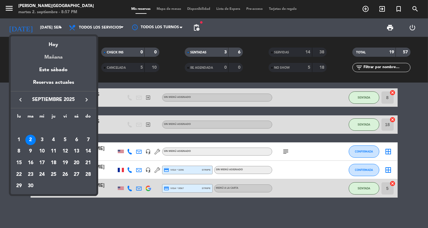
click at [59, 59] on div "Mañana" at bounding box center [54, 55] width 86 height 13
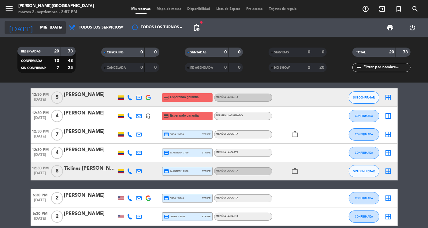
click at [50, 31] on input "mié. [DATE]" at bounding box center [63, 27] width 52 height 11
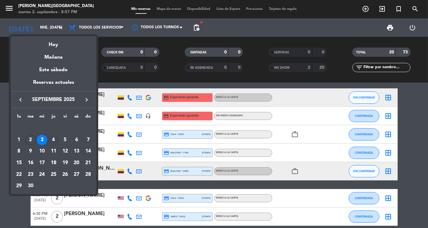
click at [55, 139] on div "4" at bounding box center [53, 139] width 10 height 10
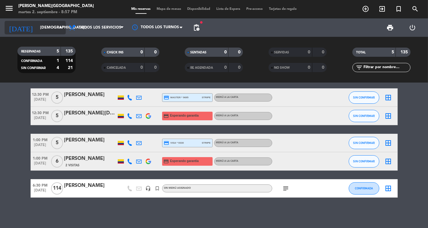
click at [45, 28] on input "[DEMOGRAPHIC_DATA] [DATE]" at bounding box center [63, 27] width 52 height 11
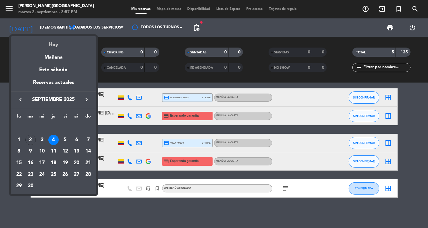
click at [54, 43] on div "Hoy" at bounding box center [54, 42] width 86 height 13
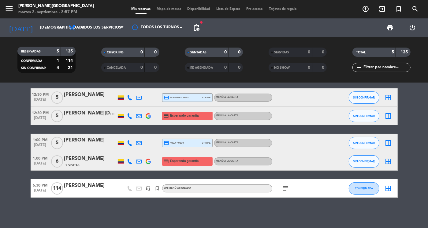
type input "[DATE] sep."
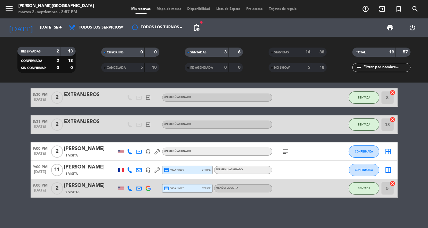
click at [425, 188] on bookings-row "8:30 PM [DATE] 2 EXTRANJEROS exit_to_app Sin menú asignado SENTADA 8 cancel 8:3…" at bounding box center [214, 142] width 428 height 109
click at [286, 149] on icon "subject" at bounding box center [286, 151] width 7 height 7
click at [79, 151] on div "[PERSON_NAME]" at bounding box center [90, 149] width 52 height 8
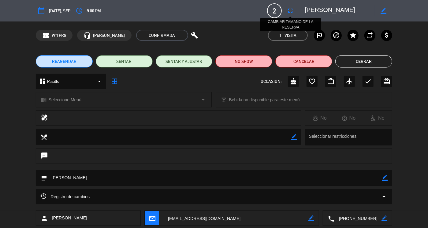
click at [288, 9] on icon "fullscreen" at bounding box center [290, 10] width 7 height 7
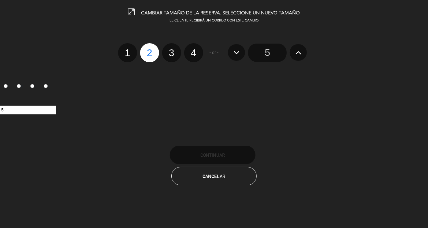
click at [176, 53] on label "3" at bounding box center [171, 52] width 19 height 19
click at [173, 49] on input "3" at bounding box center [171, 47] width 4 height 4
radio input "true"
radio input "false"
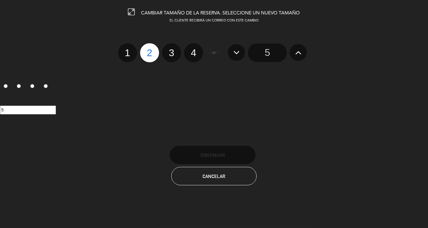
radio input "false"
radio input "true"
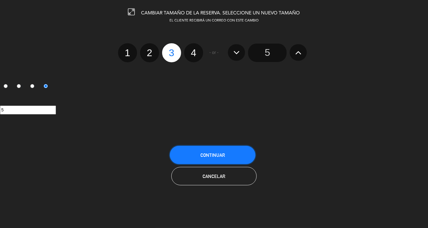
click at [222, 149] on button "Continuar" at bounding box center [213, 154] width 86 height 18
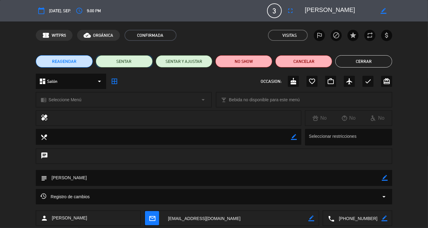
click at [113, 62] on button "SENTAR" at bounding box center [124, 61] width 57 height 12
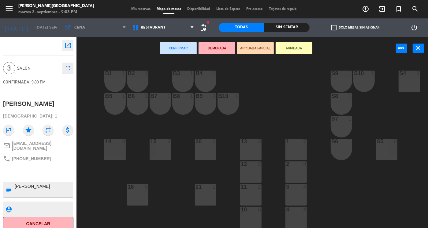
click at [299, 210] on div at bounding box center [297, 209] width 10 height 6
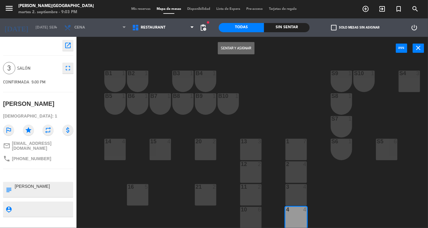
click at [232, 47] on button "Sentar y Asignar" at bounding box center [236, 48] width 37 height 12
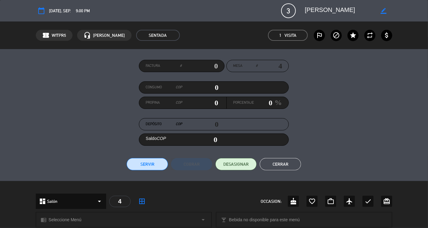
click at [286, 161] on button "Cerrar" at bounding box center [280, 164] width 41 height 12
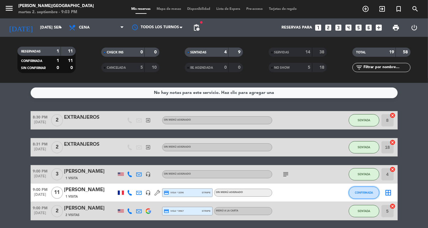
click at [365, 191] on span "CONFIRMADA" at bounding box center [364, 192] width 18 height 3
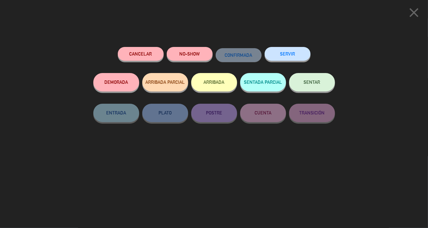
click at [306, 80] on span "SENTAR" at bounding box center [312, 81] width 17 height 5
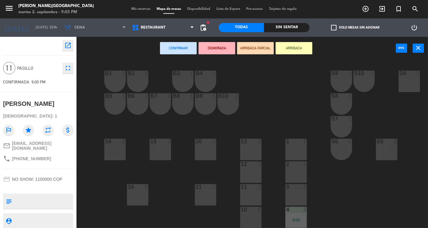
click at [255, 212] on div at bounding box center [251, 209] width 10 height 6
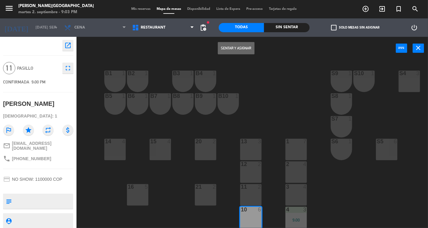
click at [250, 190] on div "11 2" at bounding box center [250, 187] width 21 height 6
click at [251, 168] on div "12 2" at bounding box center [250, 171] width 21 height 21
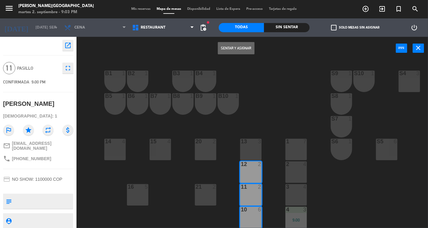
click at [233, 51] on button "Sentar y Asignar" at bounding box center [236, 48] width 37 height 12
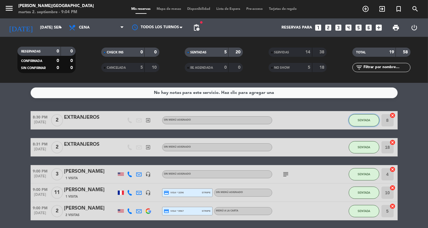
click at [359, 124] on button "SENTADA" at bounding box center [364, 120] width 31 height 12
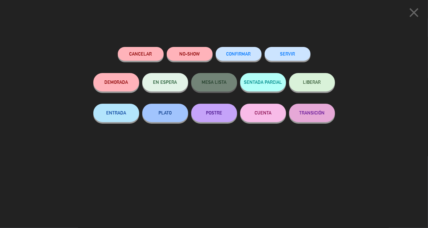
click at [296, 54] on button "SERVIR" at bounding box center [288, 54] width 46 height 14
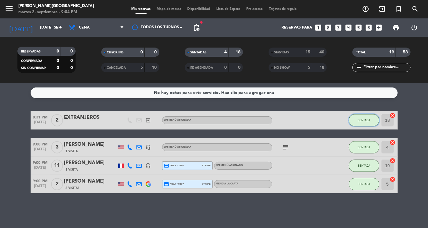
click at [365, 118] on span "SENTADA" at bounding box center [364, 119] width 13 height 3
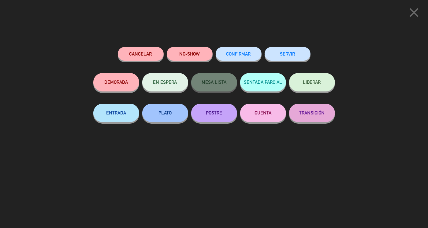
click at [297, 55] on button "SERVIR" at bounding box center [288, 54] width 46 height 14
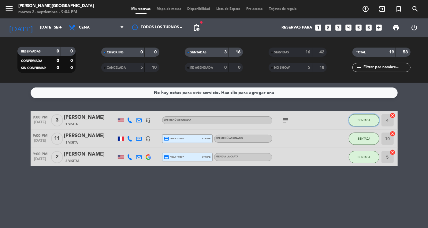
click at [365, 118] on button "SENTADA" at bounding box center [364, 120] width 31 height 12
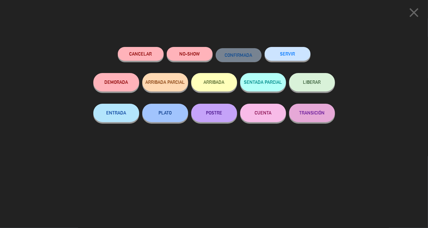
click at [290, 50] on button "SERVIR" at bounding box center [288, 54] width 46 height 14
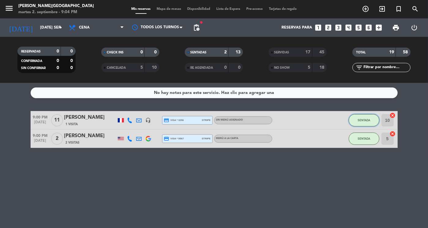
click at [364, 118] on button "SENTADA" at bounding box center [364, 120] width 31 height 12
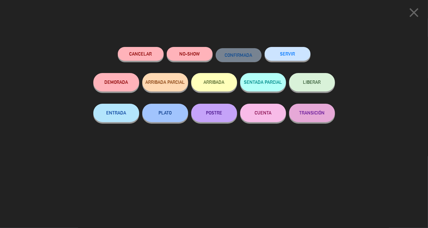
click at [289, 58] on button "SERVIR" at bounding box center [288, 54] width 46 height 14
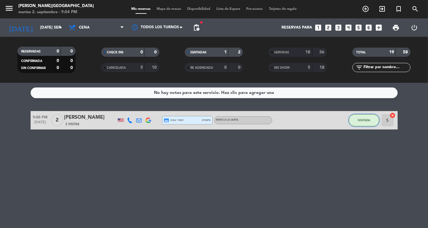
click at [367, 119] on span "SENTADA" at bounding box center [364, 119] width 13 height 3
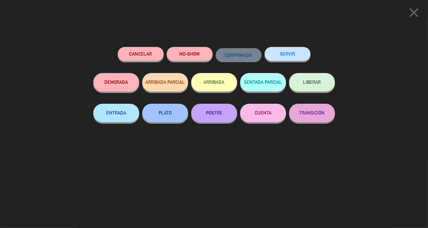
click at [289, 51] on button "SERVIR" at bounding box center [288, 54] width 46 height 14
